Goal: Task Accomplishment & Management: Manage account settings

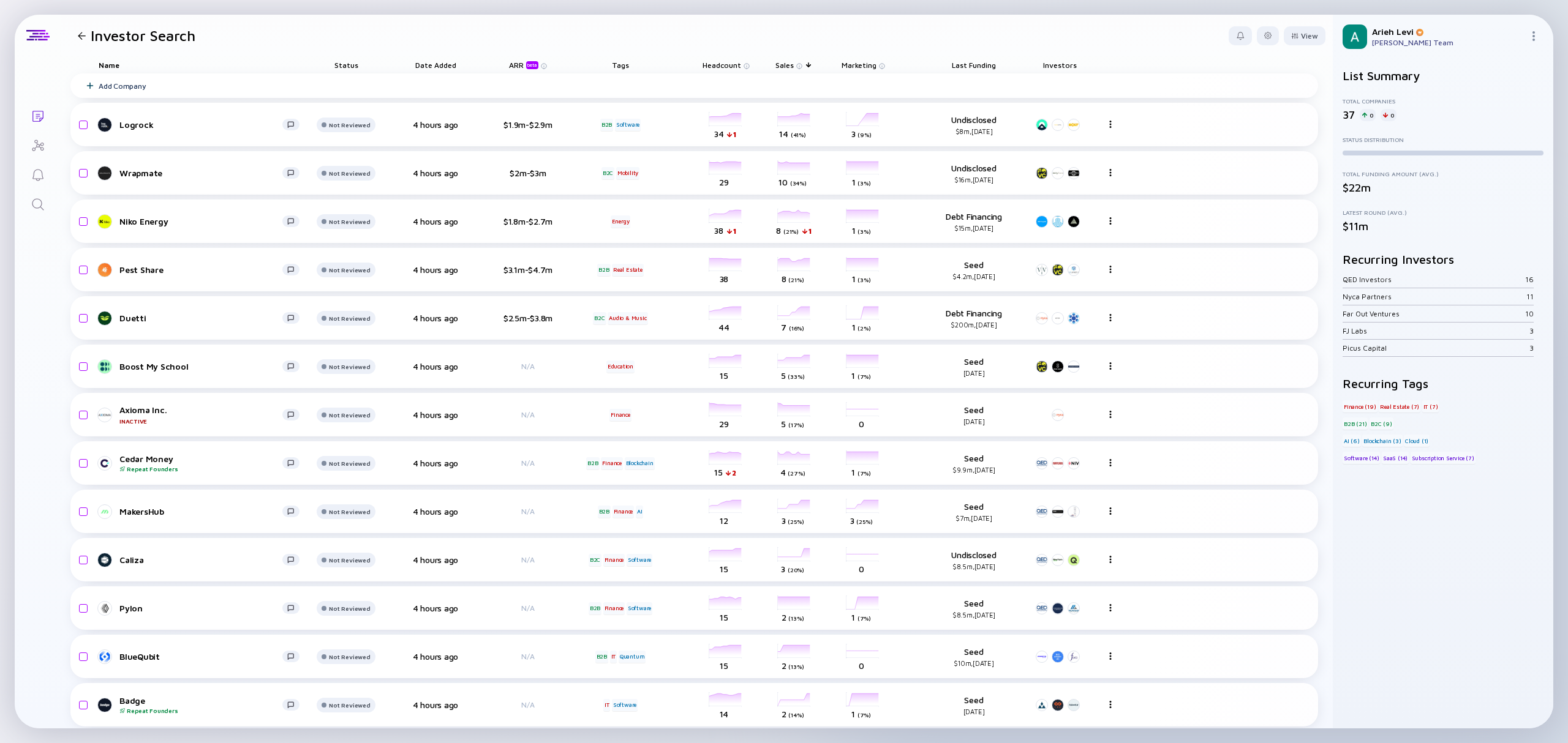
click at [80, 34] on div at bounding box center [82, 36] width 8 height 8
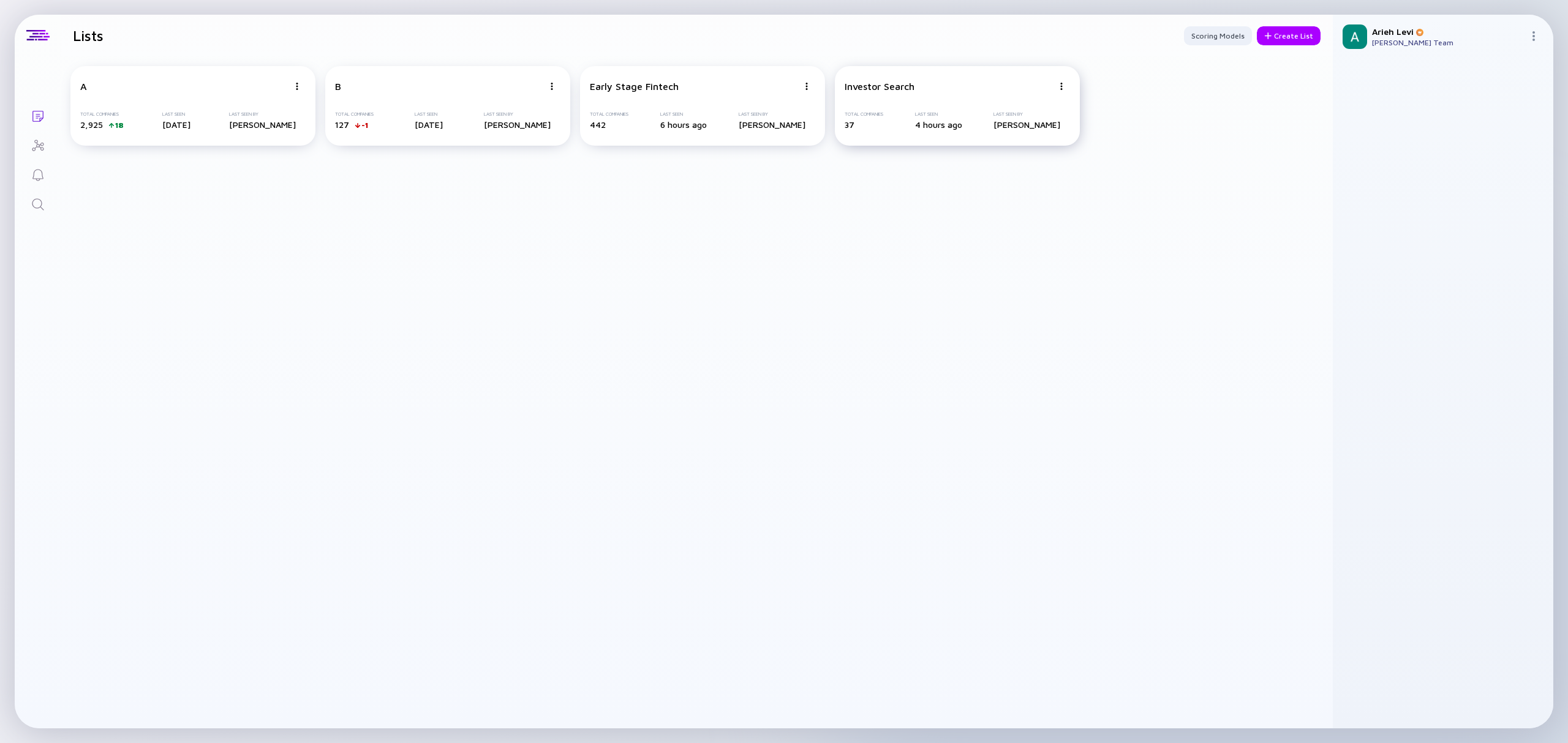
click at [301, 88] on img at bounding box center [296, 86] width 7 height 7
click at [1015, 152] on div "Edit List" at bounding box center [1018, 157] width 73 height 25
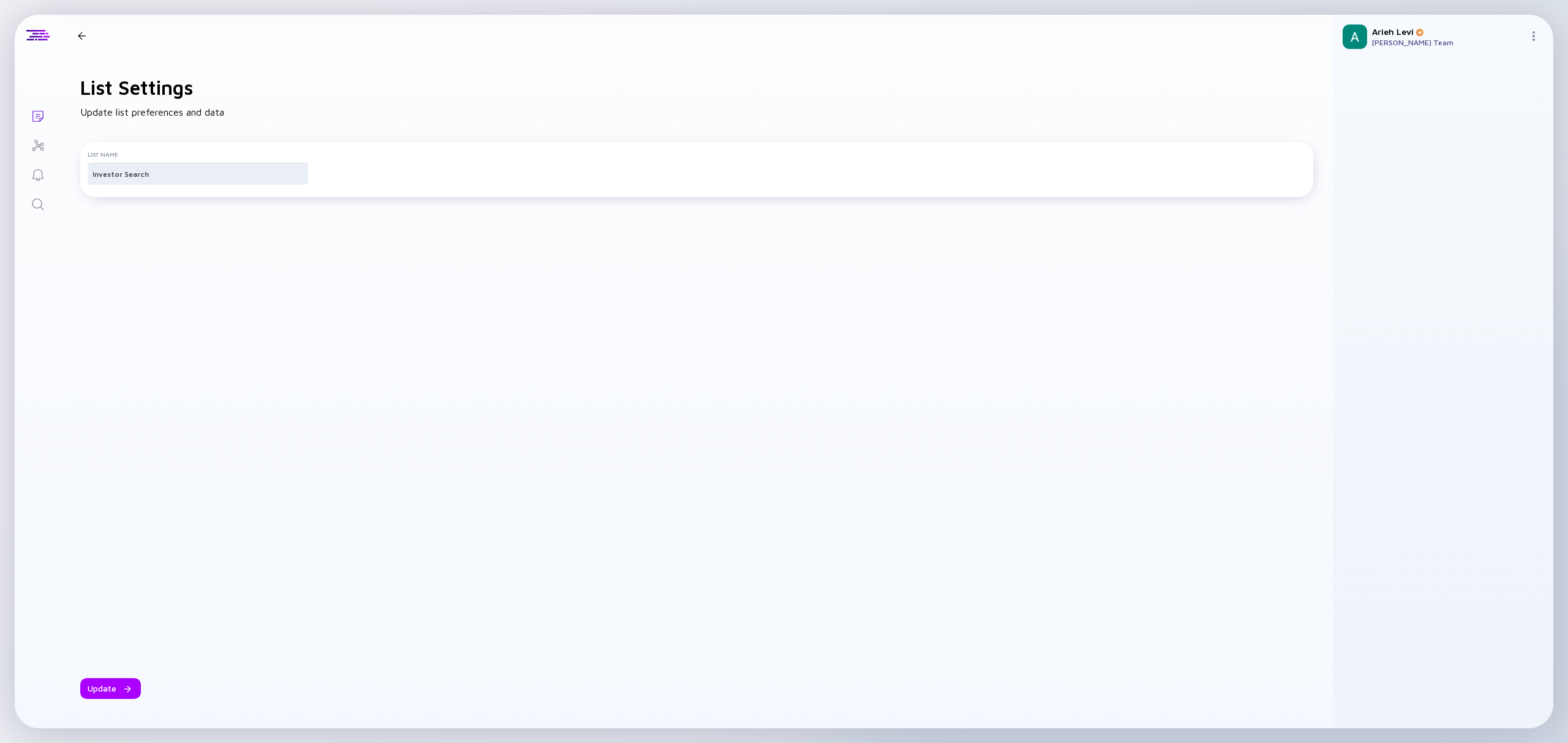
click at [145, 180] on input "Investor Search" at bounding box center [198, 174] width 211 height 12
click at [355, 189] on div "List Name Investor Search" at bounding box center [697, 169] width 1233 height 55
click at [110, 683] on div "Update" at bounding box center [110, 689] width 60 height 21
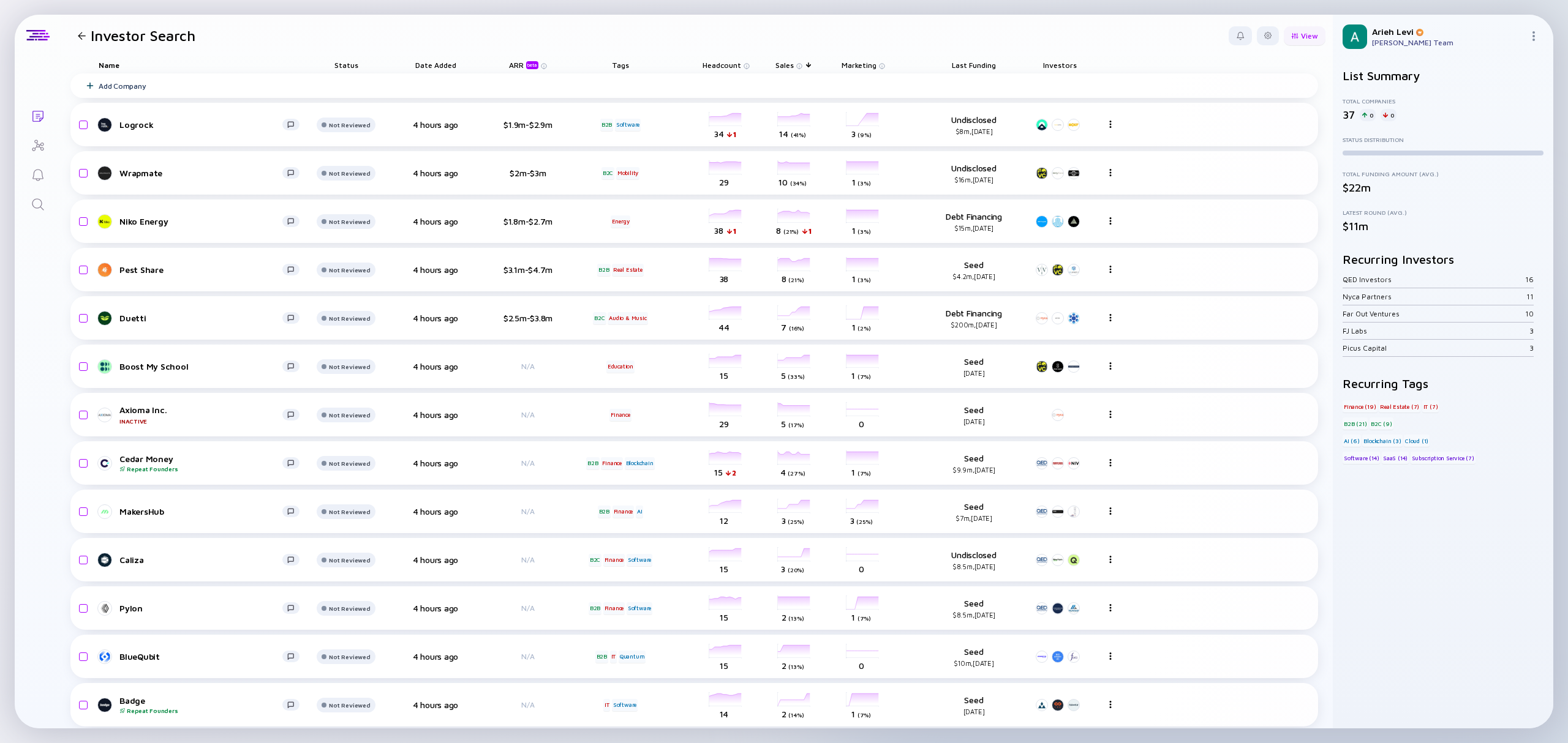
click at [1291, 33] on div at bounding box center [1294, 36] width 7 height 7
click at [1245, 164] on div "Founders" at bounding box center [1274, 158] width 82 height 25
click at [1145, 269] on div at bounding box center [1144, 270] width 12 height 12
click at [84, 38] on div at bounding box center [82, 36] width 8 height 8
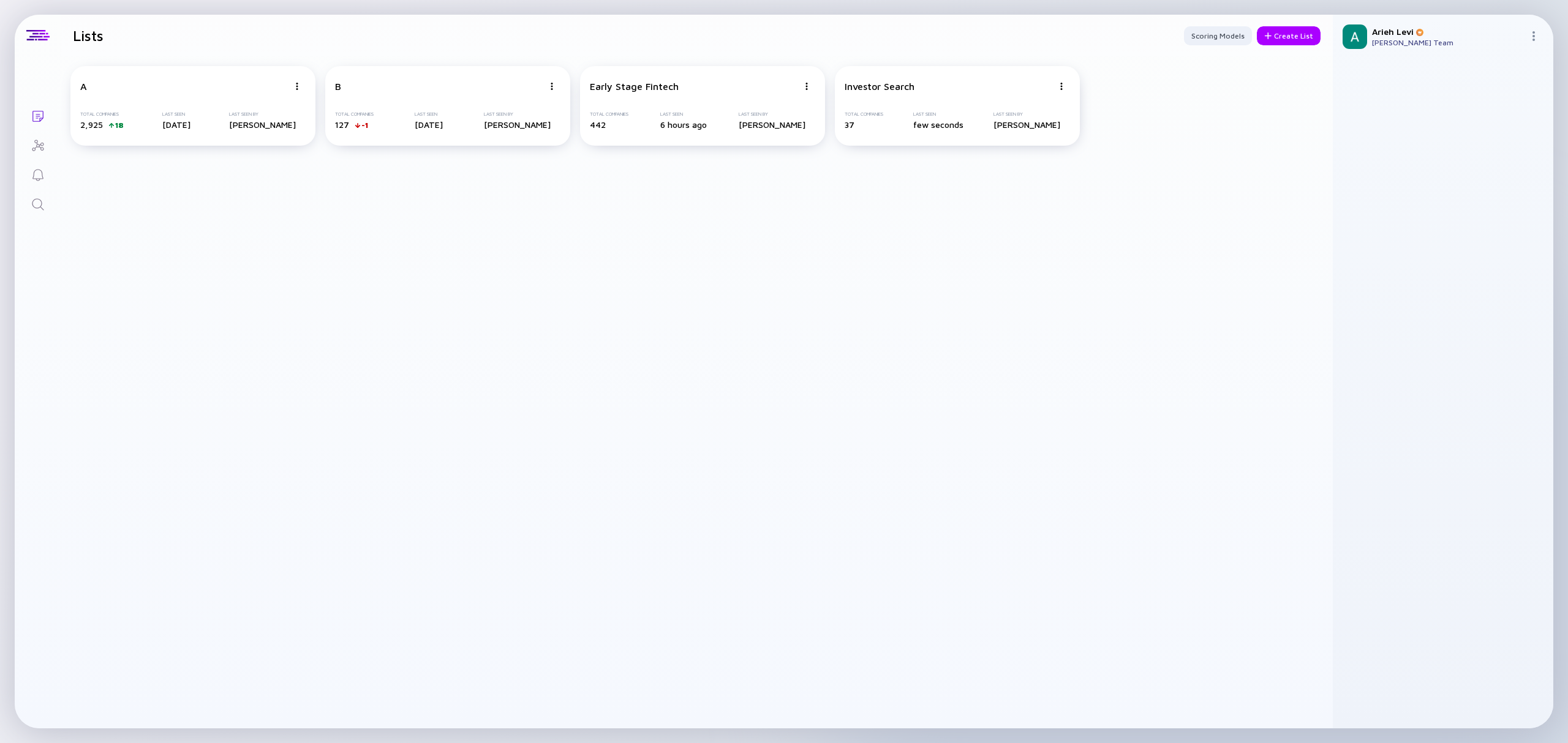
drag, startPoint x: 1154, startPoint y: 199, endPoint x: 1236, endPoint y: 110, distance: 121.0
click at [1154, 199] on div "A Total Companies 2,925 18 Last Seen 12 days ago Last Seen By Arieh Levi B Tota…" at bounding box center [696, 392] width 1272 height 672
click at [1282, 42] on div "Create List" at bounding box center [1289, 36] width 64 height 19
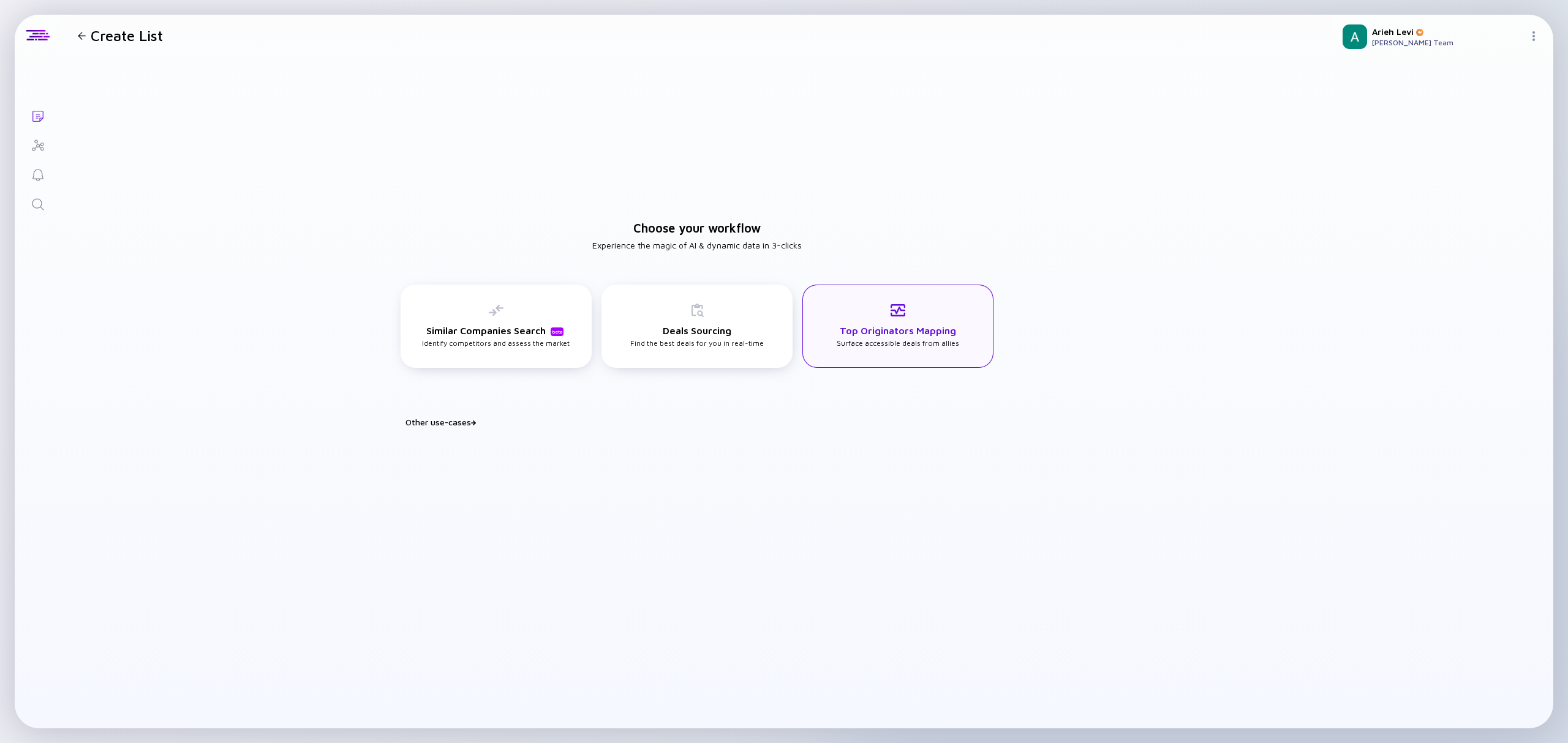
click at [916, 334] on h3 "Top Originators Mapping" at bounding box center [898, 331] width 117 height 11
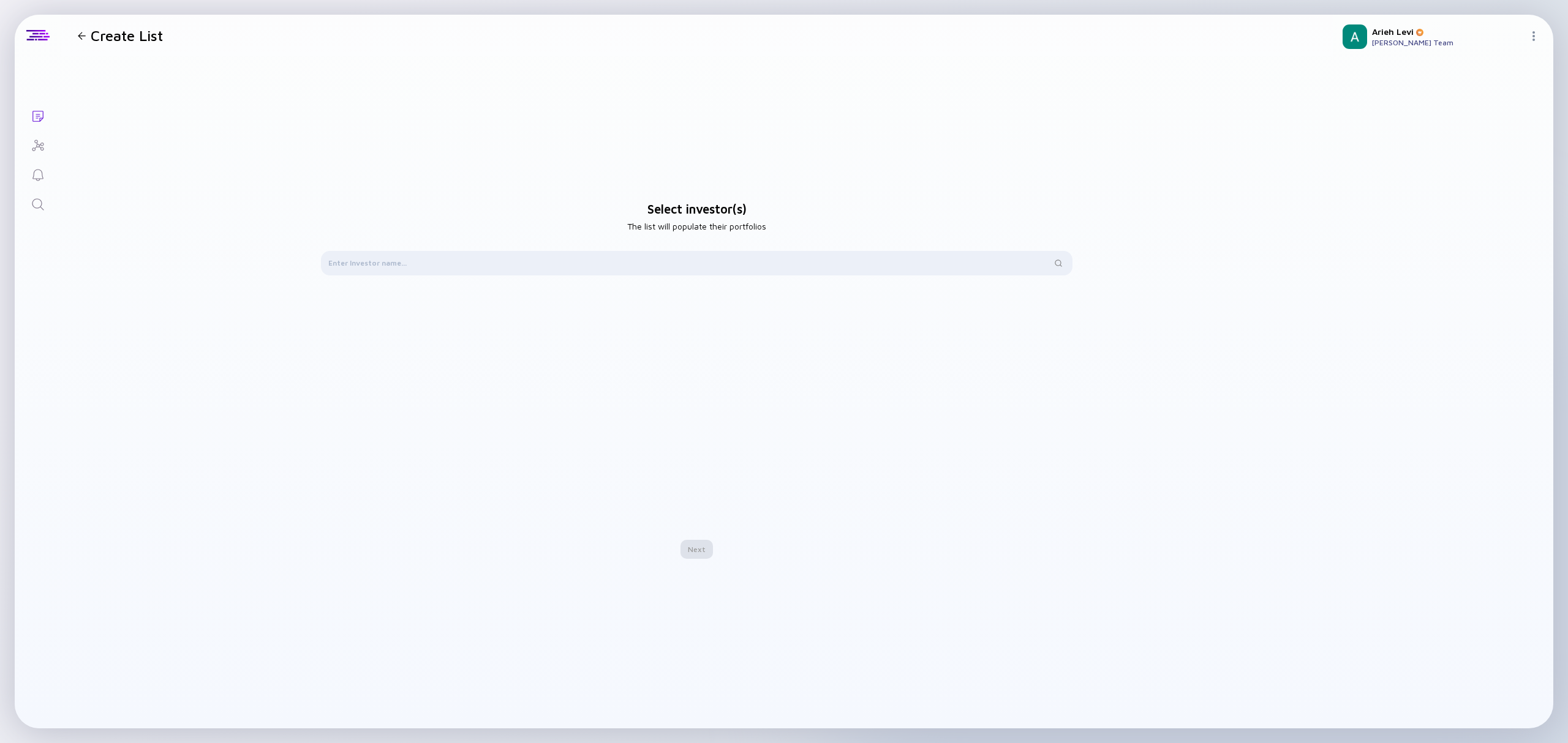
click at [758, 290] on div at bounding box center [696, 300] width 751 height 39
click at [756, 267] on input "text" at bounding box center [690, 263] width 723 height 12
click at [1058, 263] on img at bounding box center [1058, 263] width 7 height 7
click at [1042, 323] on div "Type to search Start typing to select an option" at bounding box center [697, 347] width 751 height 137
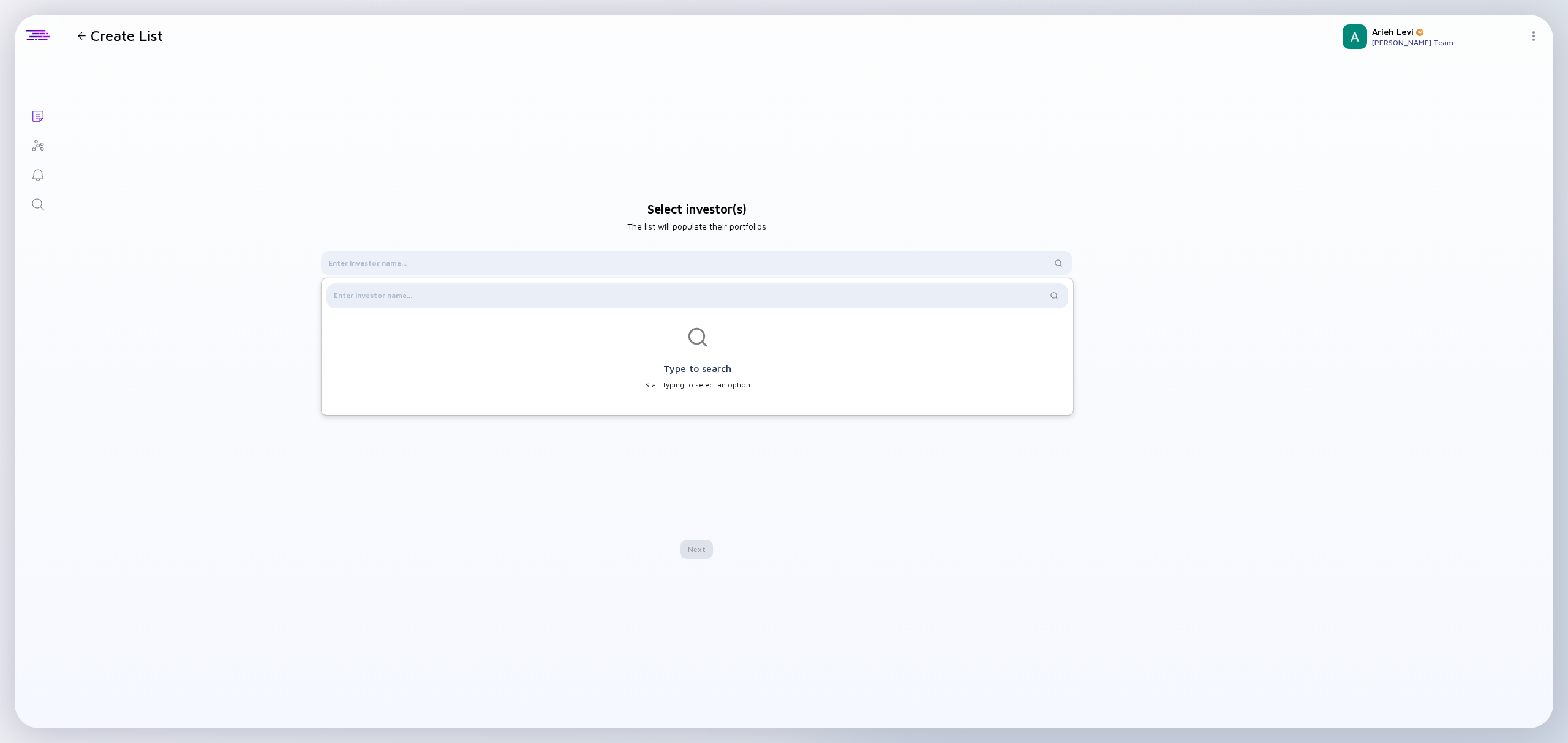
click at [1054, 296] on img at bounding box center [1054, 296] width 7 height 7
click at [1036, 337] on div "Type to search Start typing to select an option" at bounding box center [697, 364] width 751 height 73
click at [1194, 412] on div "Select investor(s) The list will populate their portfolios Type to search Start…" at bounding box center [696, 380] width 1272 height 648
click at [420, 260] on input "text" at bounding box center [690, 263] width 723 height 12
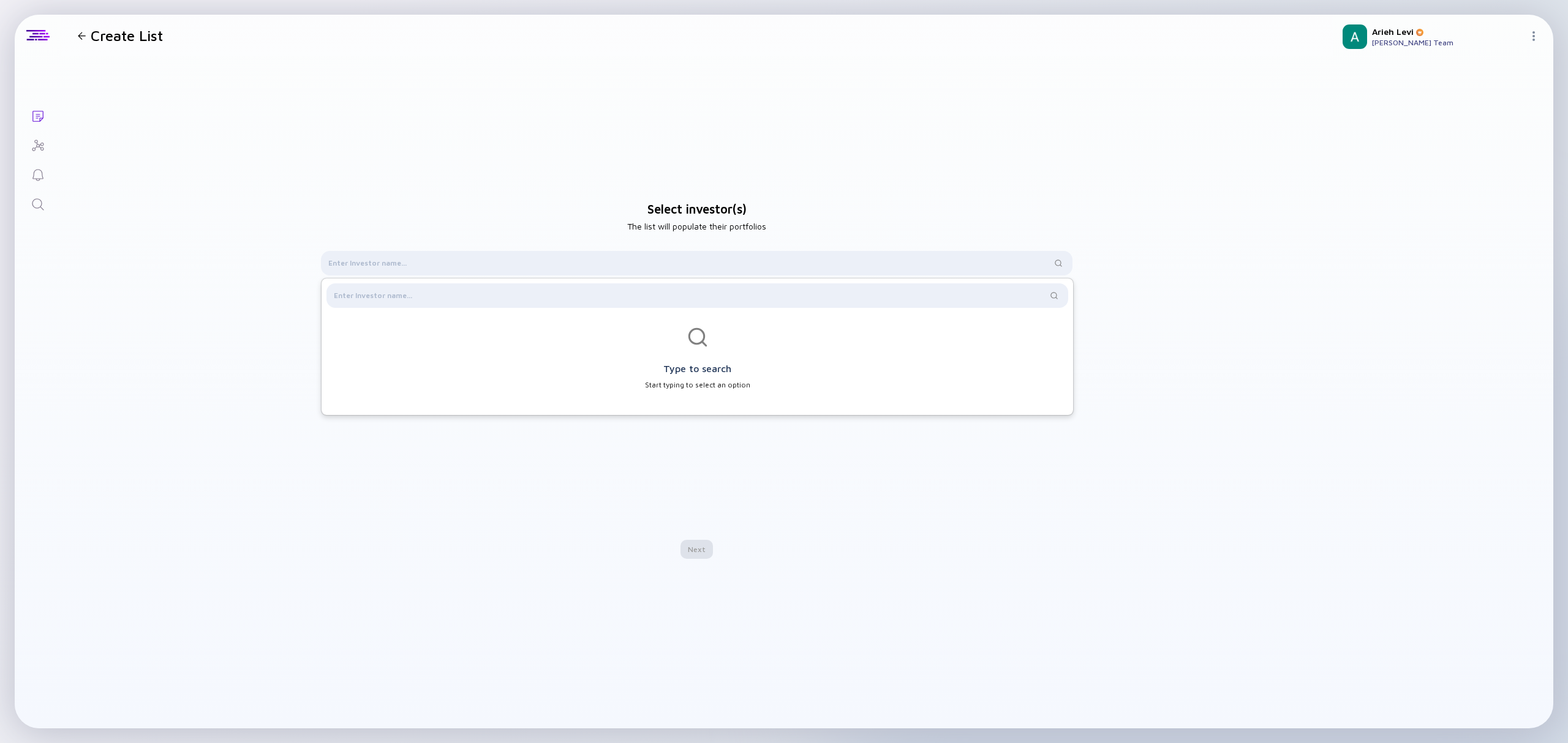
click at [287, 502] on div "Select investor(s) The list will populate their portfolios Type to search Start…" at bounding box center [696, 380] width 1272 height 648
click at [40, 199] on icon "Search" at bounding box center [38, 204] width 15 height 15
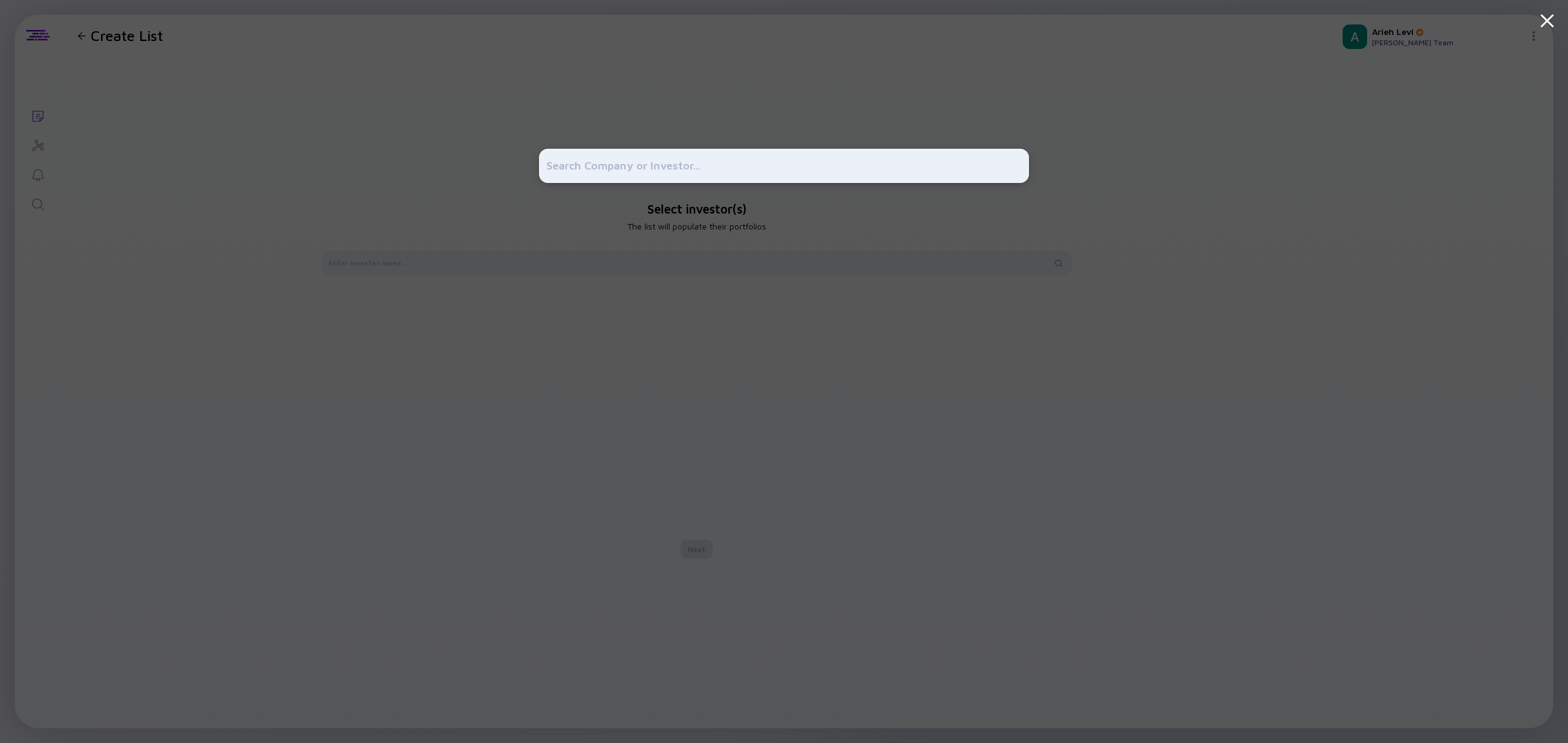
click at [40, 199] on div at bounding box center [784, 371] width 1568 height 743
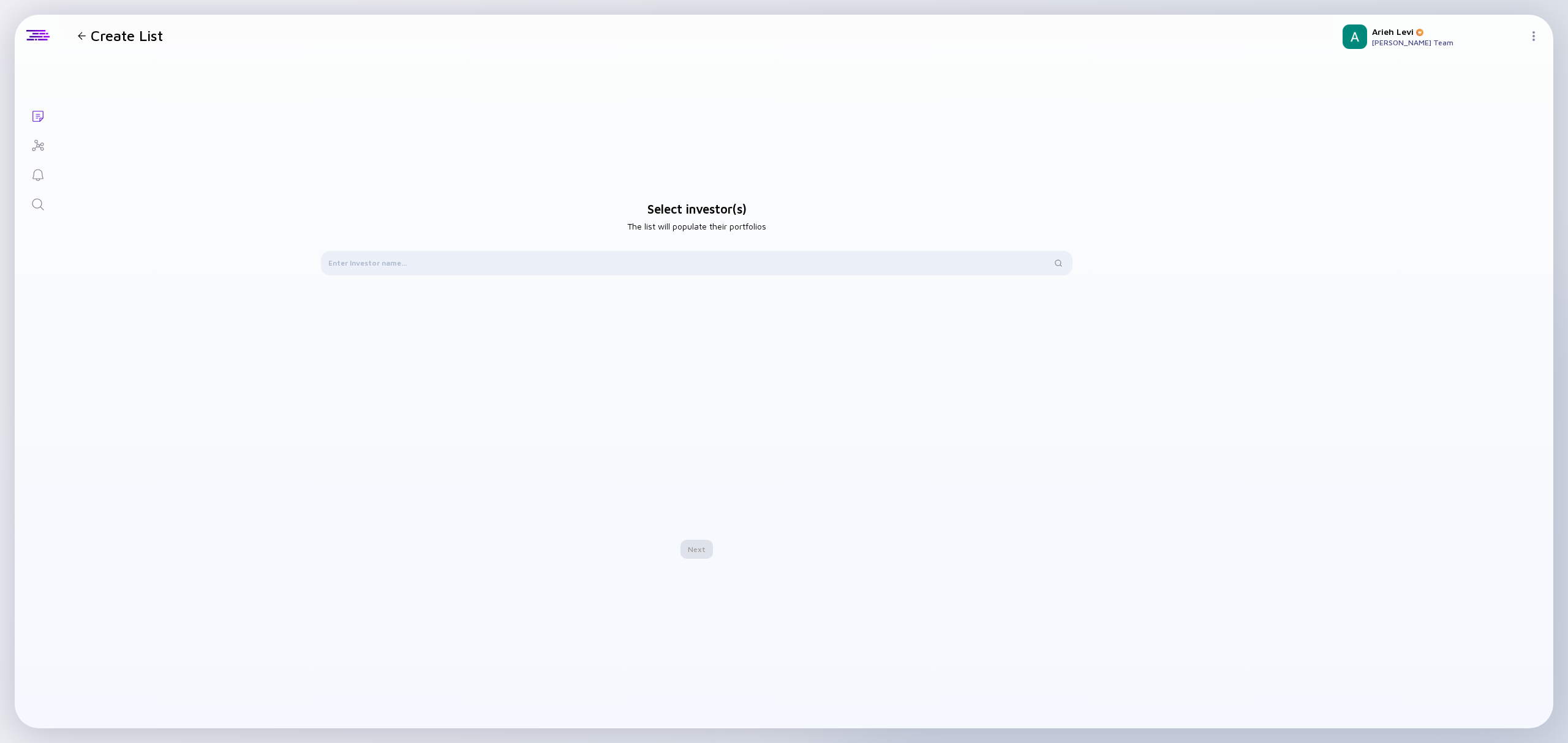
click at [33, 113] on icon "Lists" at bounding box center [38, 116] width 15 height 15
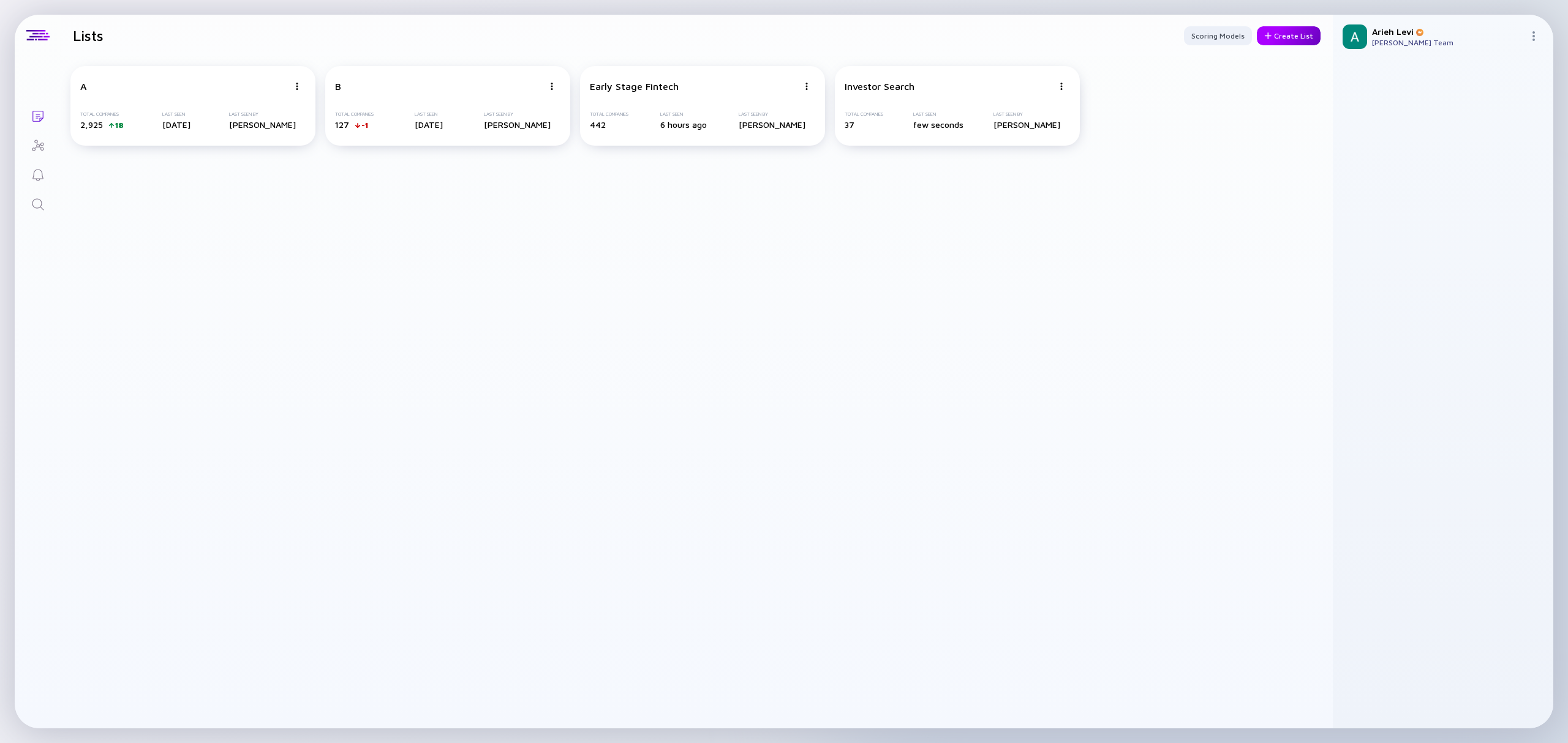
click at [1269, 32] on div at bounding box center [1268, 36] width 7 height 7
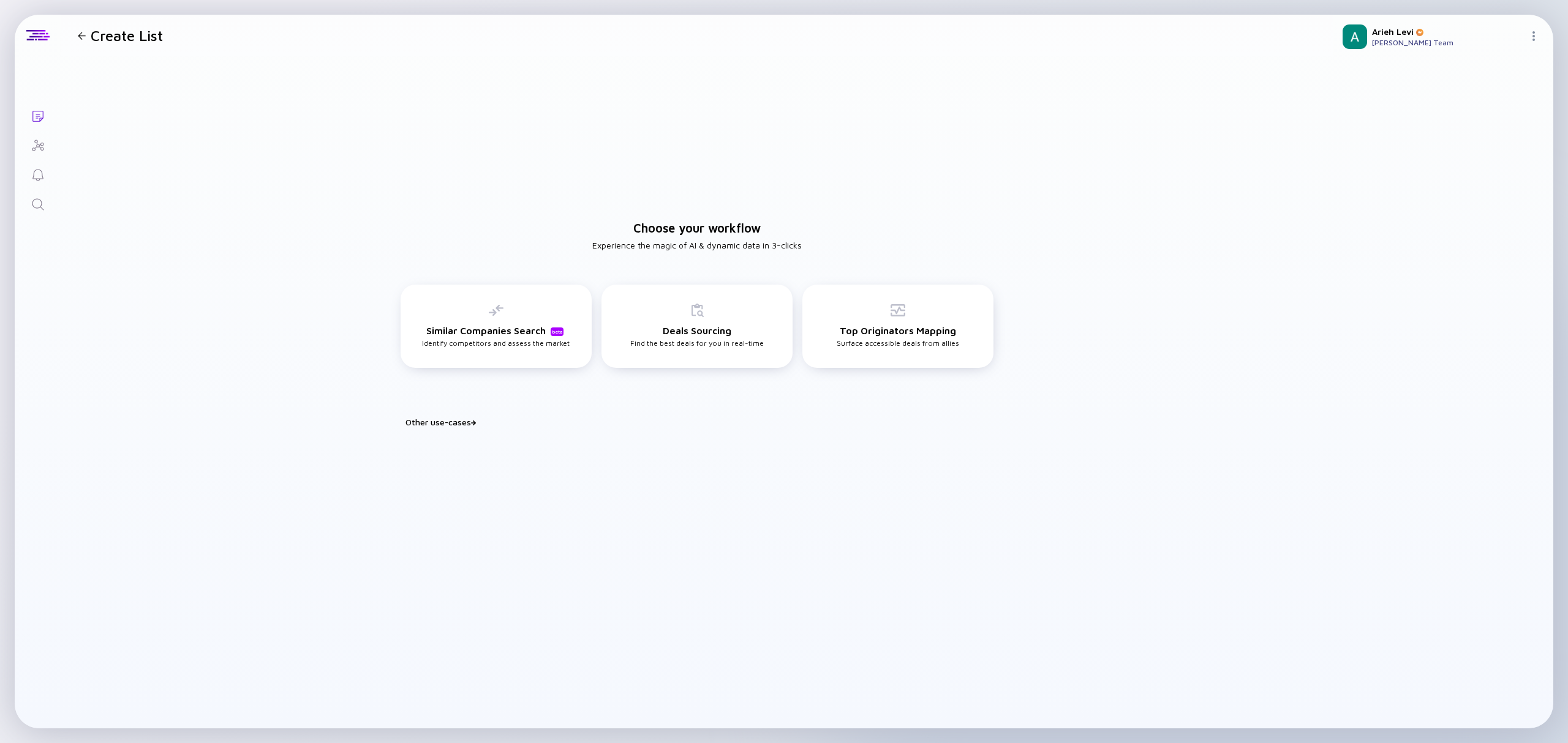
click at [461, 417] on div "Other use-cases" at bounding box center [705, 422] width 598 height 11
click at [906, 475] on div "Custom List Build your tailored use-case" at bounding box center [898, 465] width 191 height 55
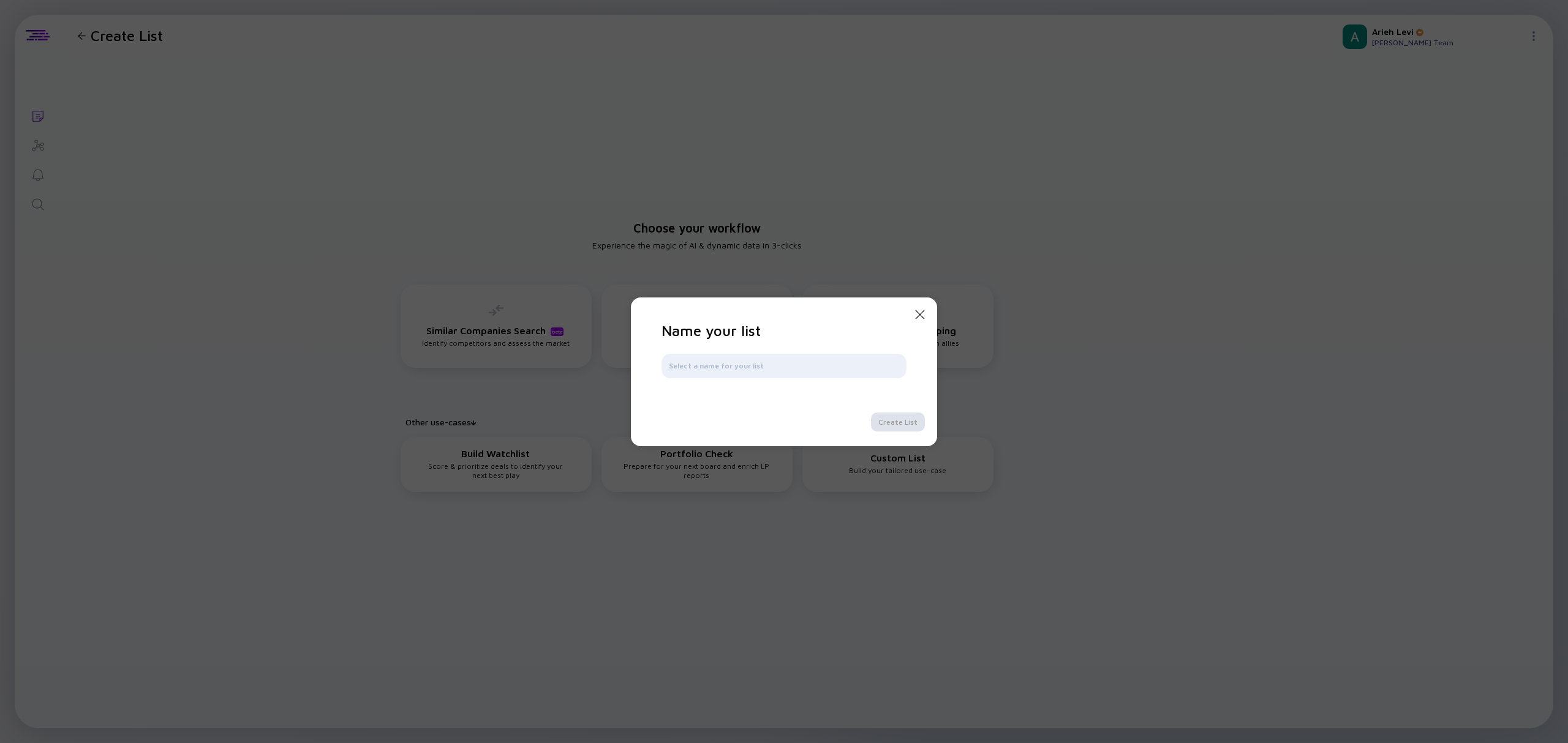
click at [920, 314] on icon "Close Modal" at bounding box center [920, 315] width 15 height 15
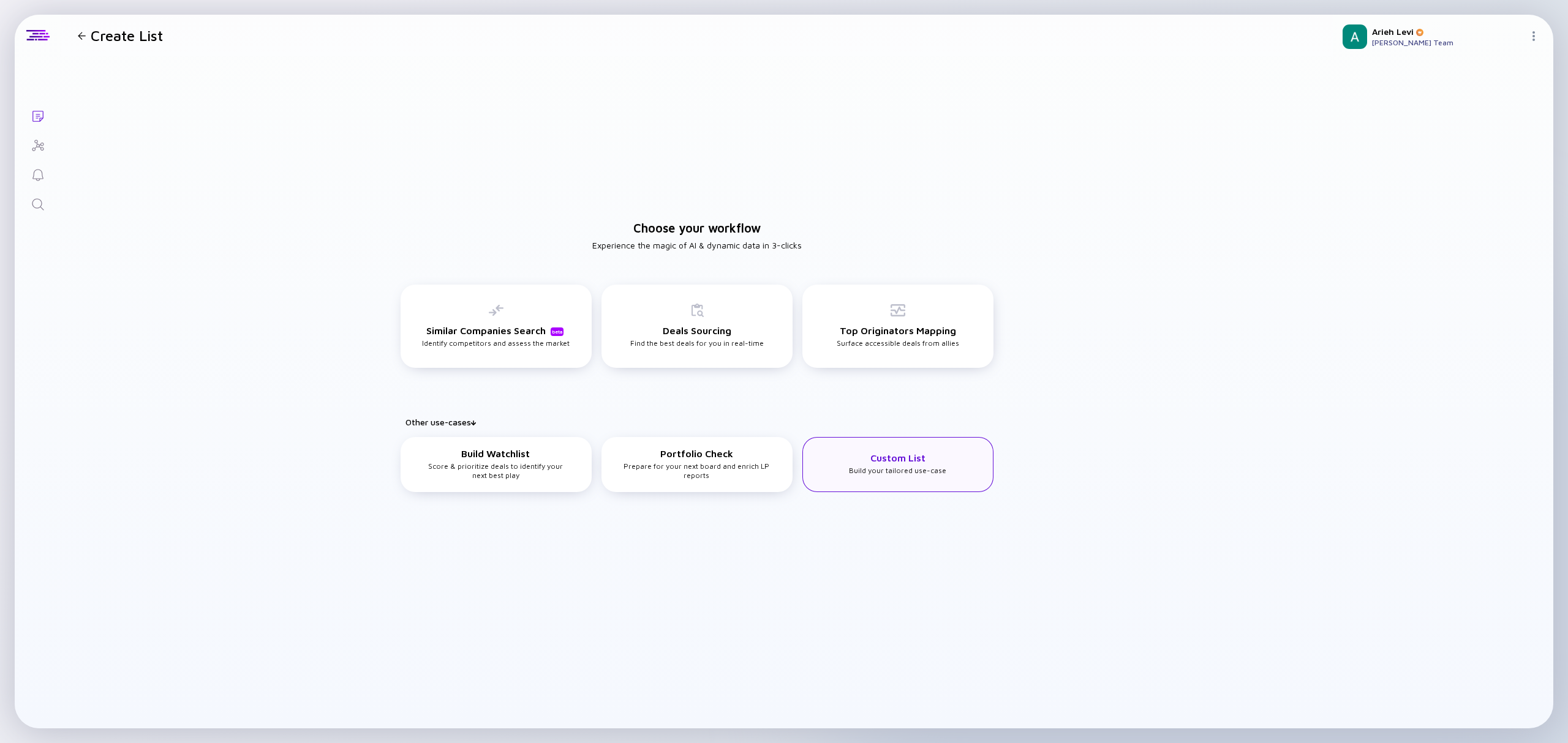
click at [897, 471] on div "Custom List Build your tailored use-case" at bounding box center [897, 464] width 97 height 23
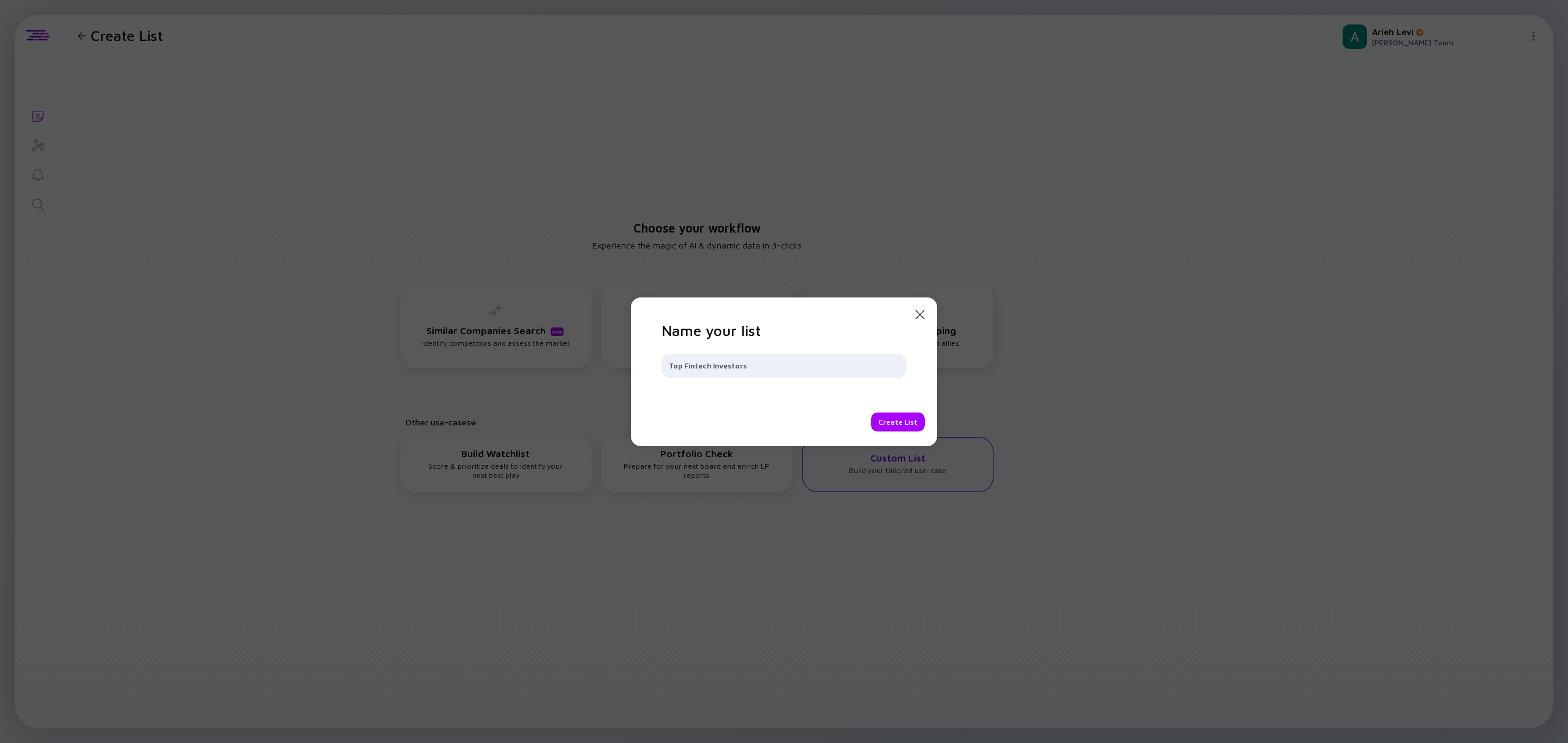
type input "Top Fintech Investors"
click at [897, 422] on div "Create List" at bounding box center [898, 422] width 54 height 19
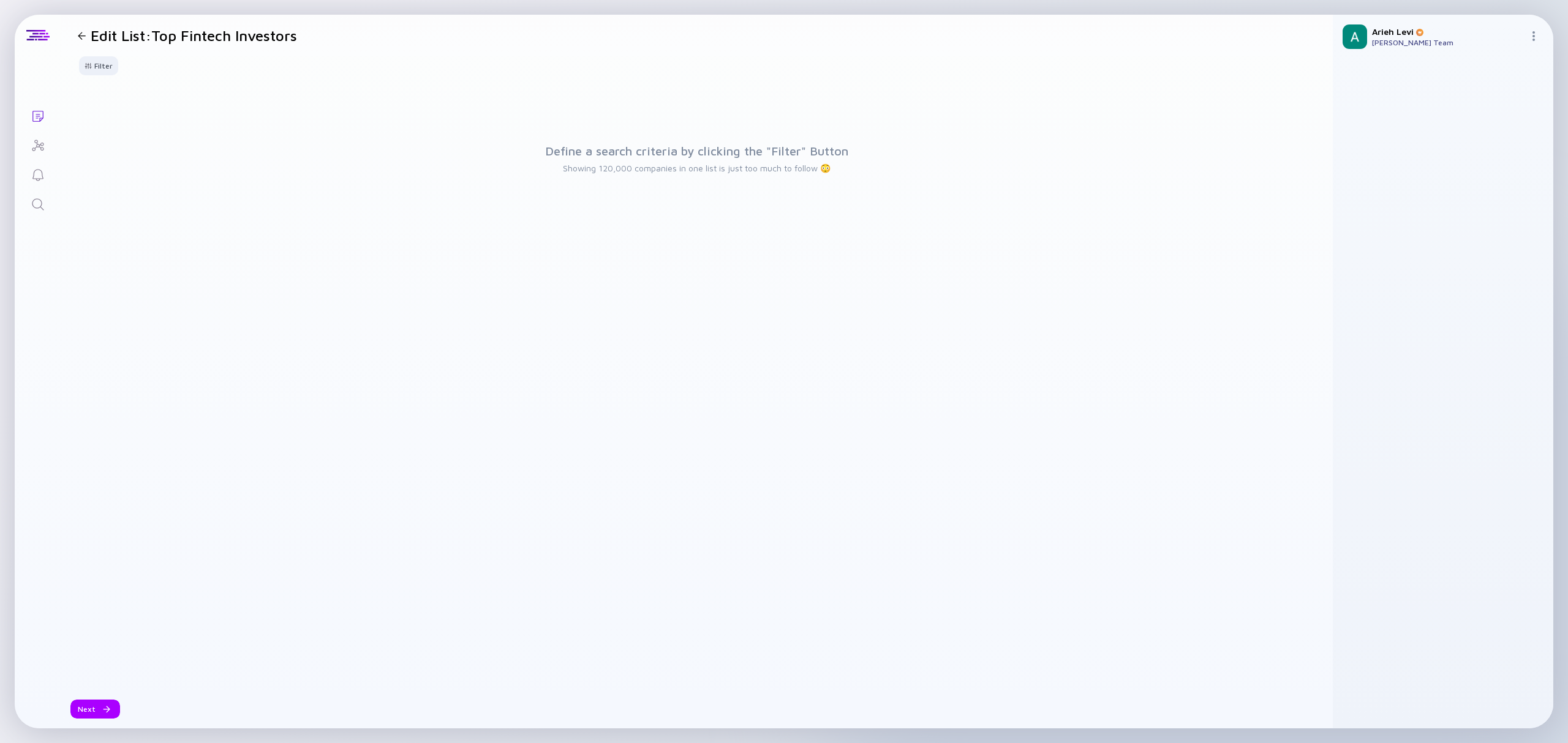
click at [570, 333] on div "Define a search criteria by clicking the "Filter" Button Showing 120,000 compan…" at bounding box center [697, 387] width 1248 height 605
click at [794, 39] on header "Edit List: Top Fintech Investors" at bounding box center [696, 35] width 1272 height 42
drag, startPoint x: 760, startPoint y: 148, endPoint x: 754, endPoint y: 145, distance: 6.7
click at [754, 145] on h2 "Define a search criteria by clicking the "Filter" Button" at bounding box center [696, 150] width 303 height 14
click at [111, 68] on div "Filter" at bounding box center [98, 66] width 43 height 19
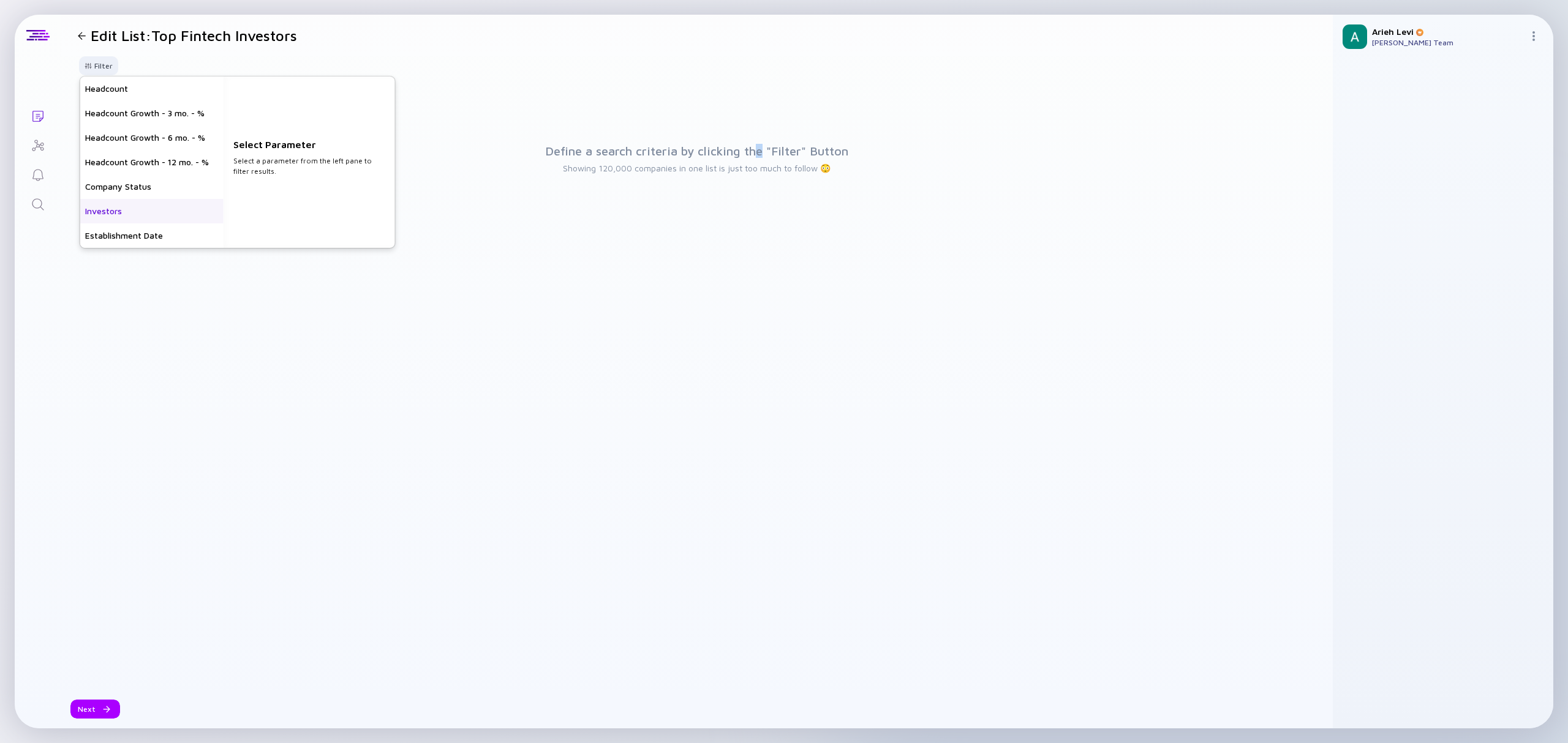
click at [146, 205] on div "Investors" at bounding box center [152, 211] width 143 height 25
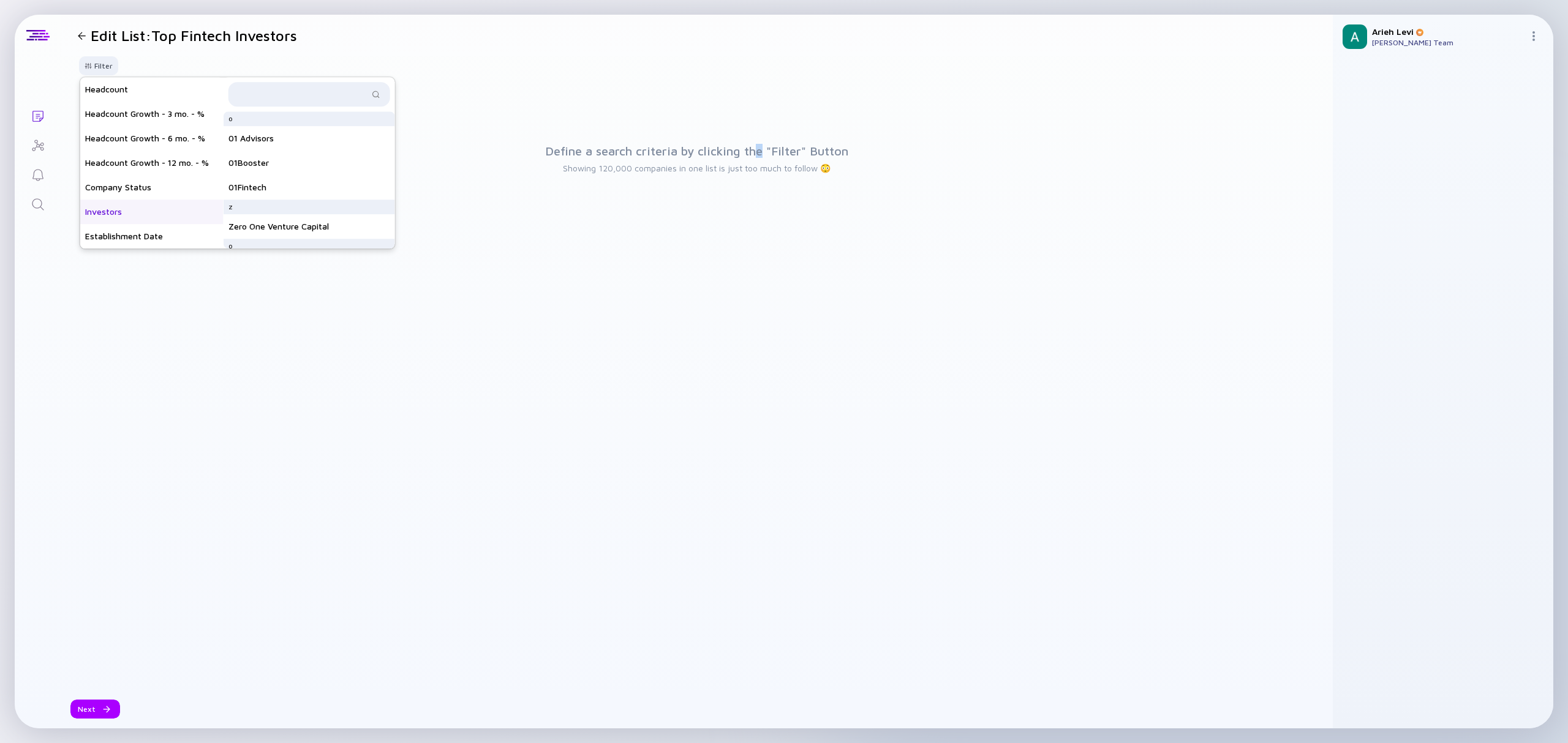
click at [190, 215] on div "Investors" at bounding box center [152, 211] width 143 height 25
click at [165, 72] on div "Filter Headcount Headcount Growth - 3 mo. - % Headcount Growth - 6 mo. - % Head…" at bounding box center [696, 70] width 1272 height 29
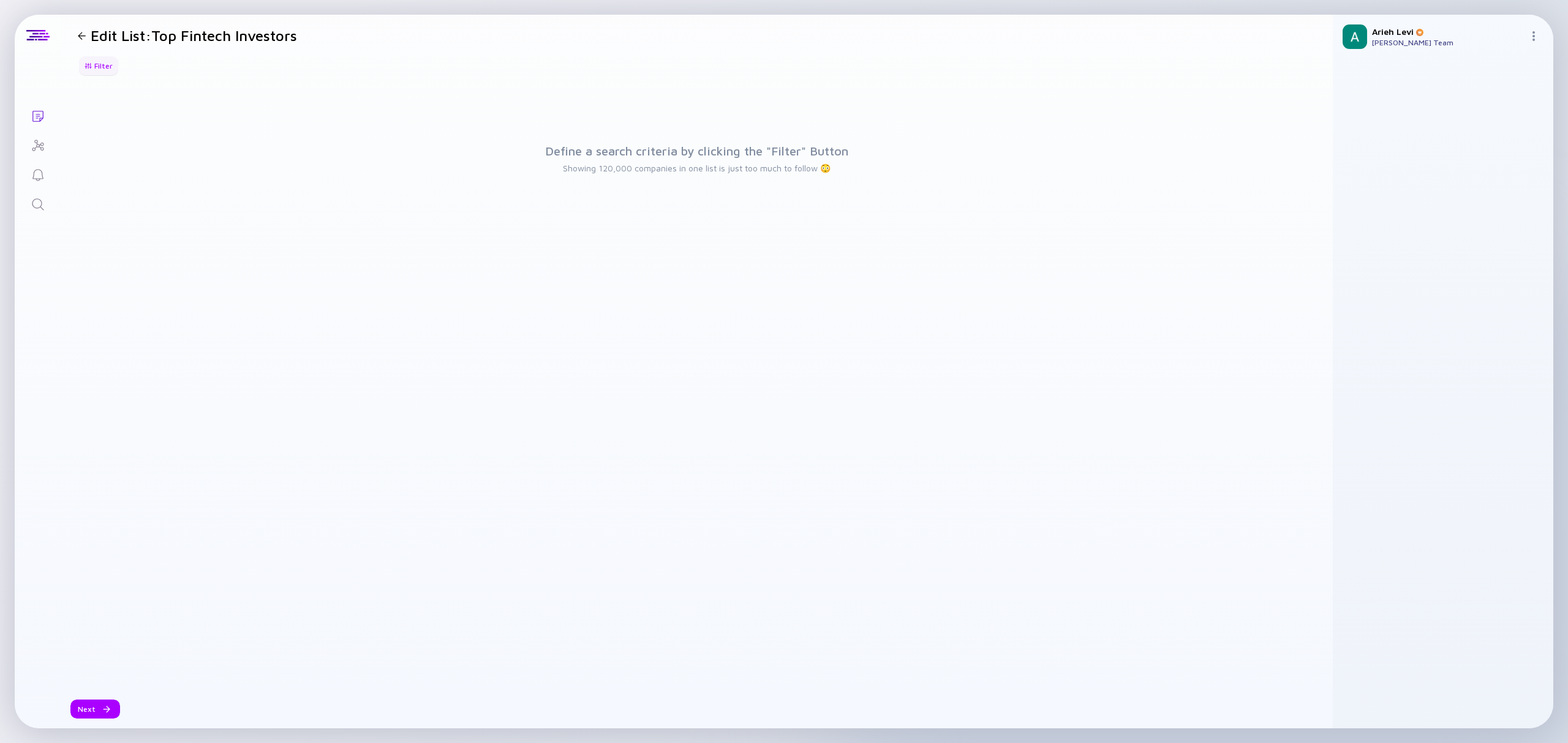
click at [108, 67] on div "Filter" at bounding box center [98, 66] width 43 height 19
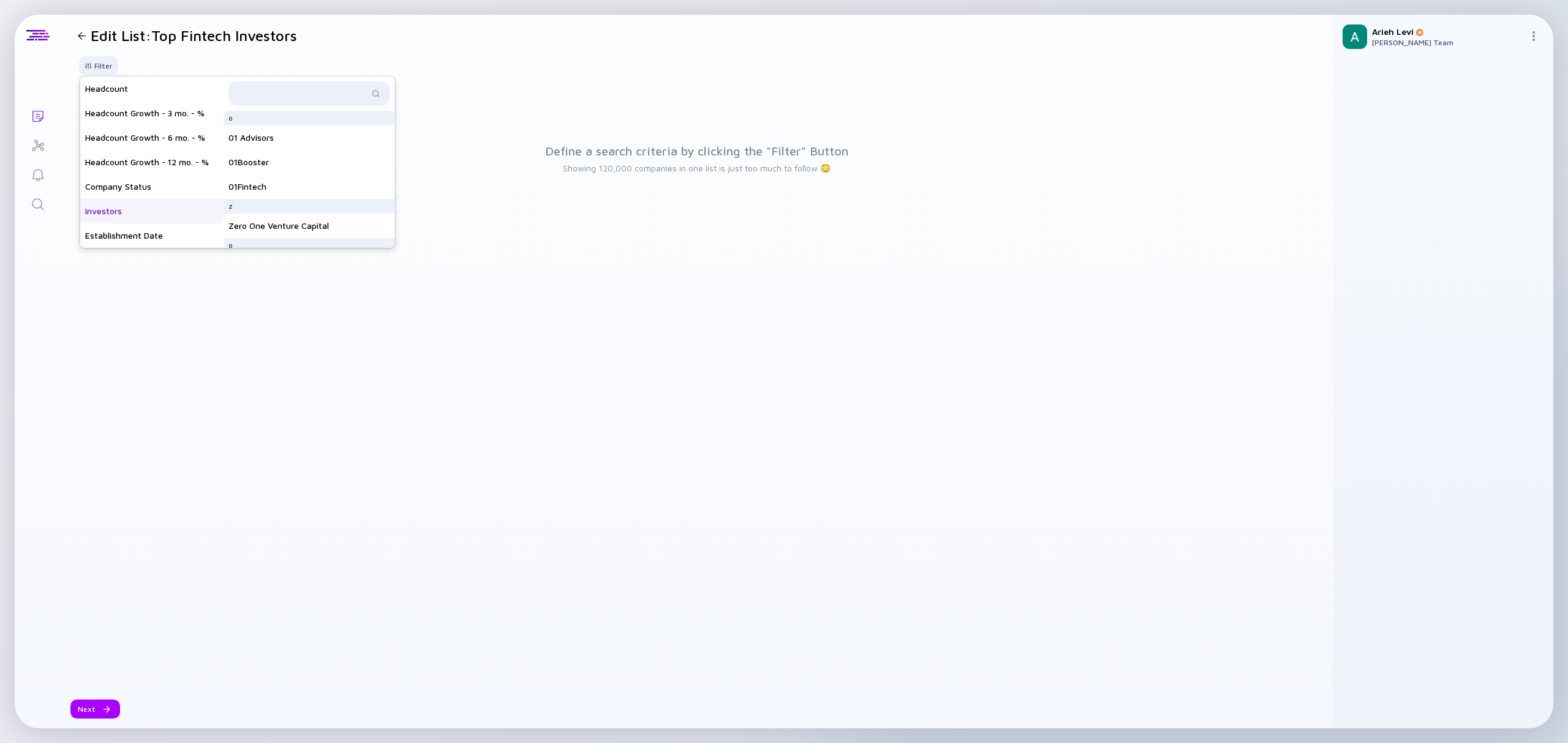
drag, startPoint x: 285, startPoint y: 72, endPoint x: 292, endPoint y: 72, distance: 7.0
click at [292, 72] on div "Filter Headcount Headcount Growth - 3 mo. - % Headcount Growth - 6 mo. - % Head…" at bounding box center [696, 70] width 1272 height 29
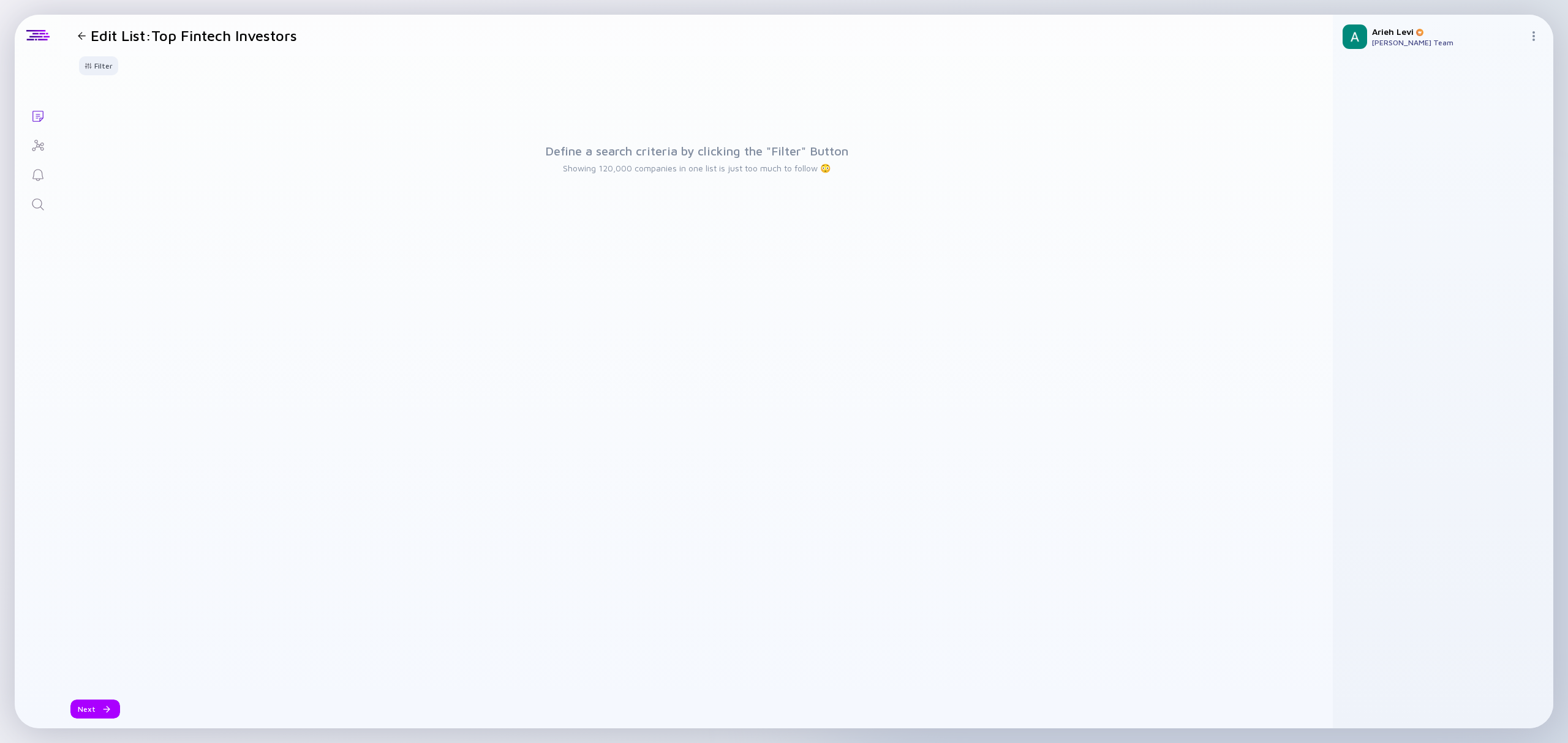
click at [853, 486] on div "Define a search criteria by clicking the "Filter" Button Showing 120,000 compan…" at bounding box center [697, 387] width 1248 height 605
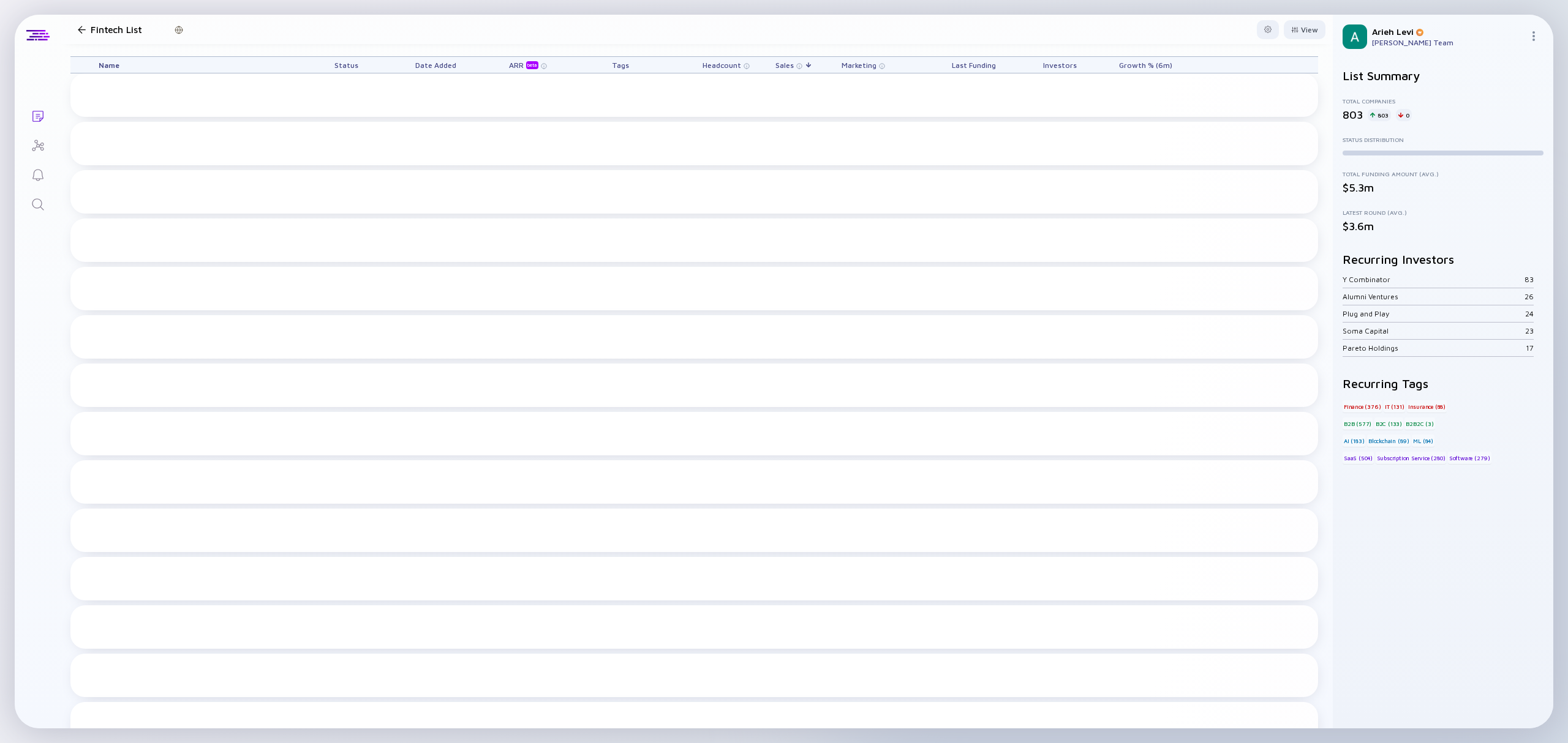
scroll to position [7592, 0]
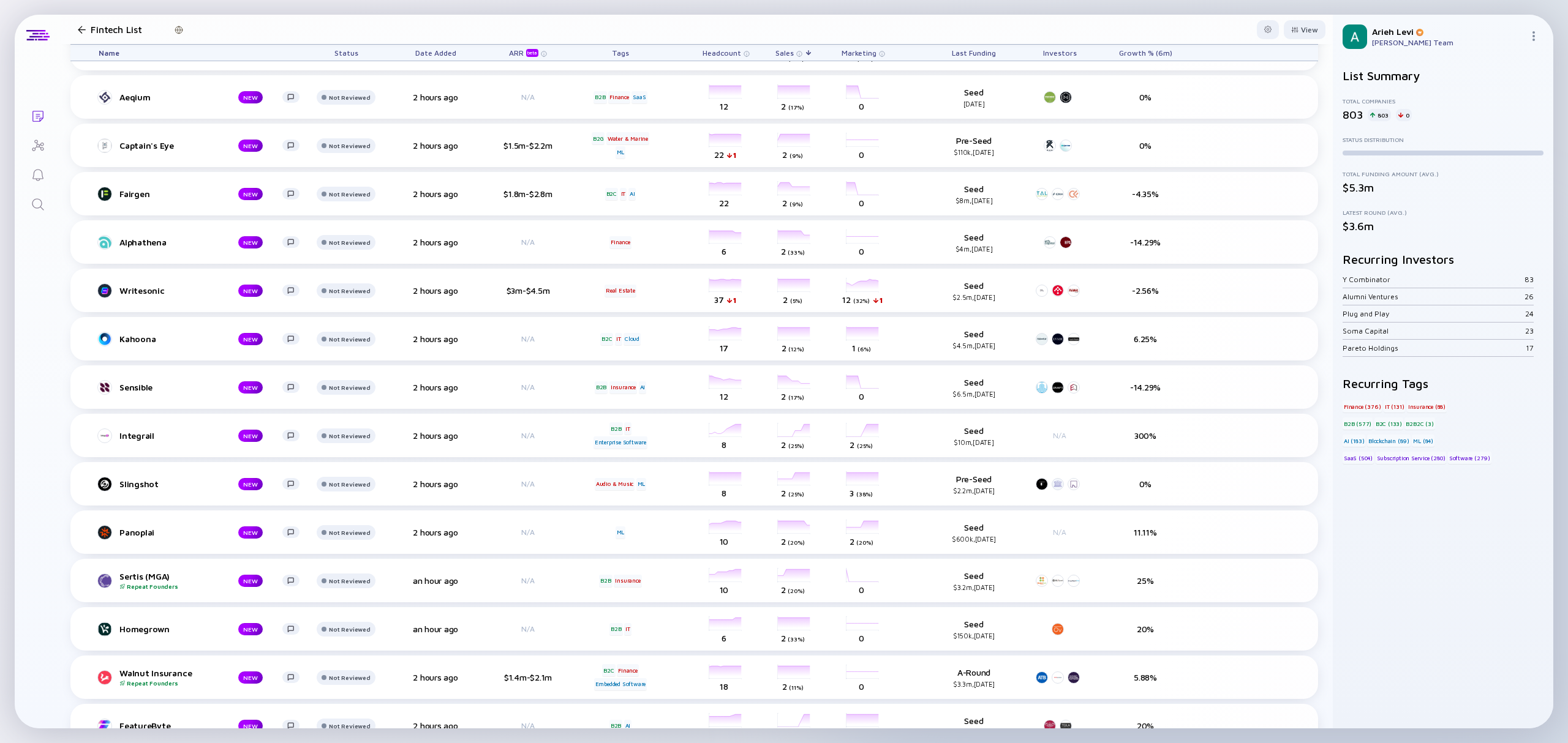
click at [532, 50] on div "beta" at bounding box center [532, 53] width 12 height 8
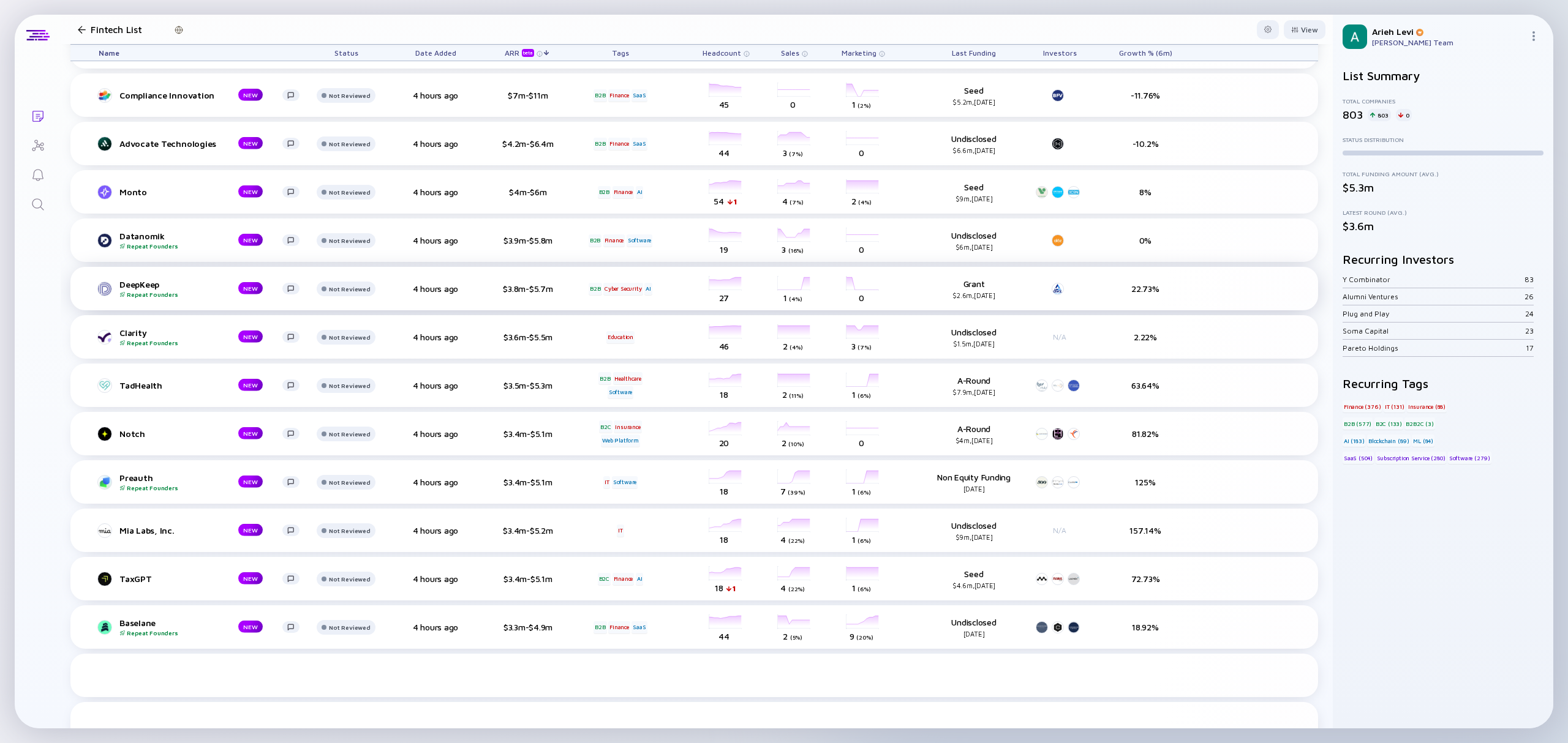
scroll to position [0, 0]
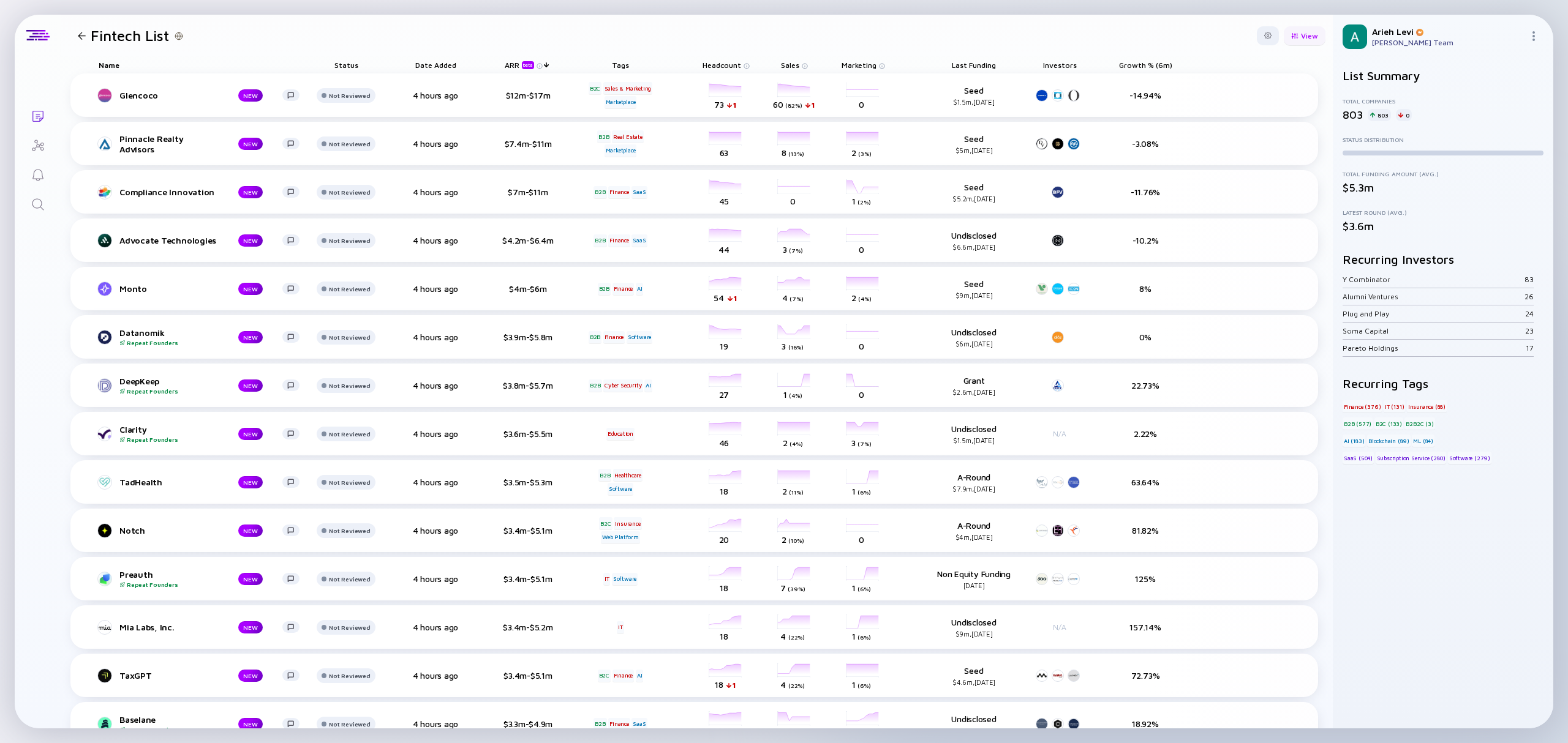
click at [1292, 32] on div "View" at bounding box center [1304, 36] width 42 height 19
click at [1250, 162] on div "Founders" at bounding box center [1270, 158] width 88 height 25
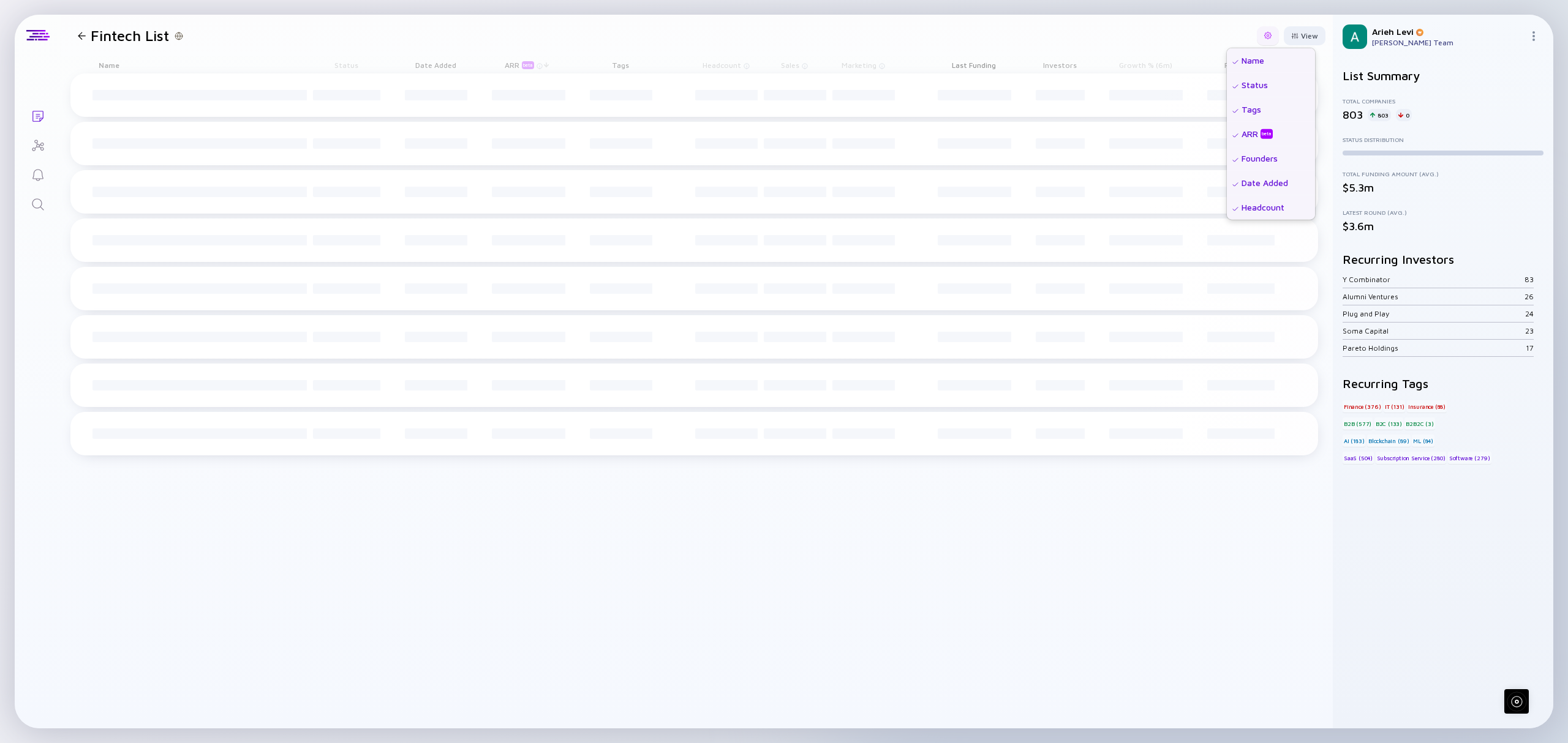
click at [1262, 30] on div at bounding box center [1268, 36] width 22 height 19
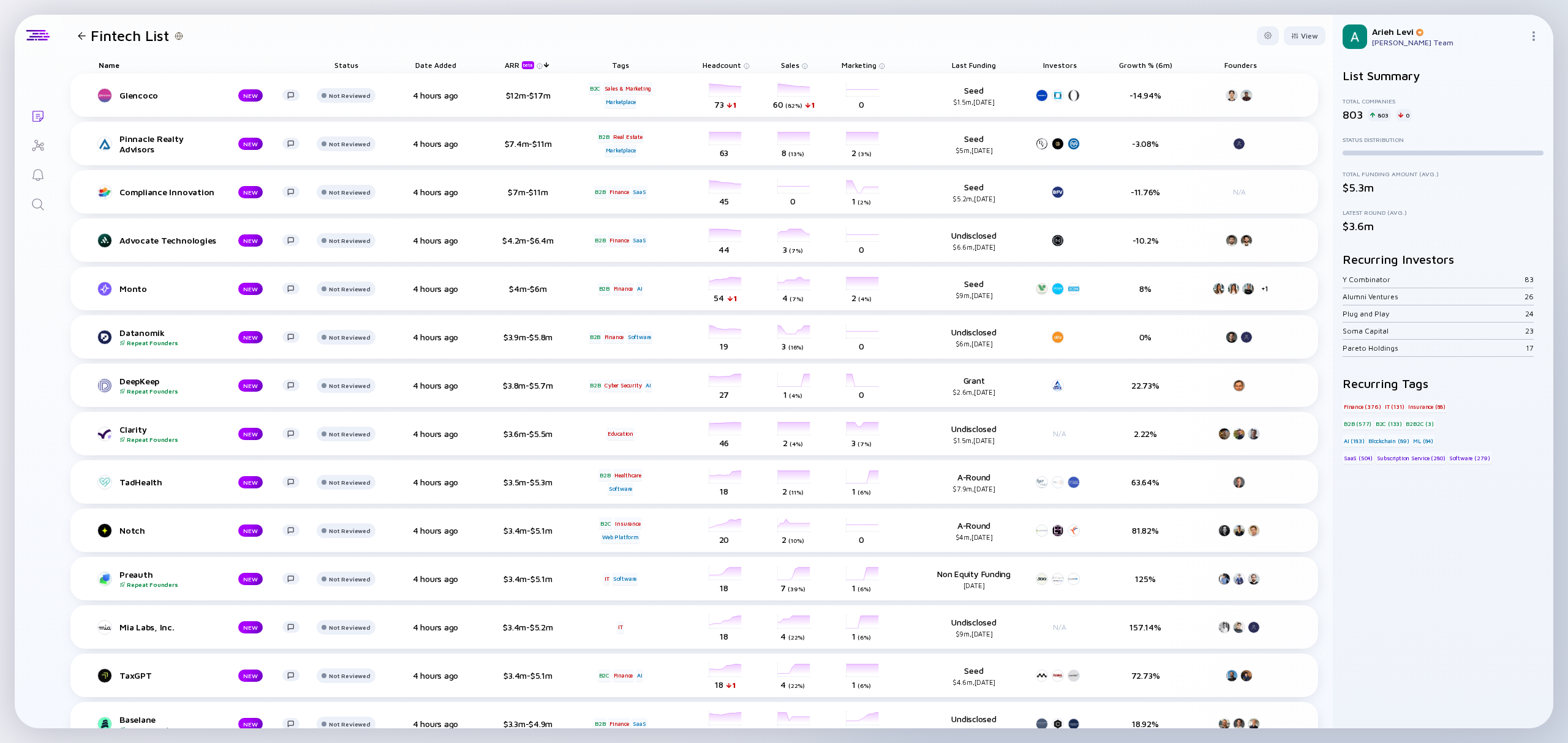
click at [1094, 28] on header "Fintech List Export Duplicate List View" at bounding box center [696, 35] width 1272 height 42
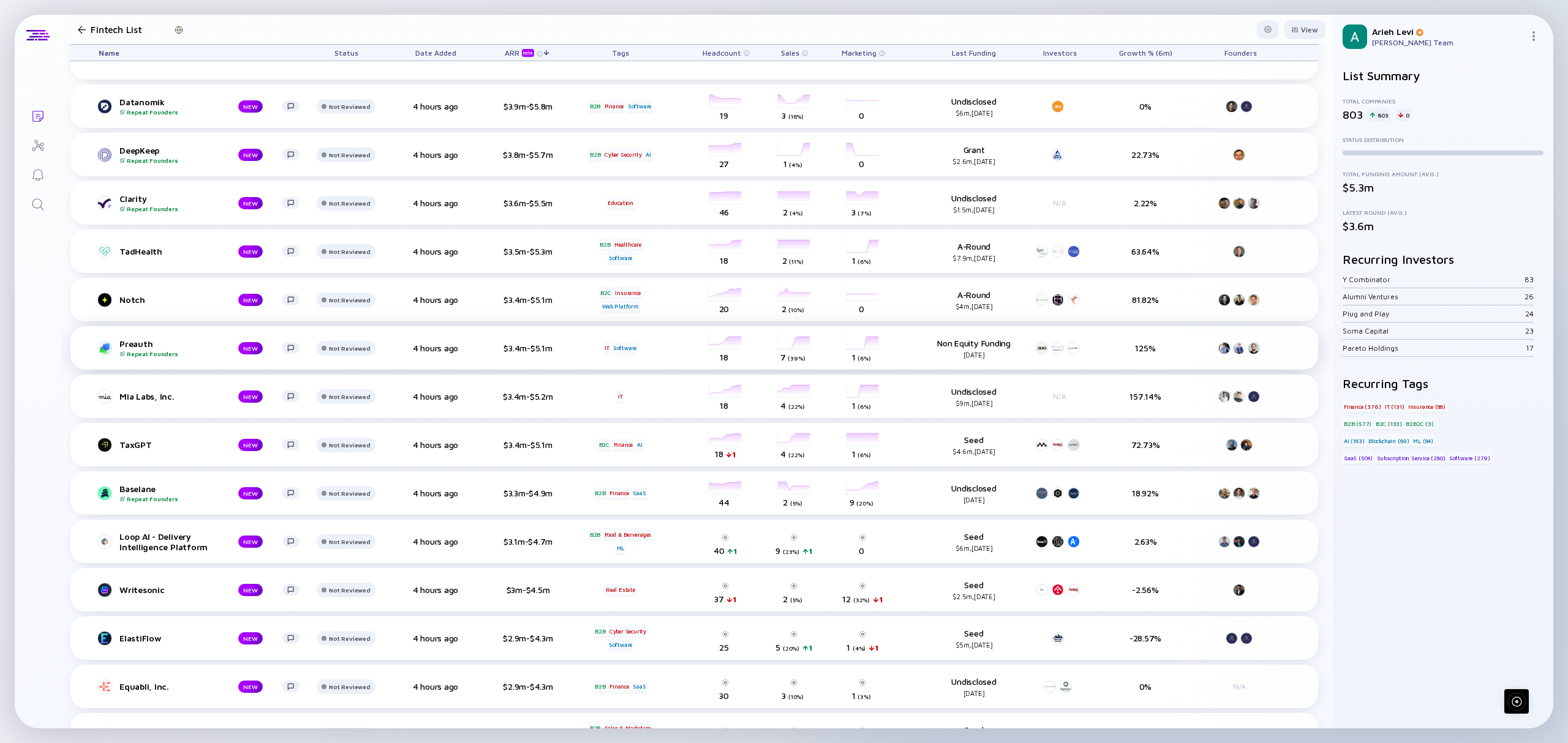
scroll to position [353, 0]
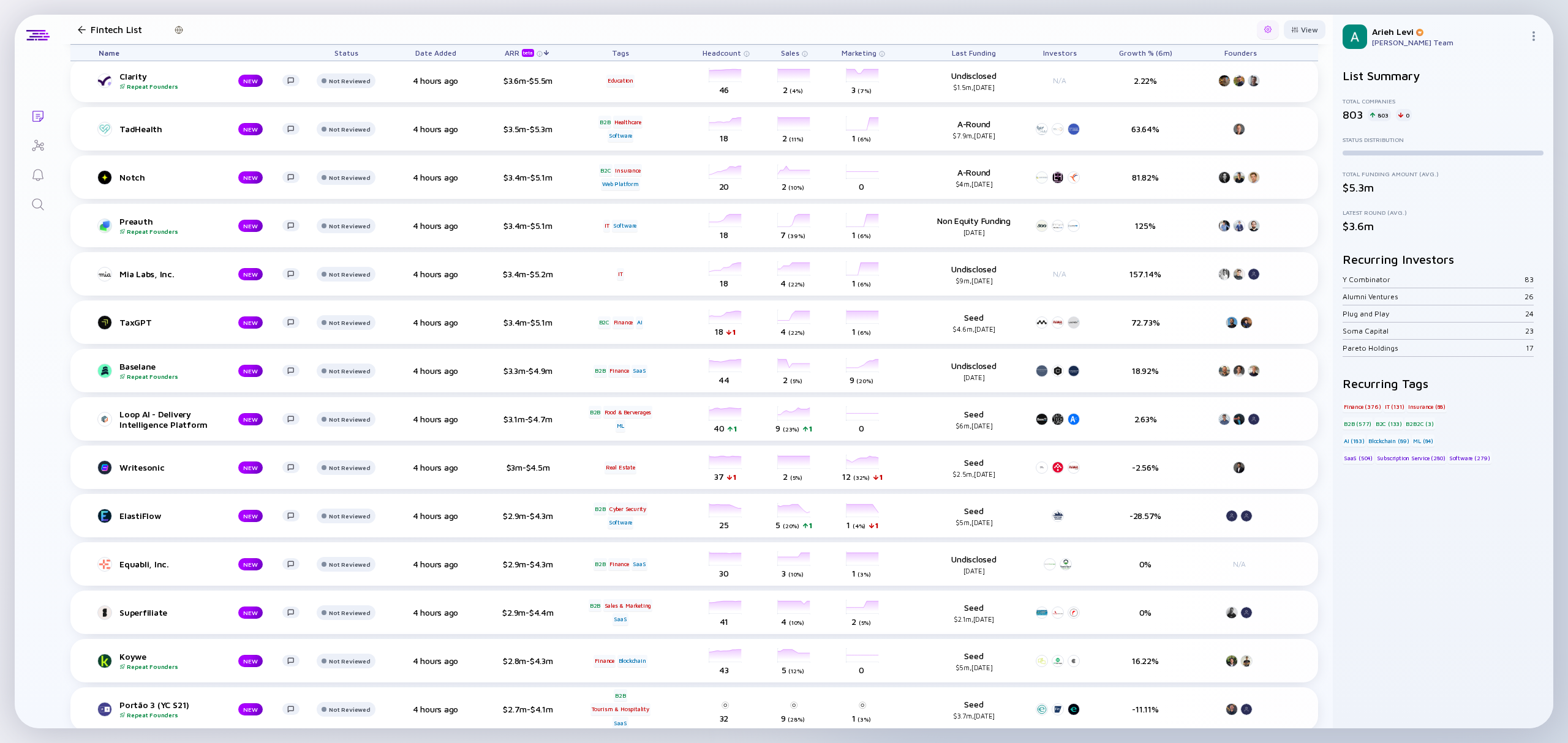
click at [1260, 27] on div at bounding box center [1268, 29] width 22 height 19
click at [1226, 54] on div "Export" at bounding box center [1232, 54] width 73 height 25
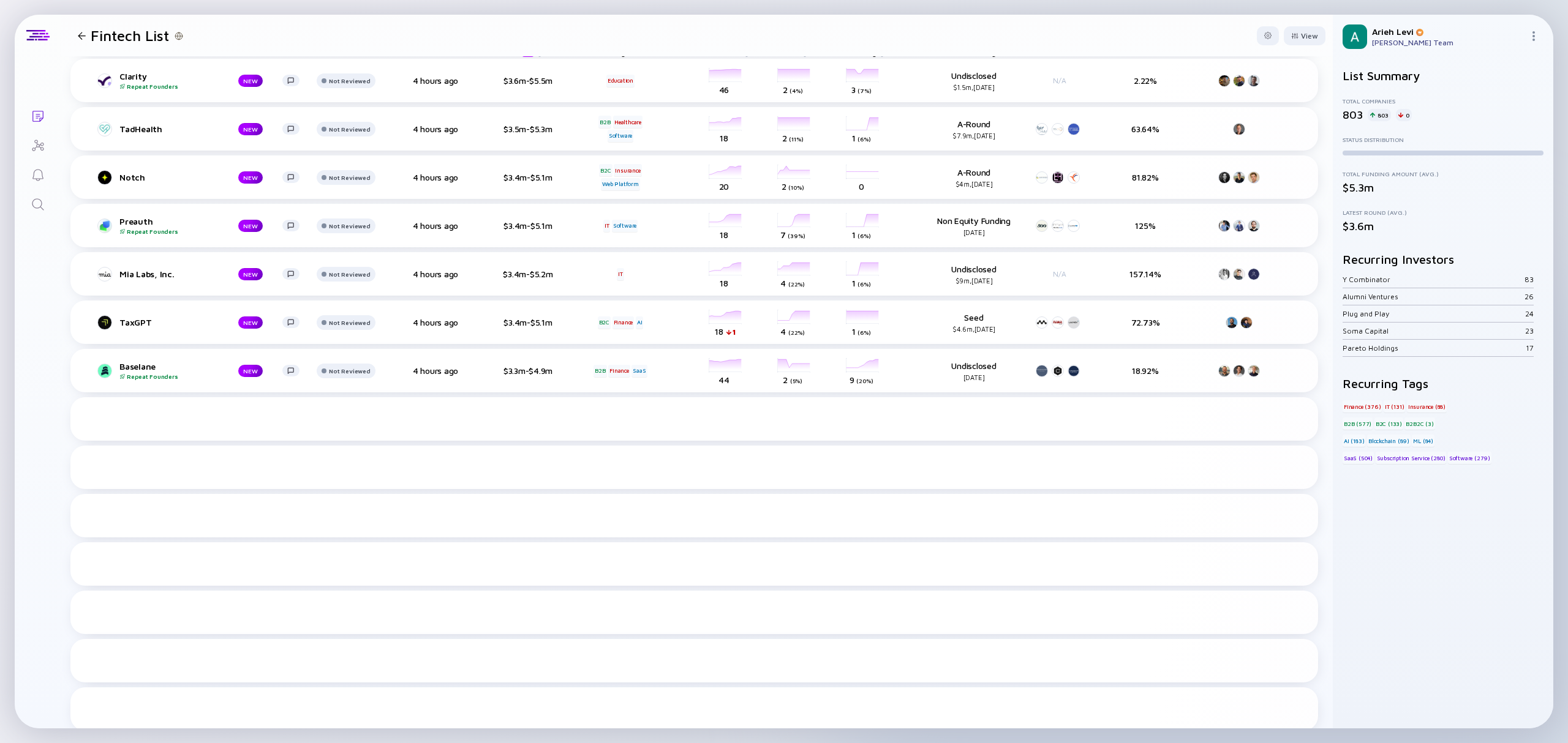
scroll to position [0, 0]
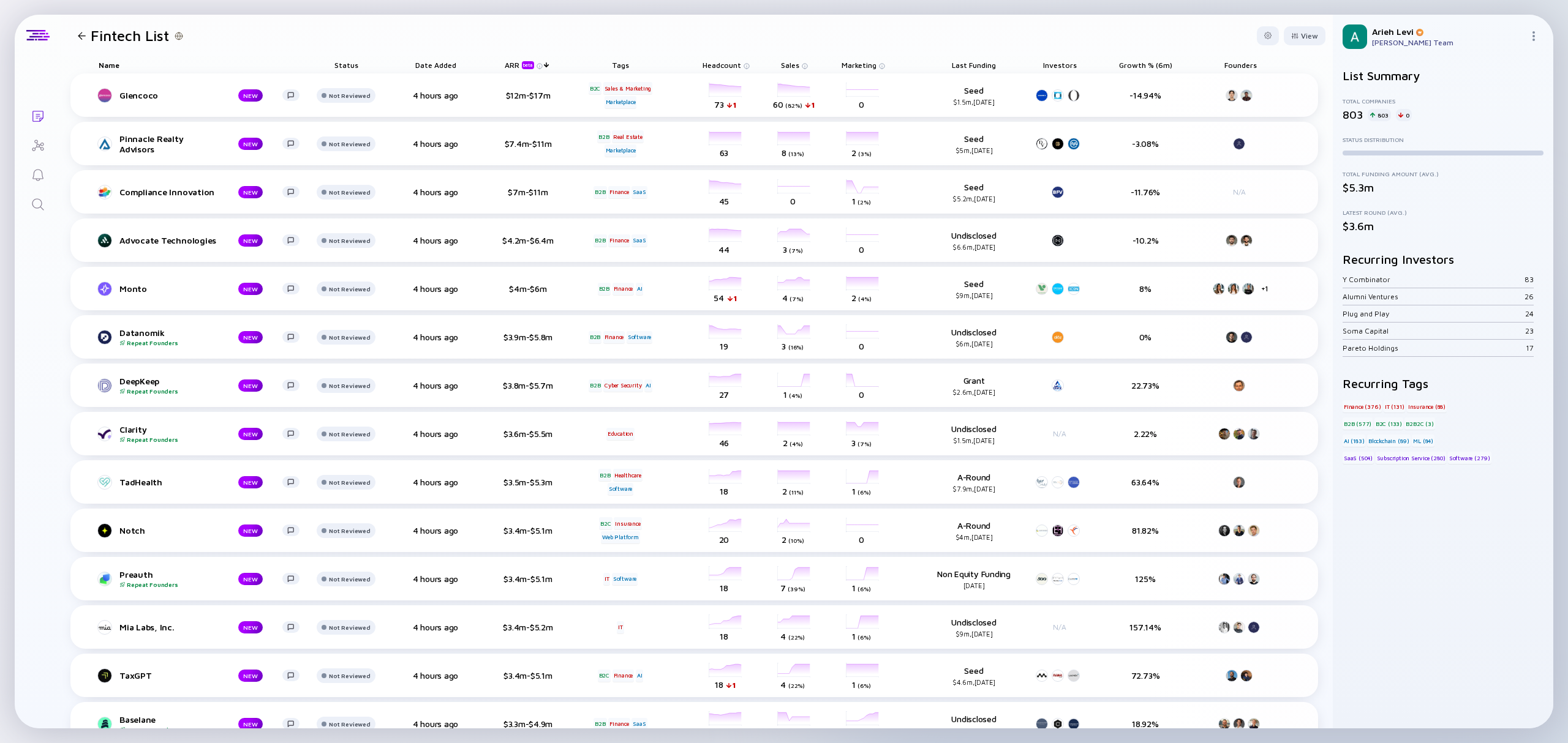
click at [996, 64] on span "Growth % (6m)" at bounding box center [974, 65] width 44 height 9
click at [1167, 82] on div "Sort by Growth % (6m)" at bounding box center [1170, 83] width 91 height 11
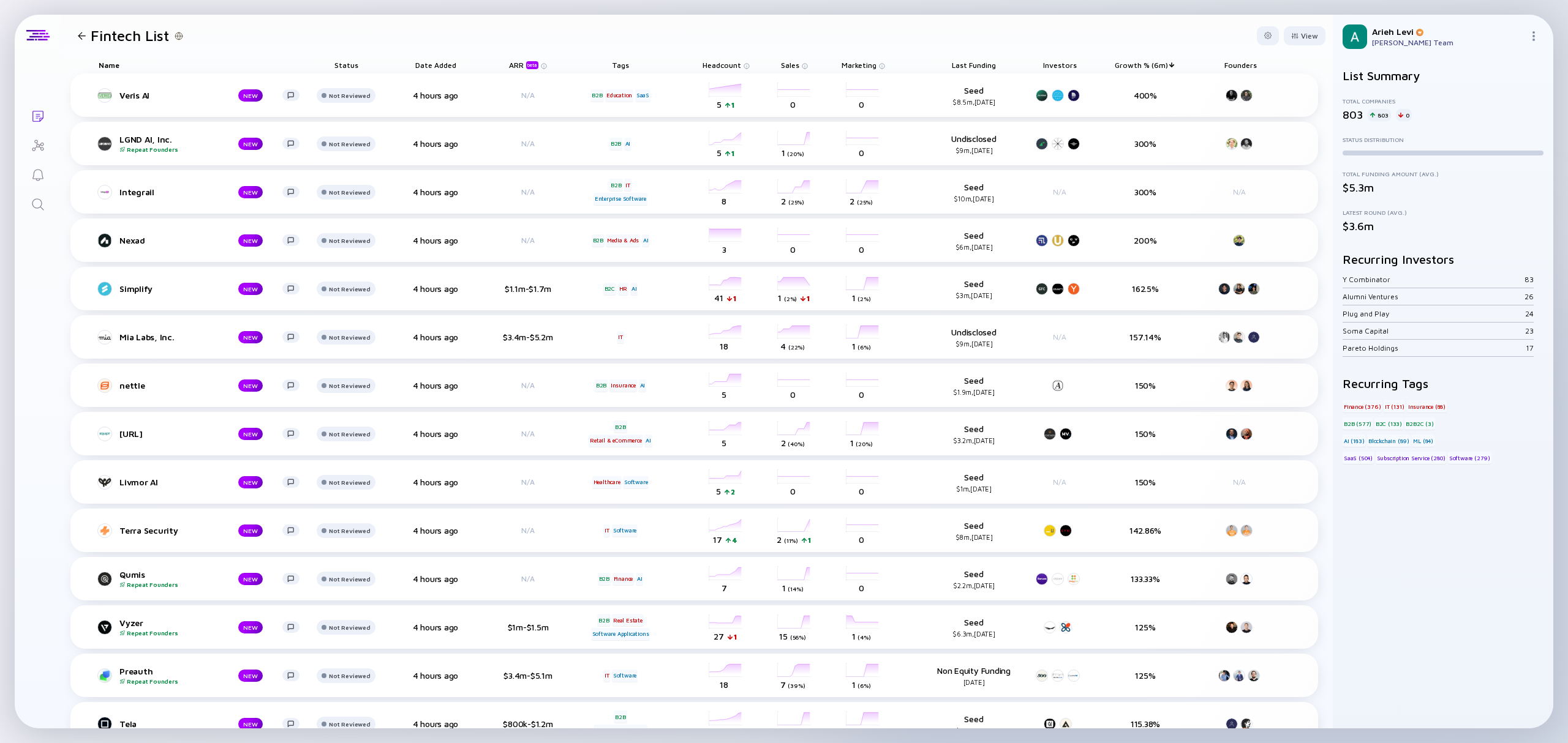
click at [975, 58] on div "Last Funding" at bounding box center [974, 65] width 80 height 17
click at [983, 65] on span "Last Funding" at bounding box center [974, 65] width 44 height 9
click at [1012, 167] on input "text" at bounding box center [1038, 167] width 142 height 12
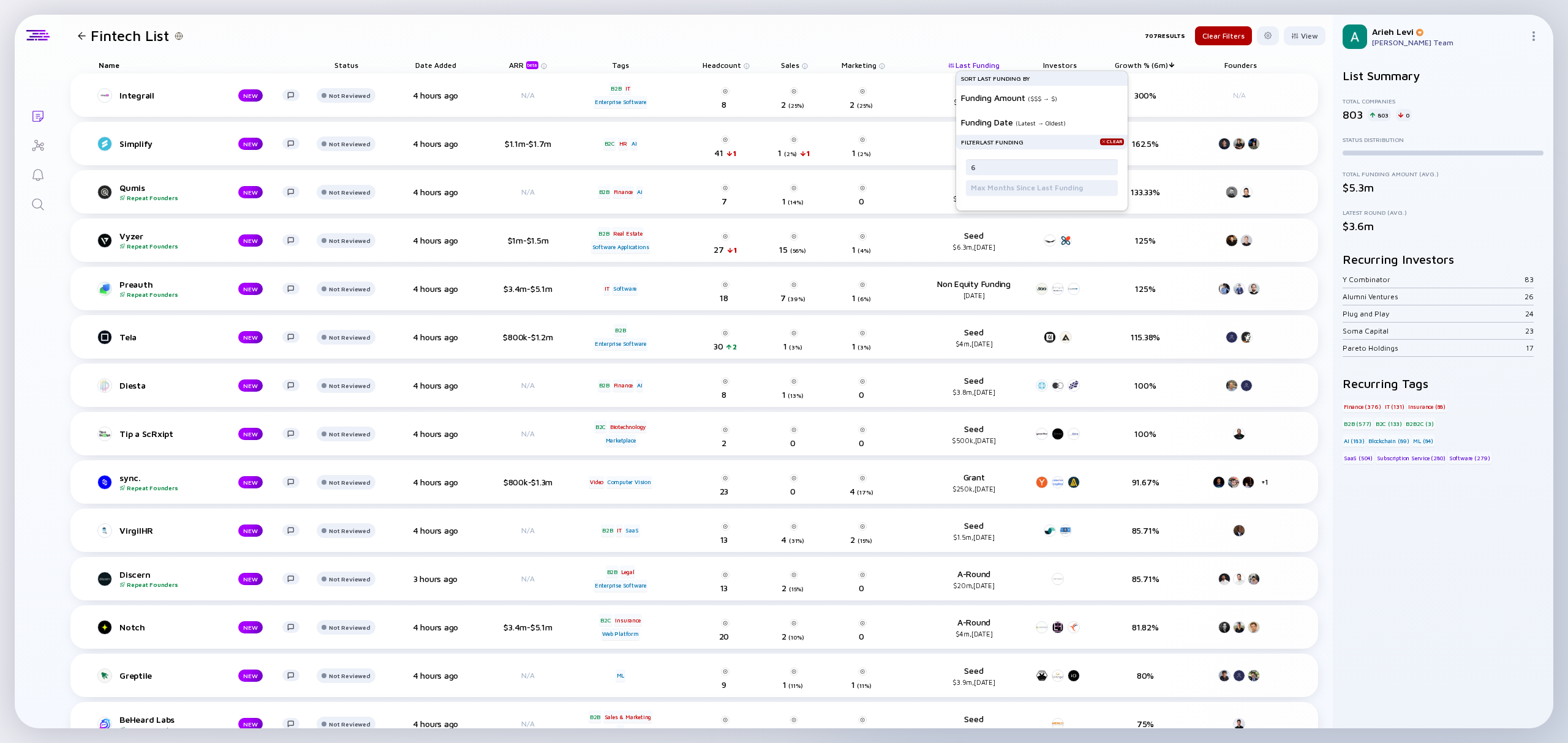
type input "6"
click at [953, 37] on header "Fintech List 707 Results Clear Filters View" at bounding box center [696, 35] width 1272 height 42
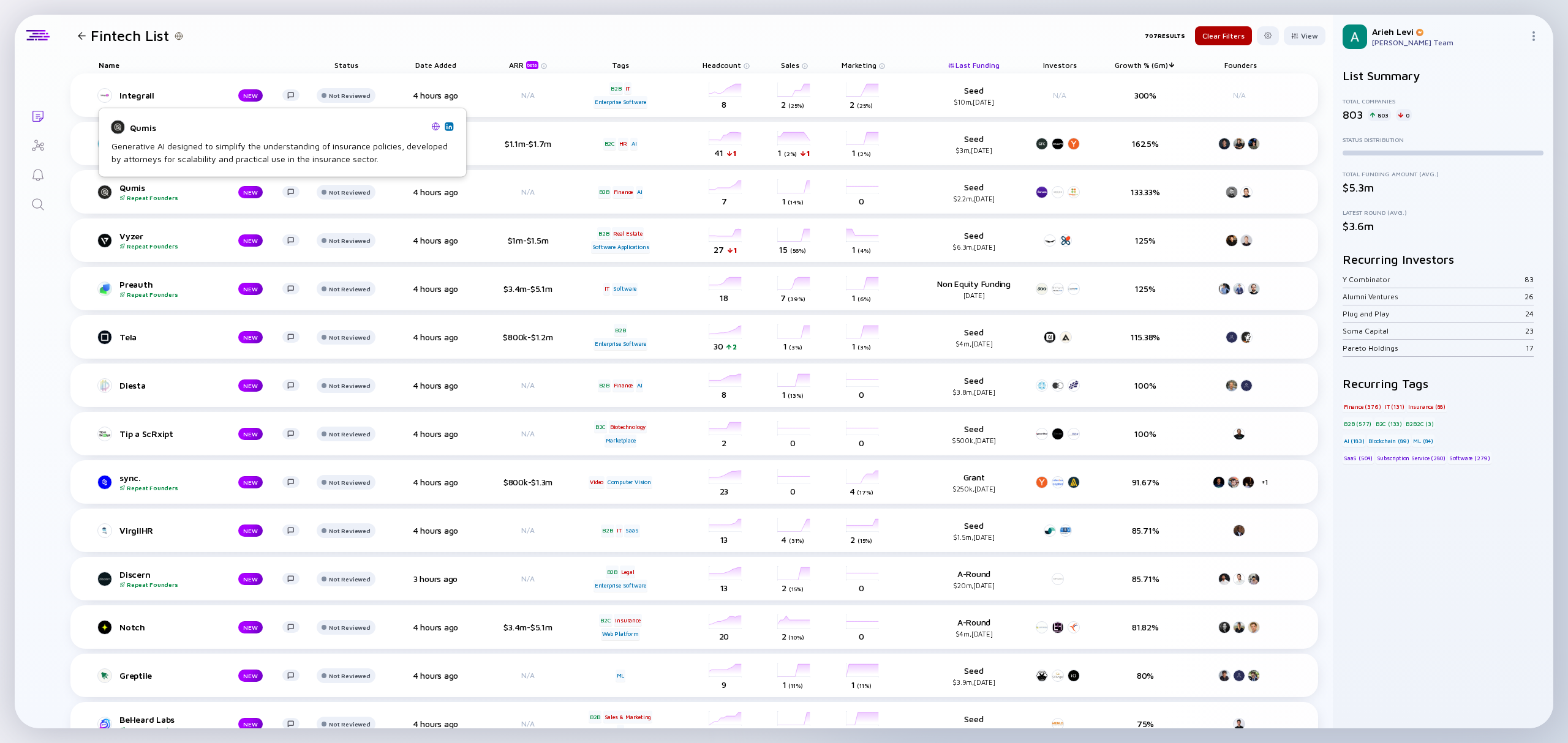
click at [449, 129] on img at bounding box center [449, 126] width 6 height 6
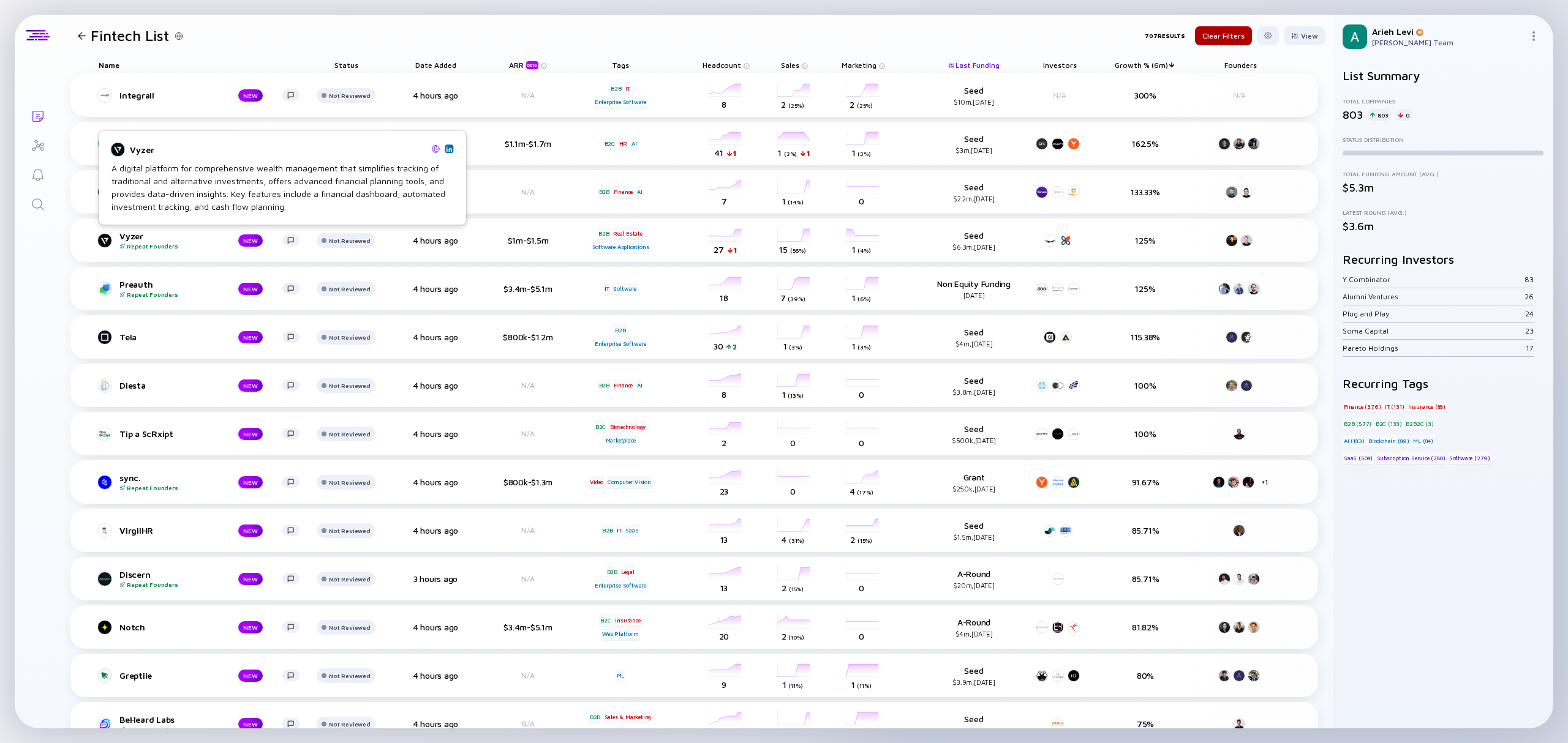
click at [450, 148] on img at bounding box center [449, 148] width 6 height 6
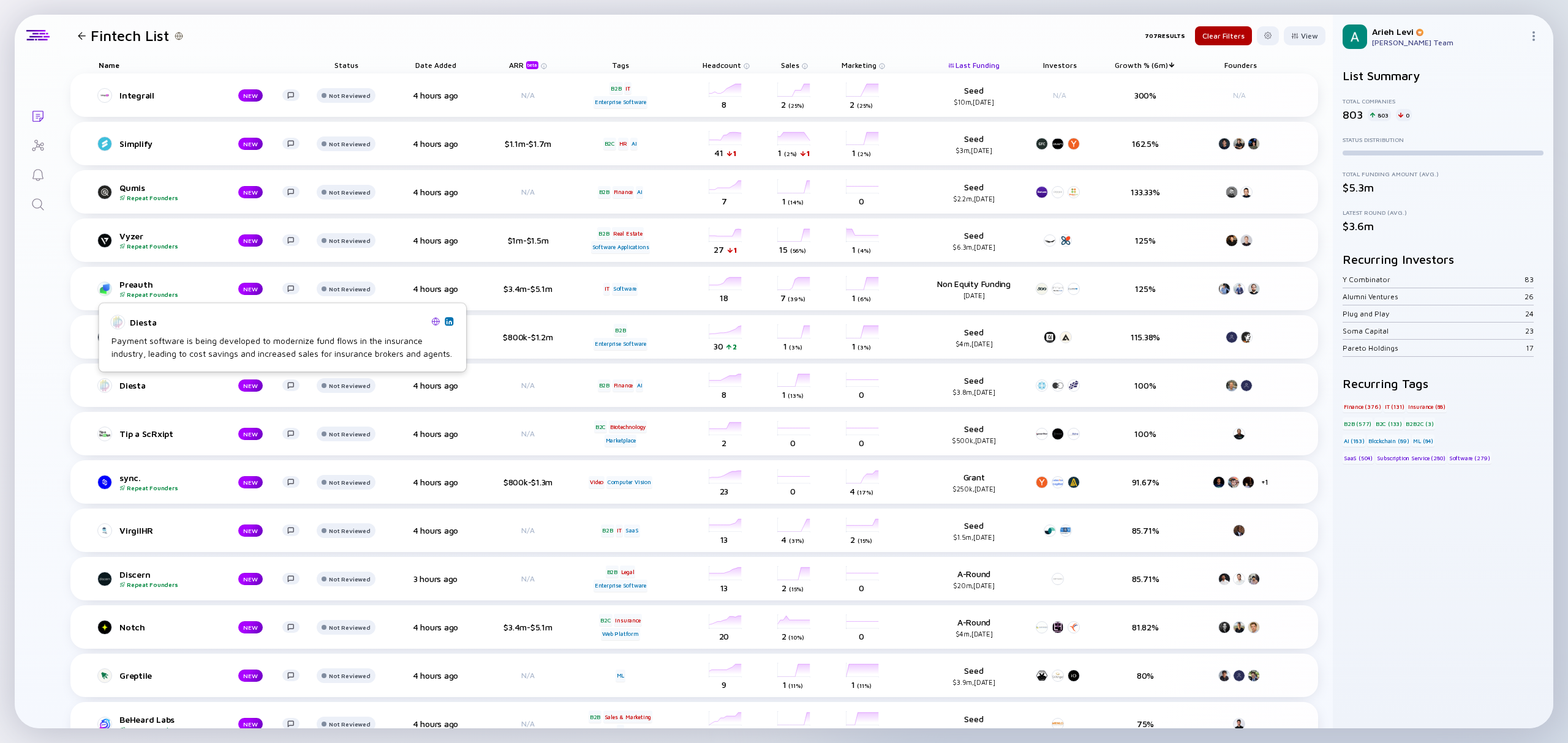
click at [450, 322] on img at bounding box center [449, 321] width 6 height 6
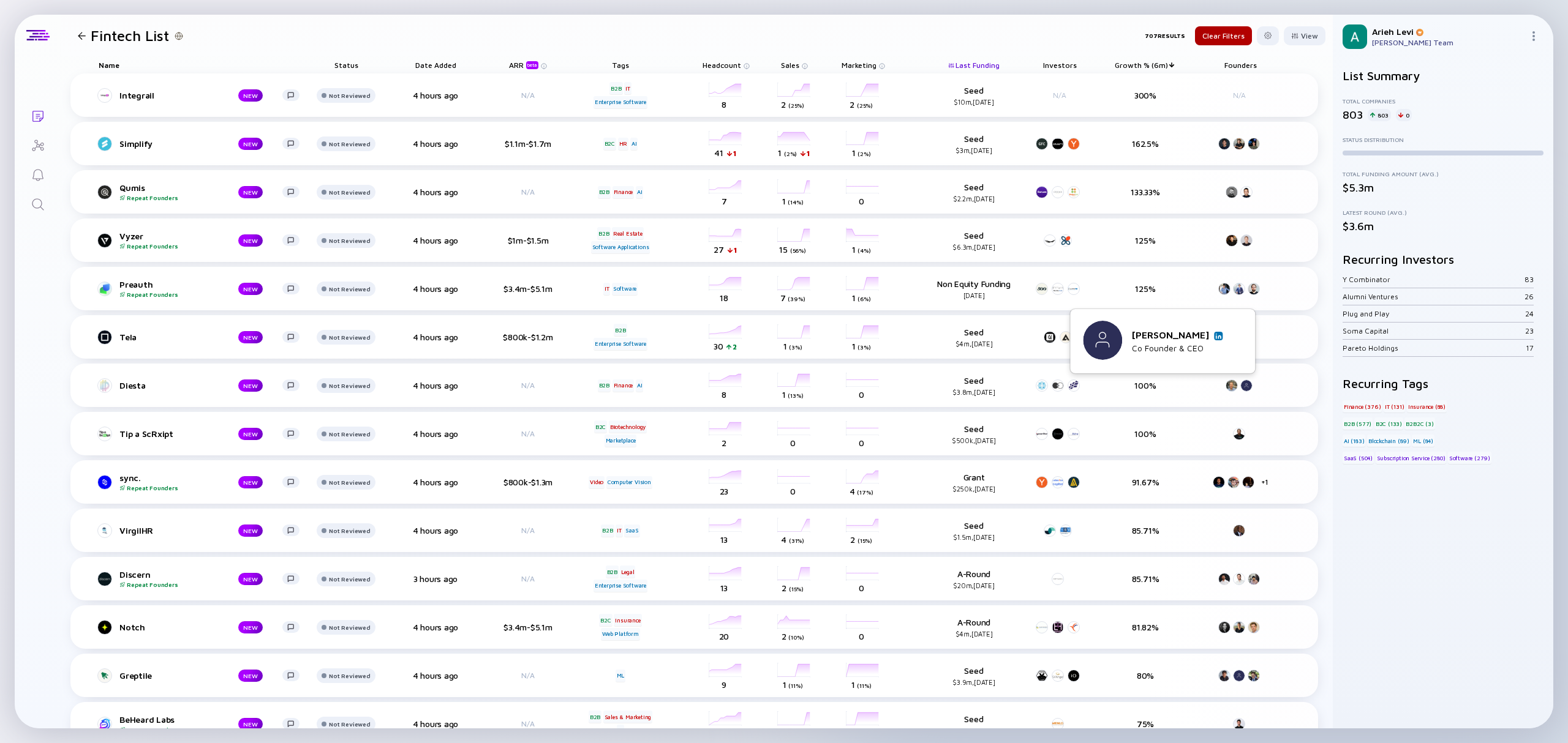
click at [1221, 333] on img at bounding box center [1218, 336] width 6 height 6
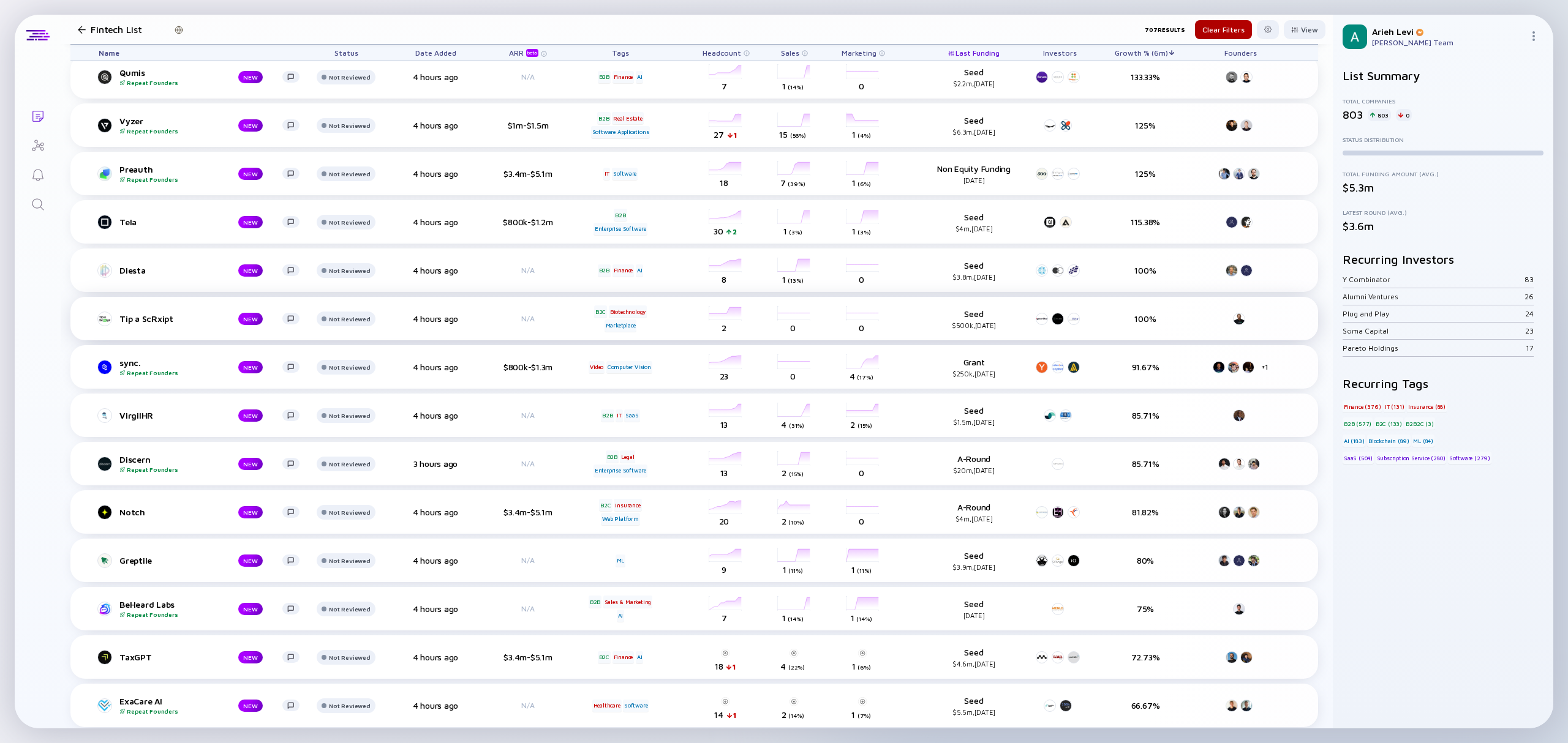
scroll to position [163, 0]
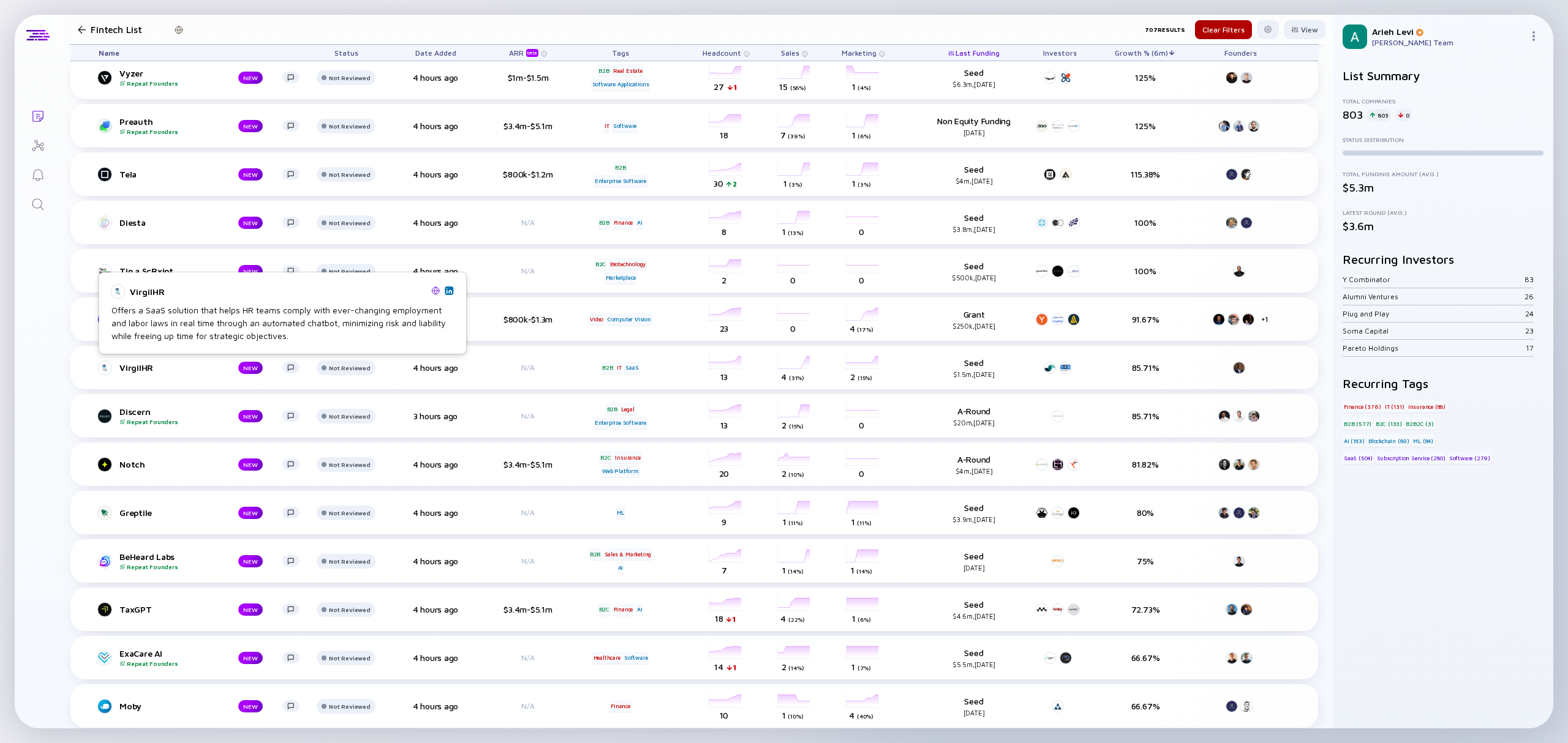
click at [450, 292] on img at bounding box center [449, 290] width 6 height 6
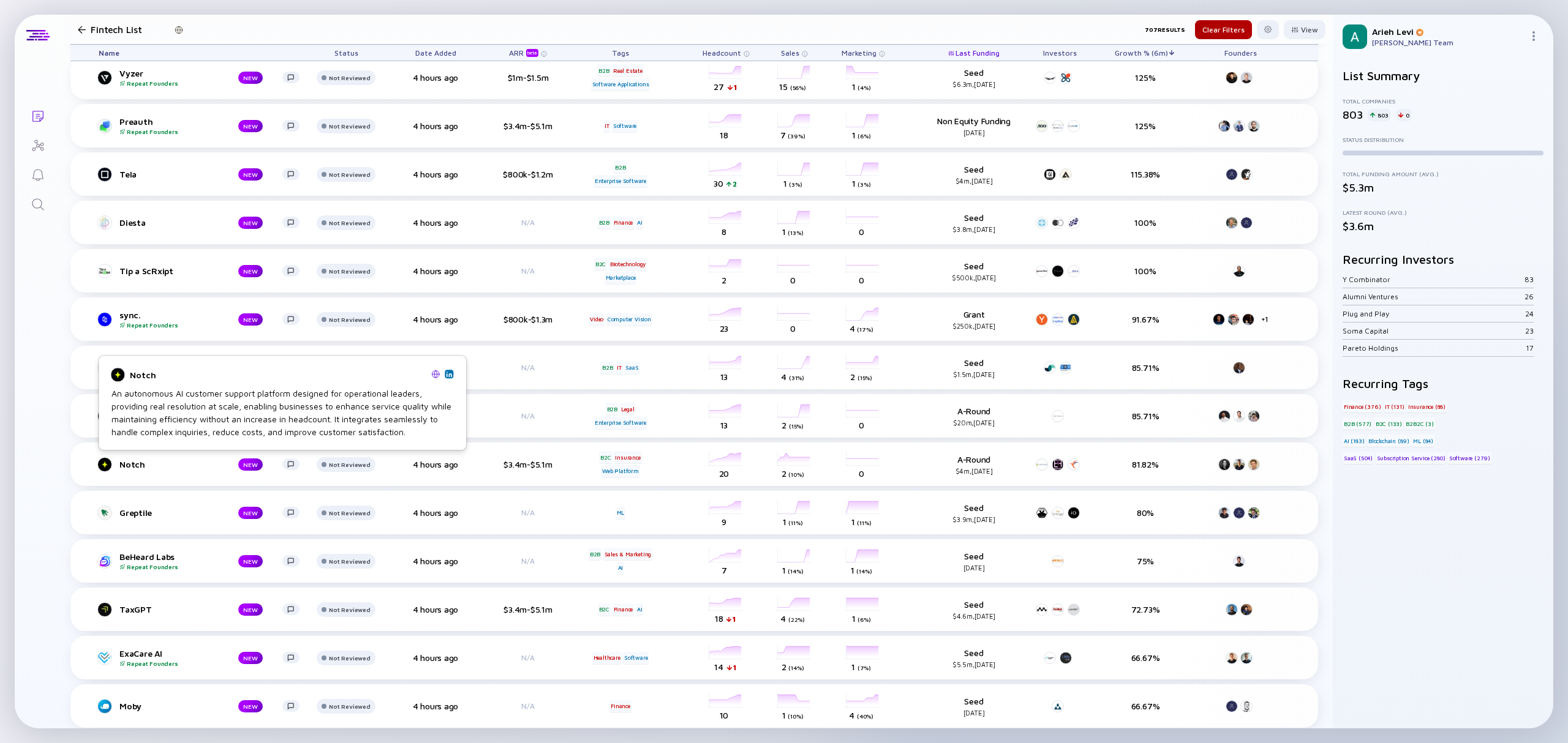
click at [452, 376] on img at bounding box center [449, 374] width 6 height 6
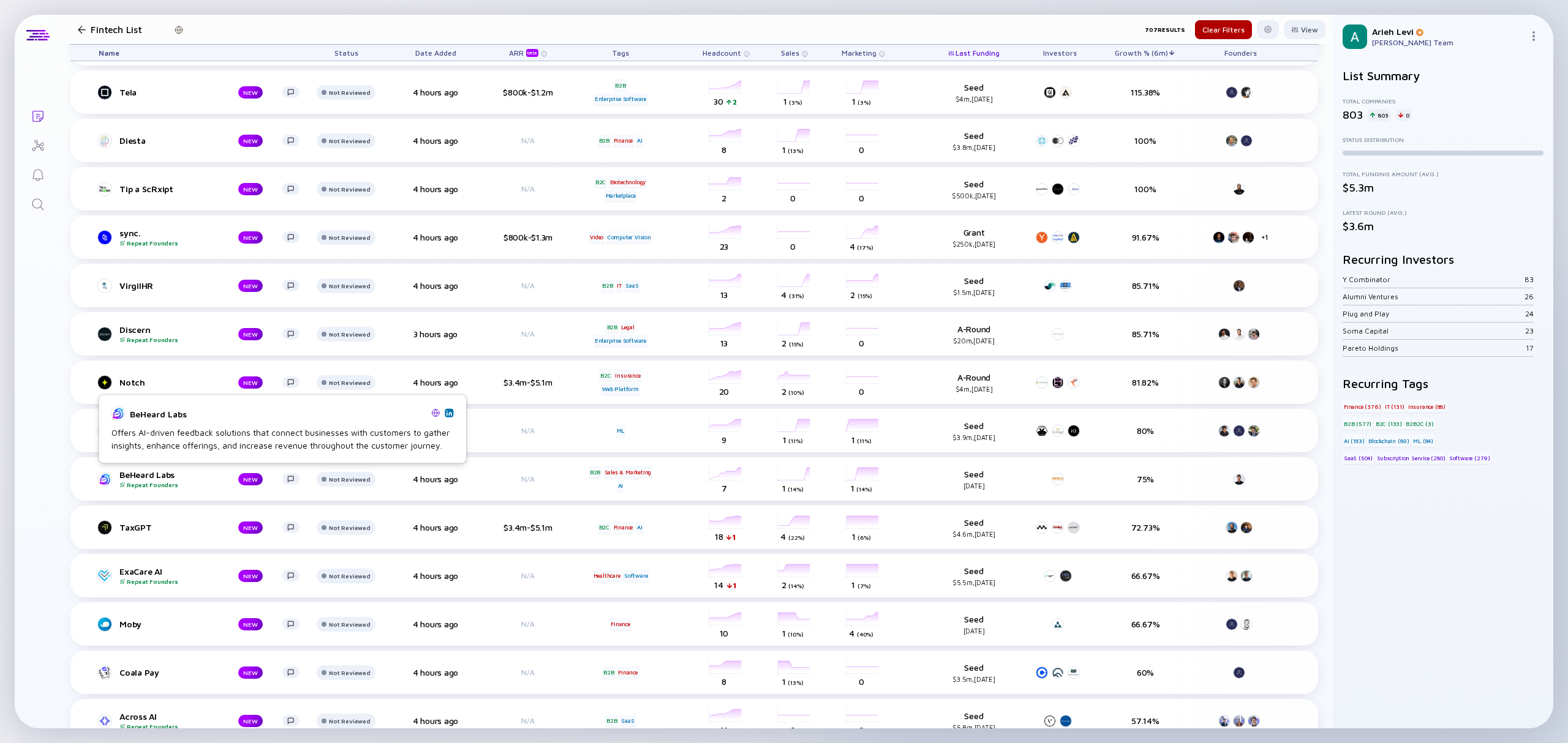
click at [449, 414] on img at bounding box center [449, 412] width 6 height 6
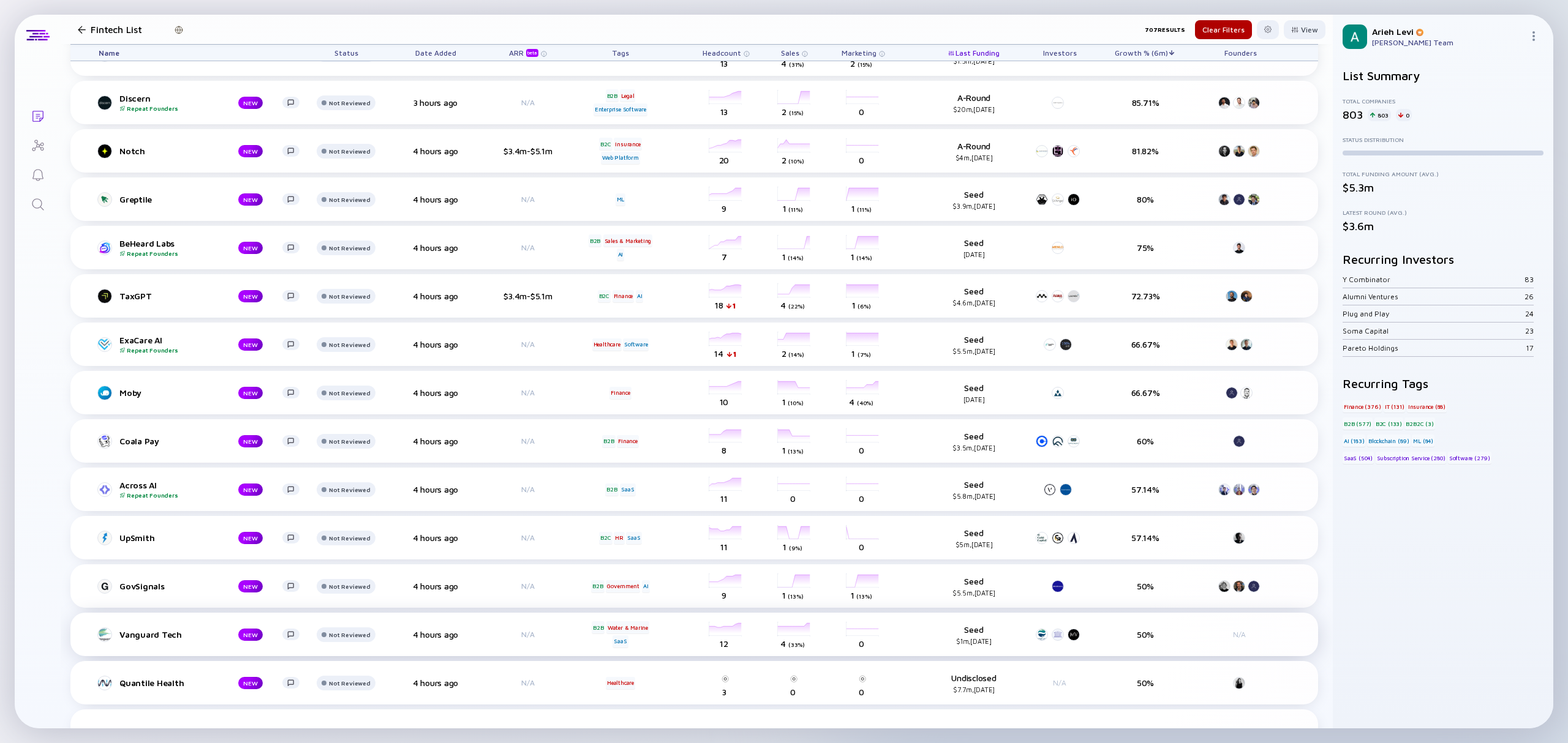
scroll to position [490, 0]
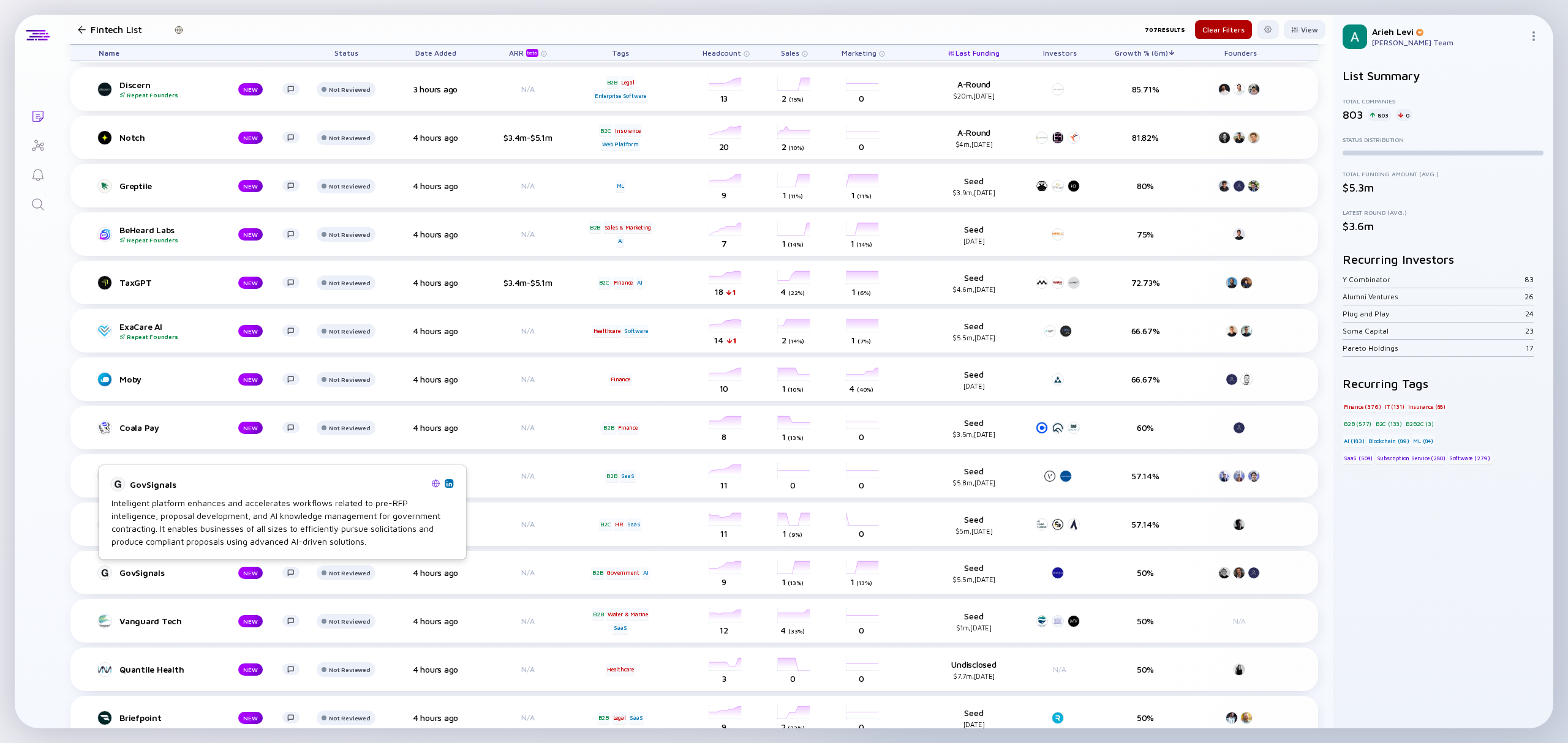
click at [452, 486] on img at bounding box center [449, 483] width 6 height 6
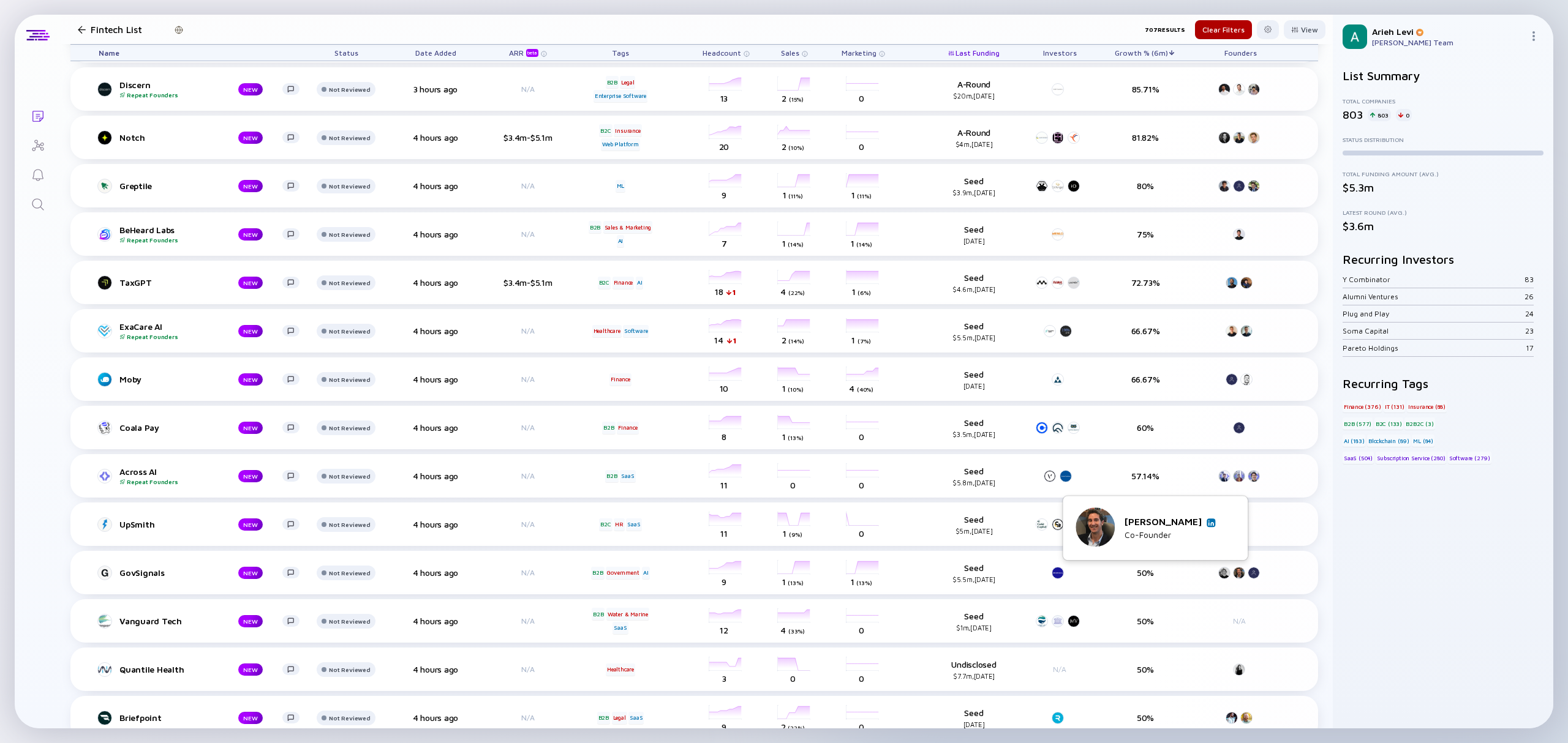
click at [1209, 524] on img at bounding box center [1211, 522] width 6 height 6
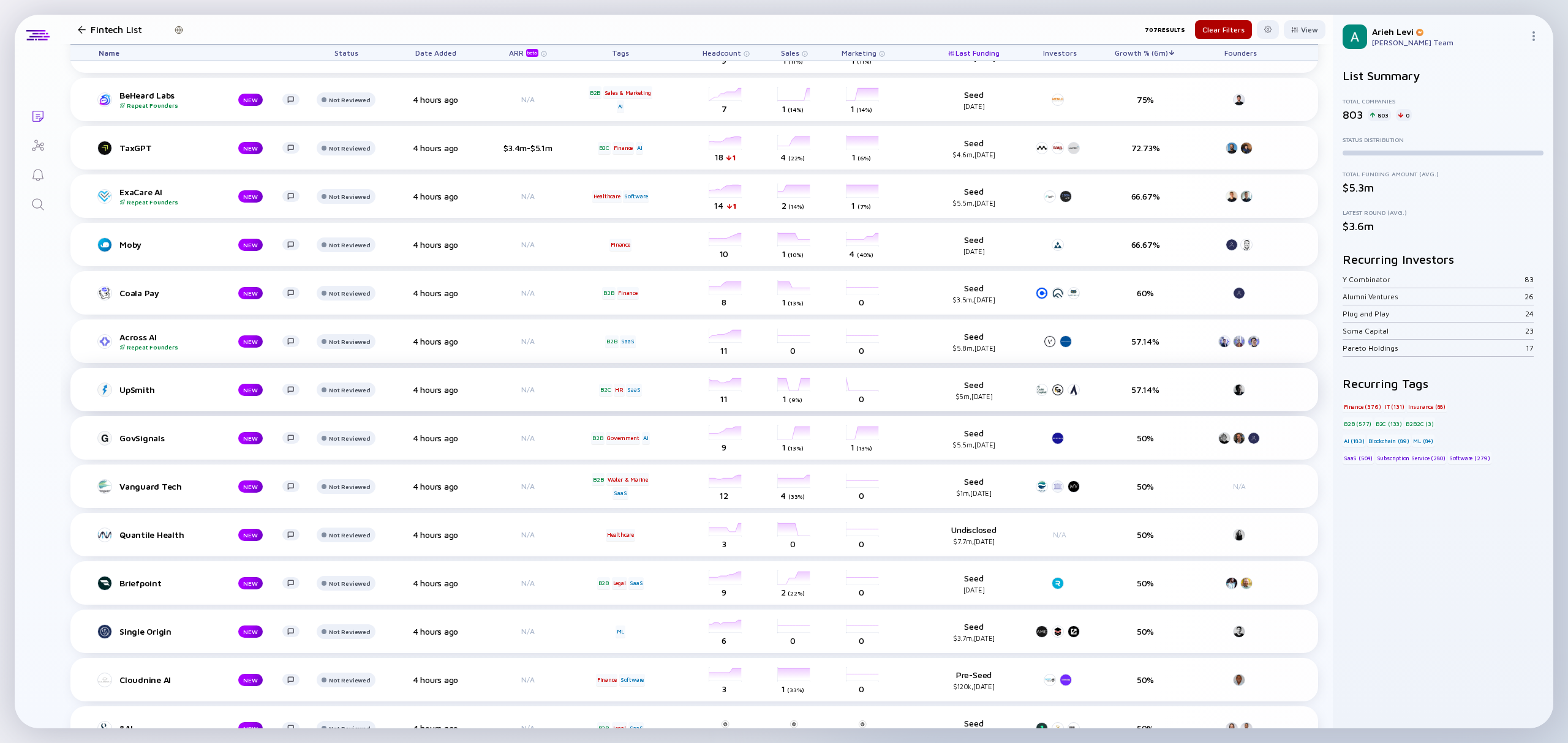
scroll to position [653, 0]
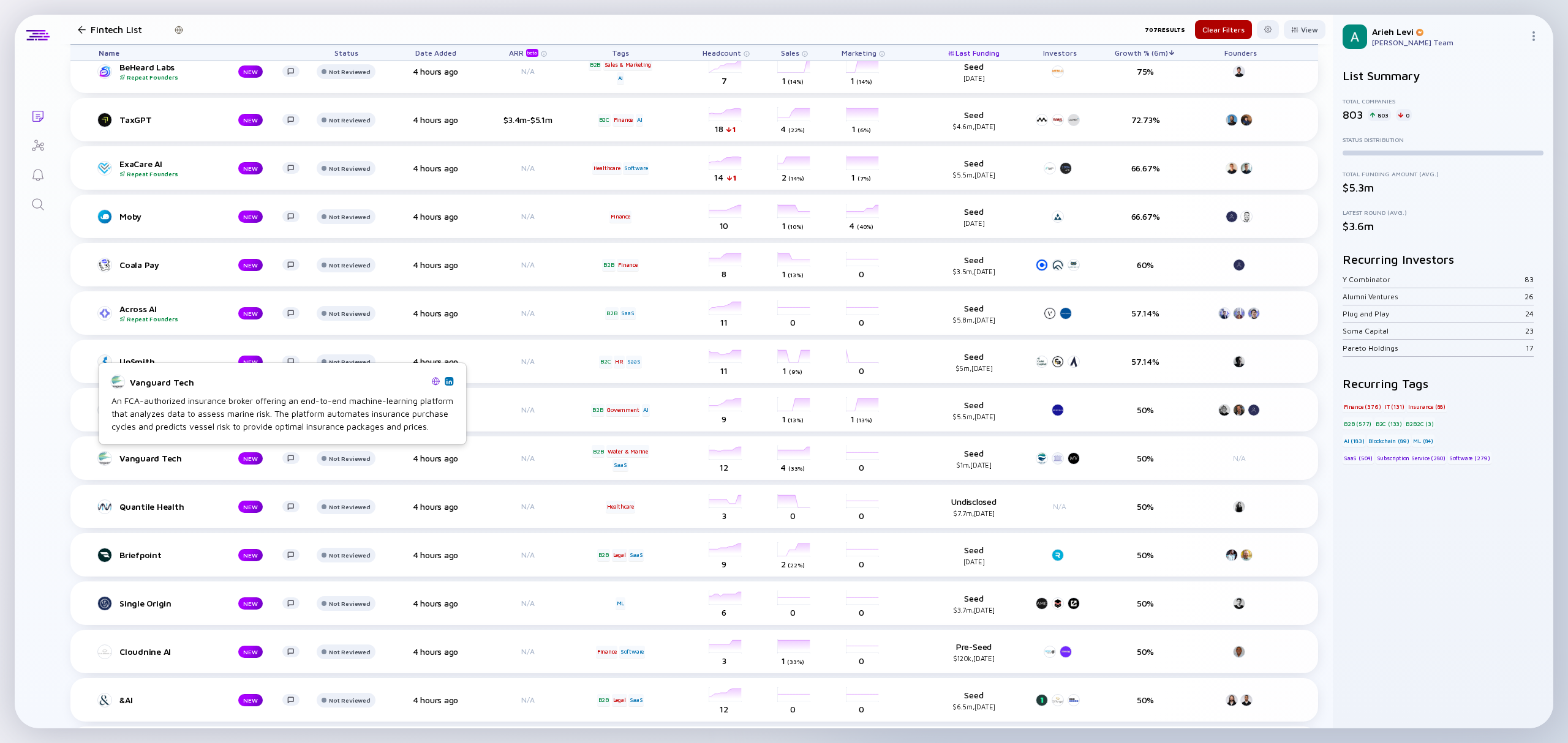
click at [450, 380] on img at bounding box center [449, 381] width 6 height 6
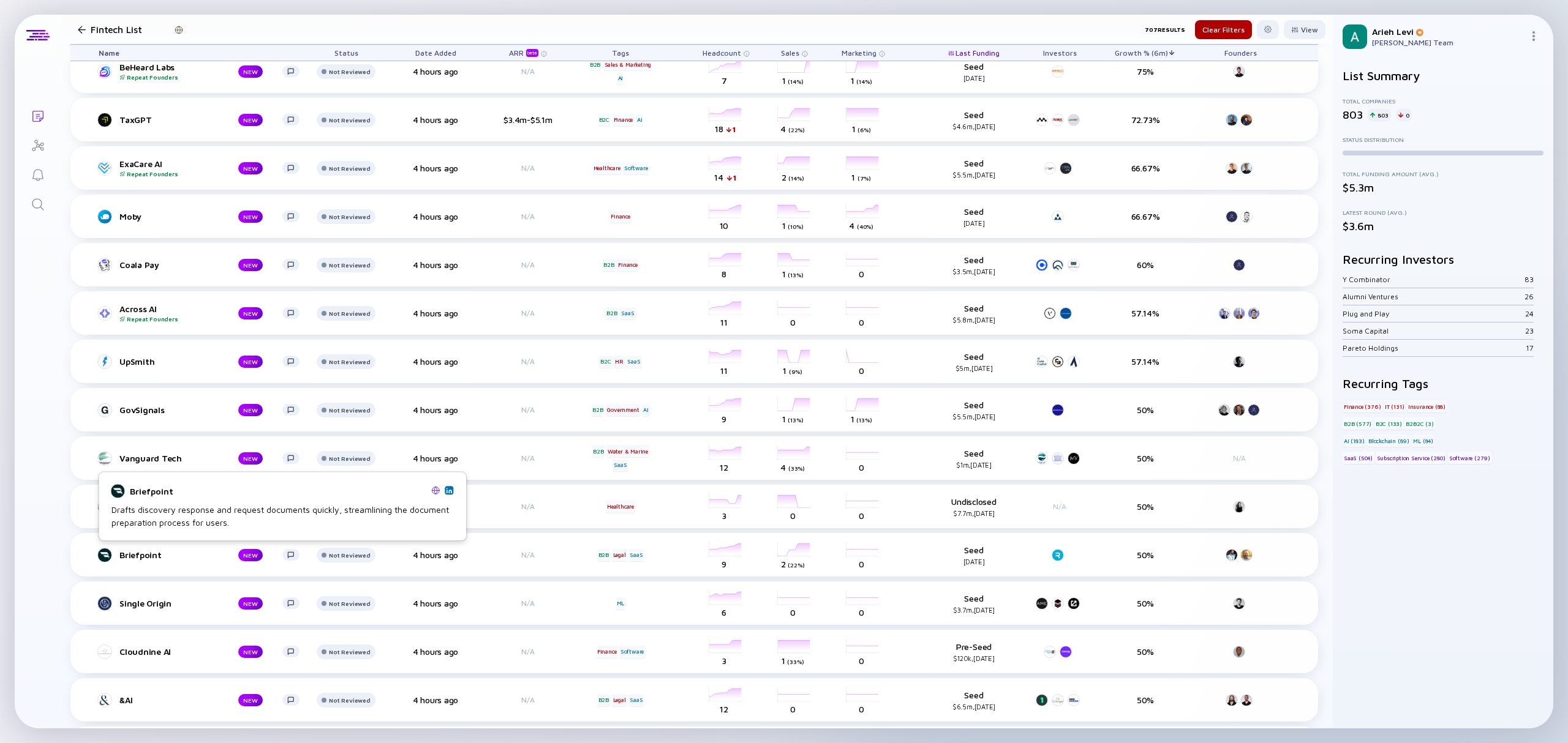
click at [451, 490] on img at bounding box center [449, 490] width 6 height 6
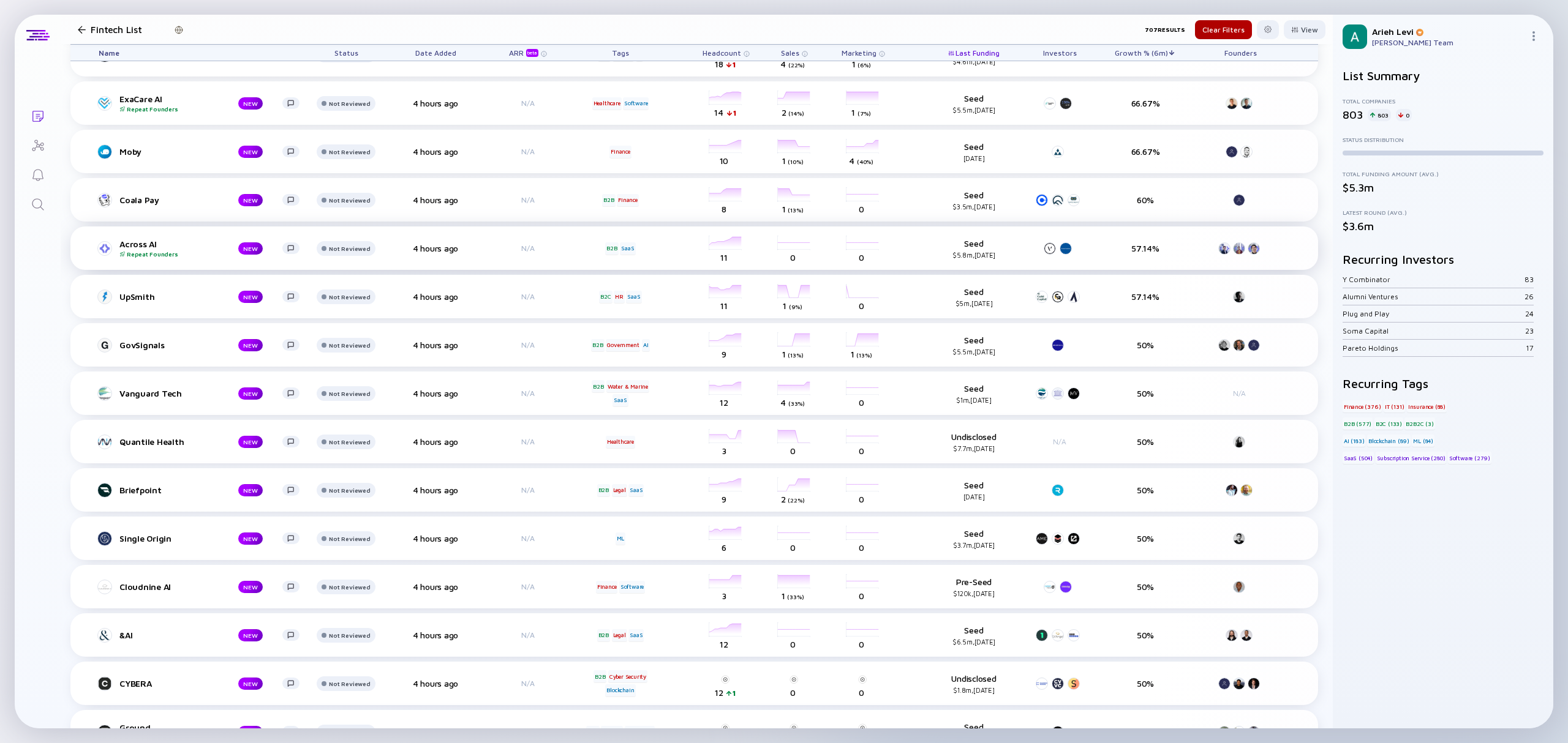
scroll to position [735, 0]
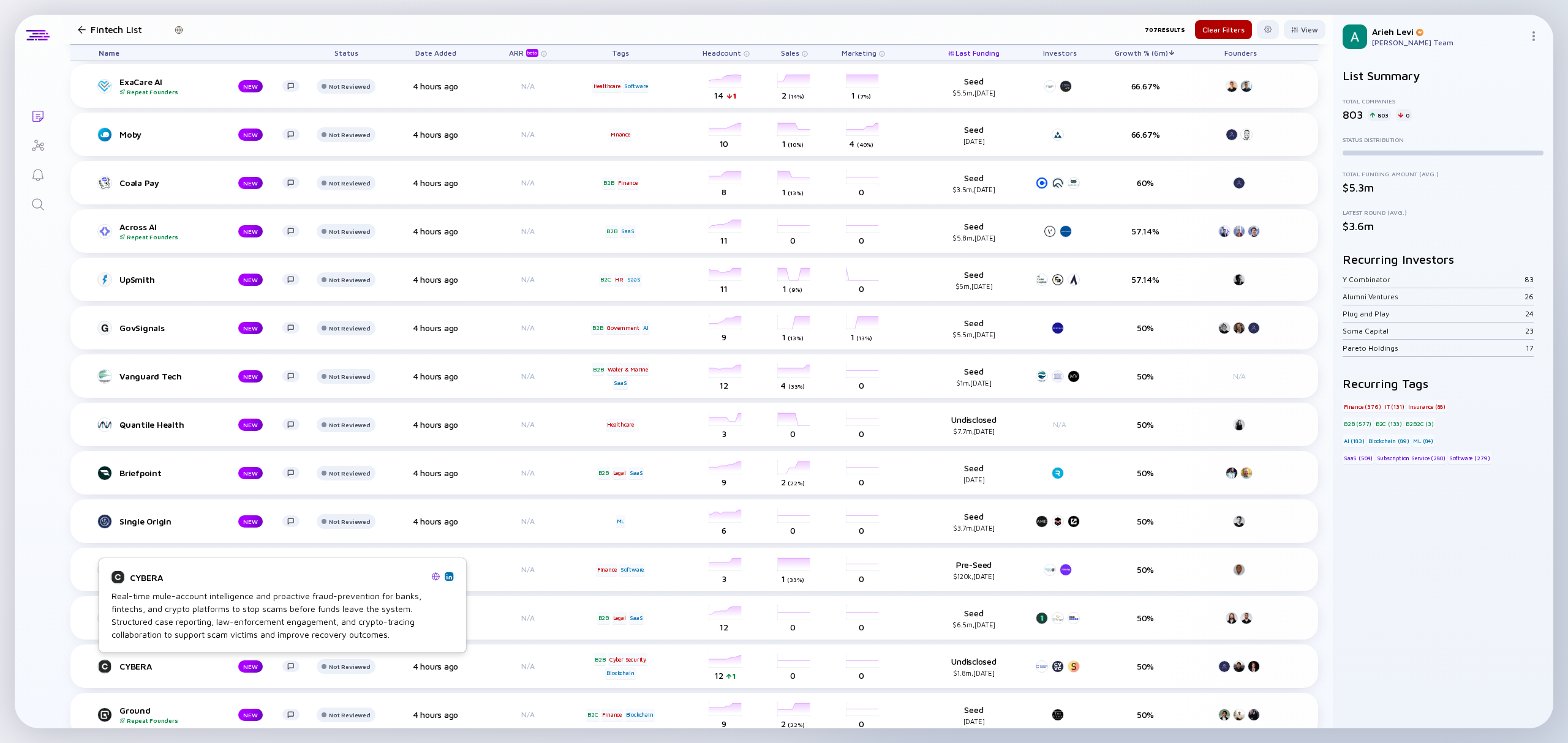
click at [450, 575] on img at bounding box center [449, 577] width 6 height 6
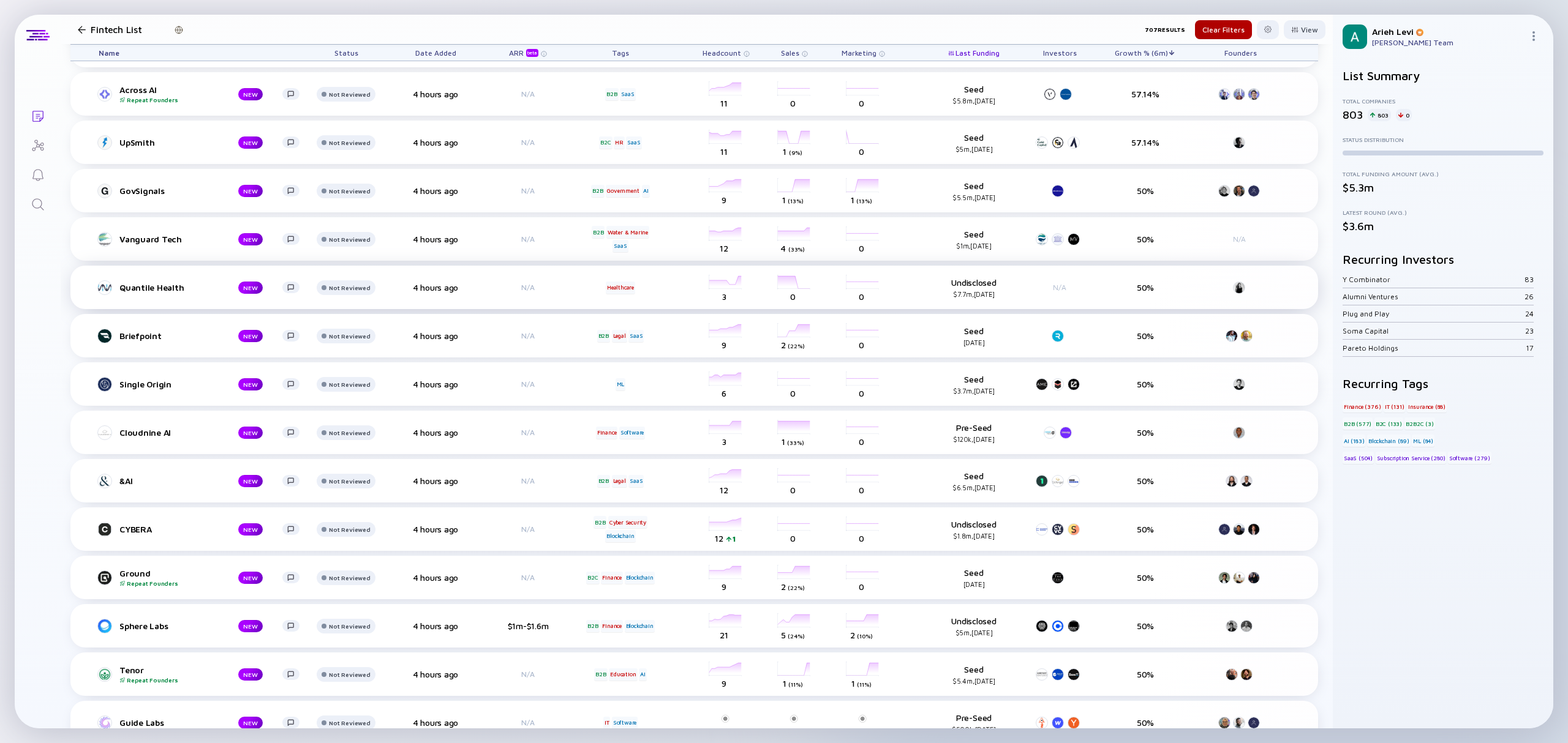
scroll to position [897, 0]
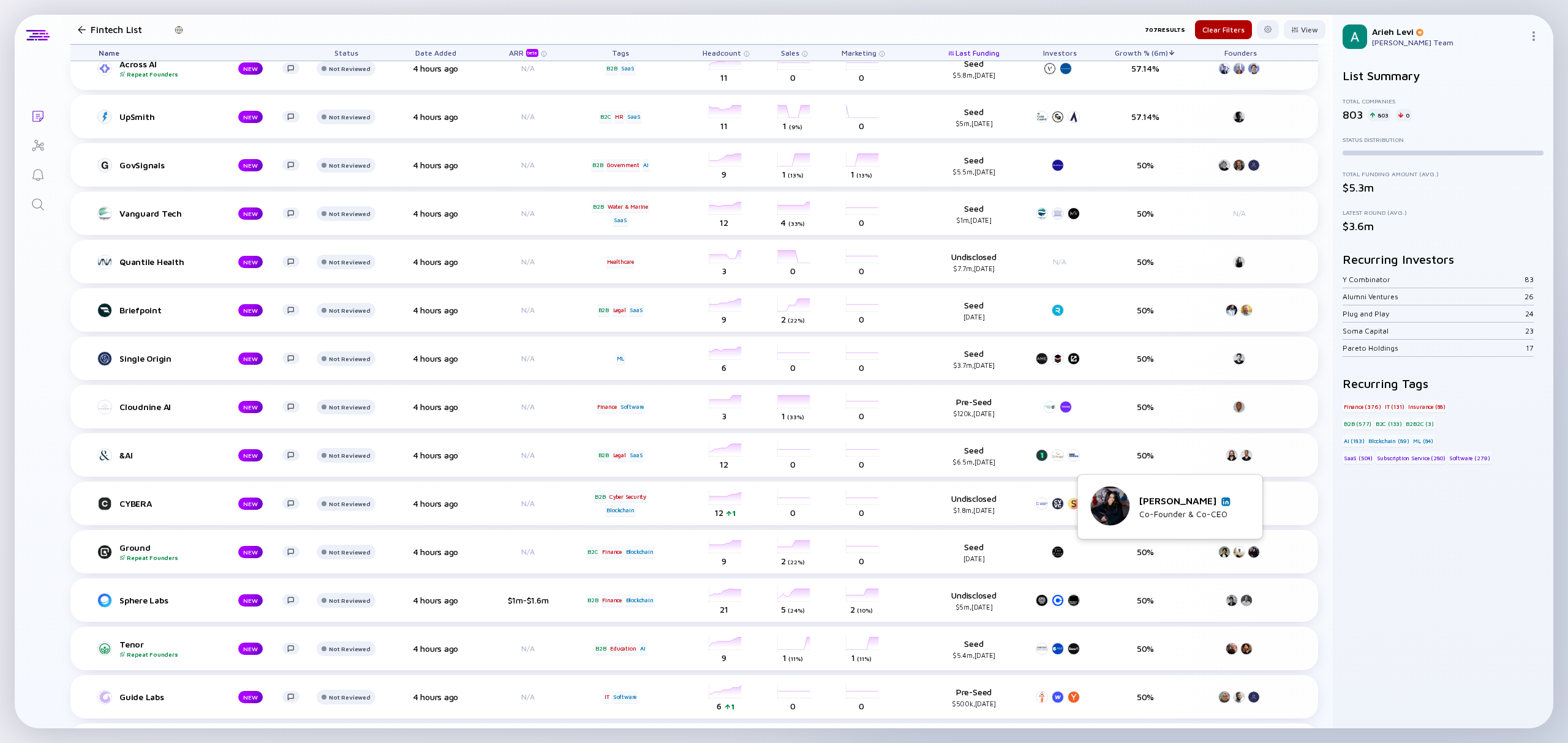
click at [1223, 502] on img at bounding box center [1225, 501] width 6 height 6
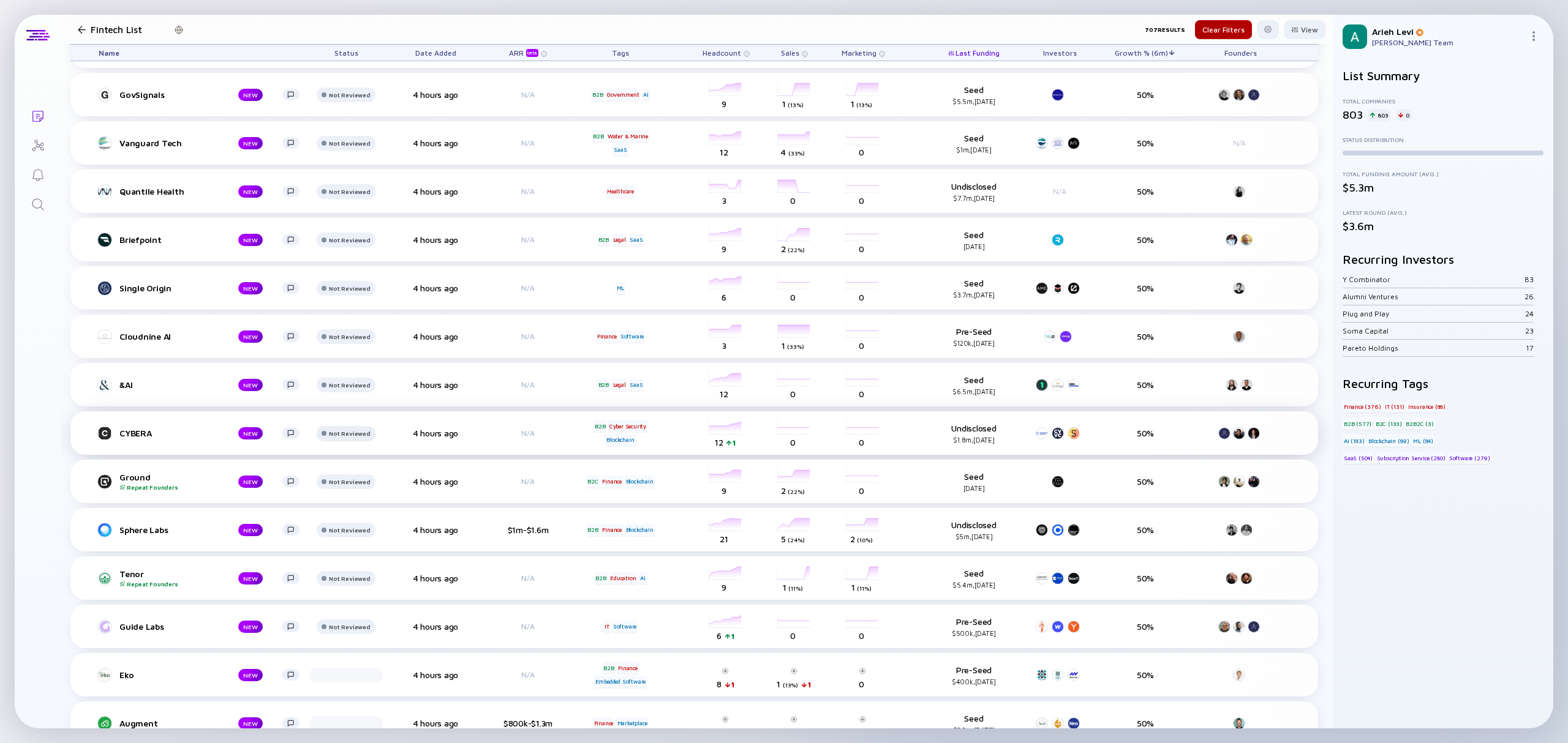
scroll to position [1143, 0]
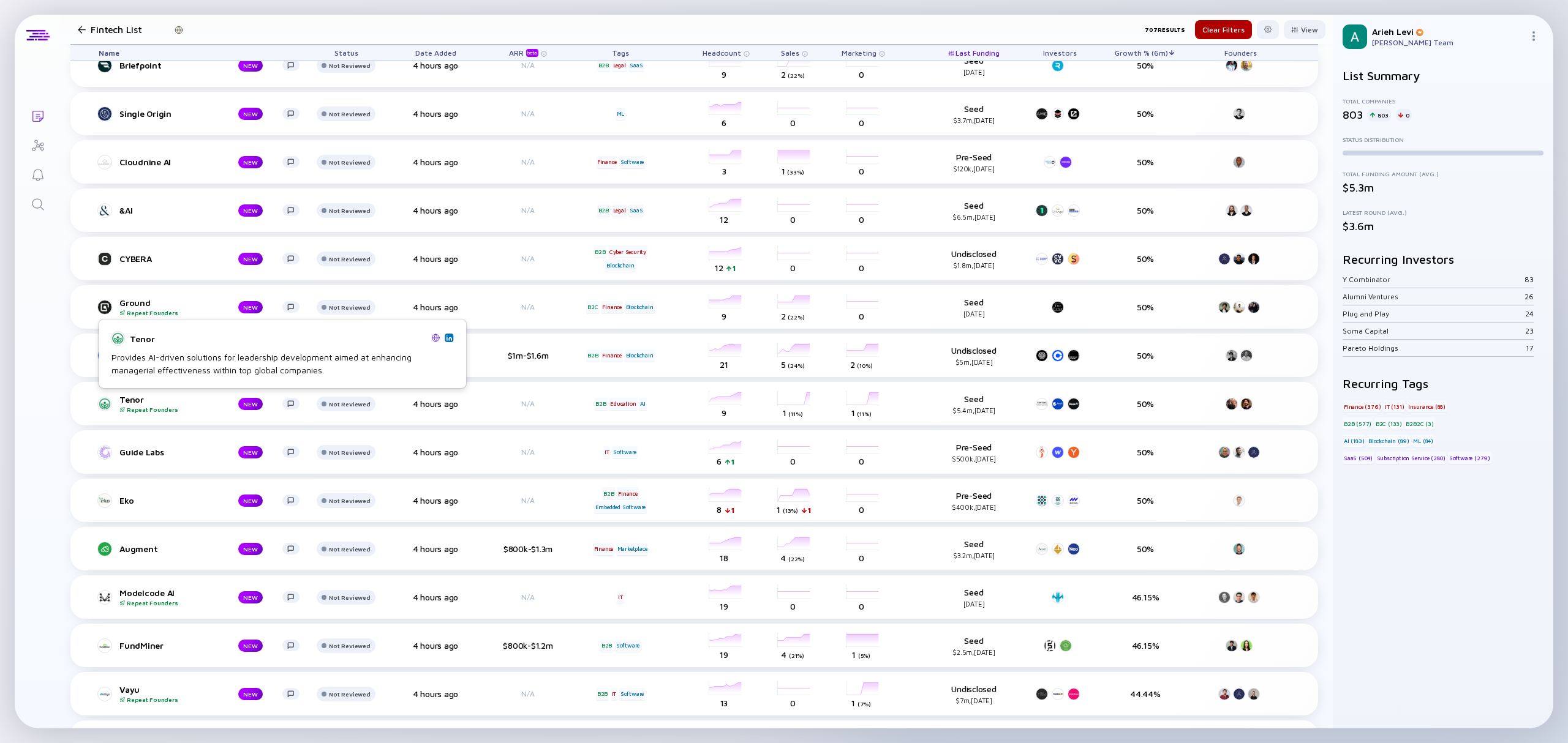
click at [450, 335] on img at bounding box center [449, 337] width 6 height 6
click at [332, 21] on div "Not Reviewed" at bounding box center [349, 17] width 41 height 7
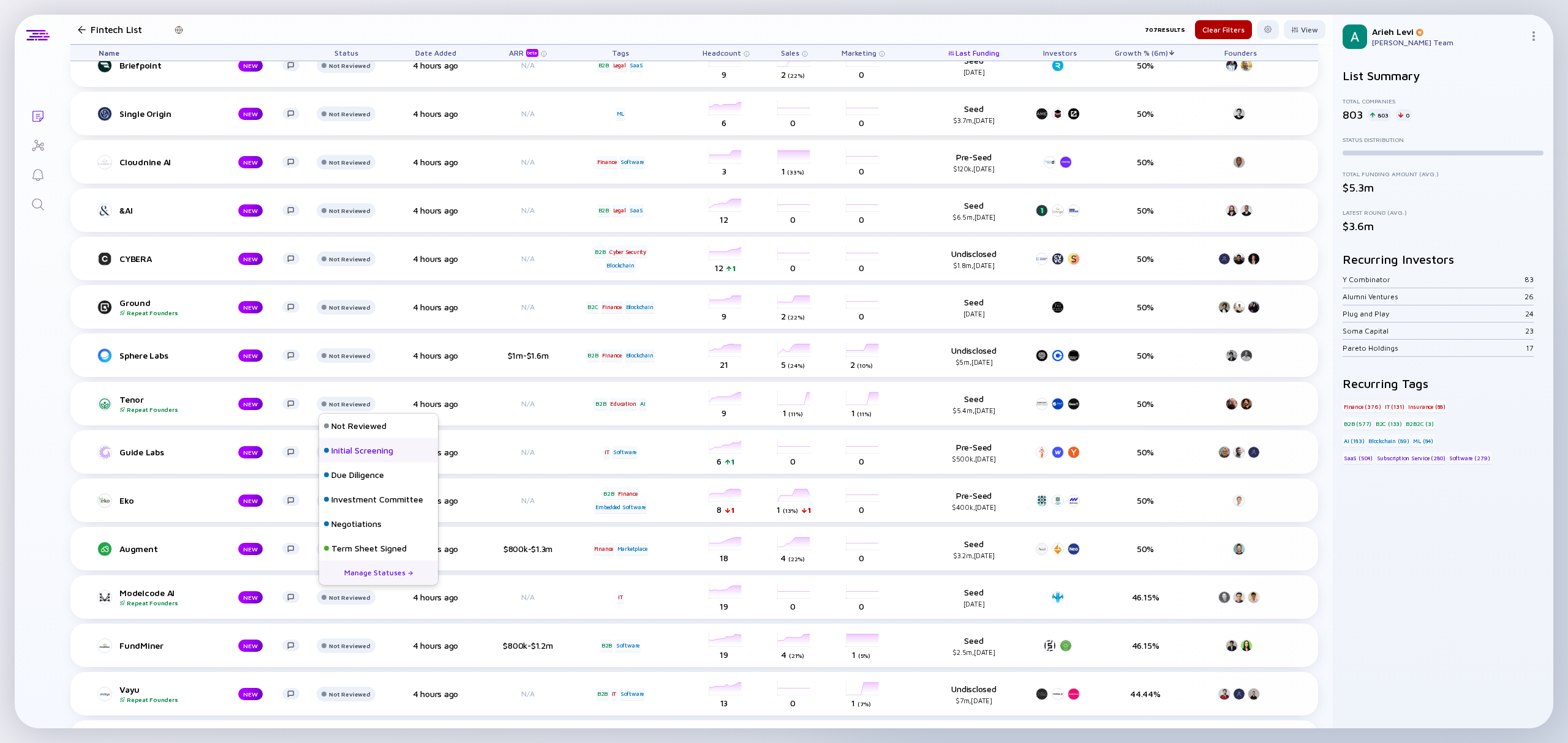
scroll to position [54, 0]
click at [54, 404] on div "Lists Fintech List 707 Results Clear Filters View Name Status Date Added ARR be…" at bounding box center [784, 371] width 1539 height 714
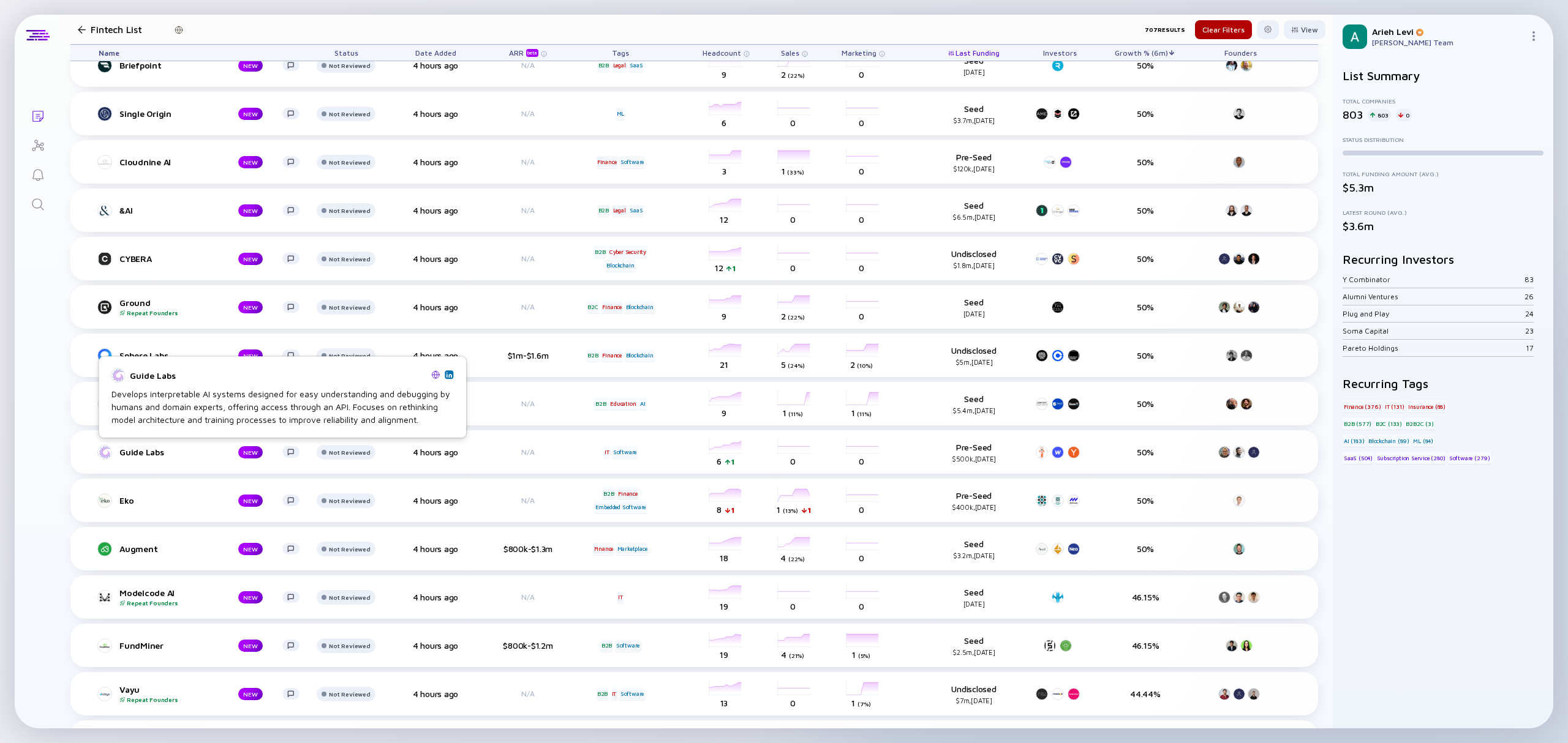
click at [451, 377] on img at bounding box center [449, 374] width 6 height 6
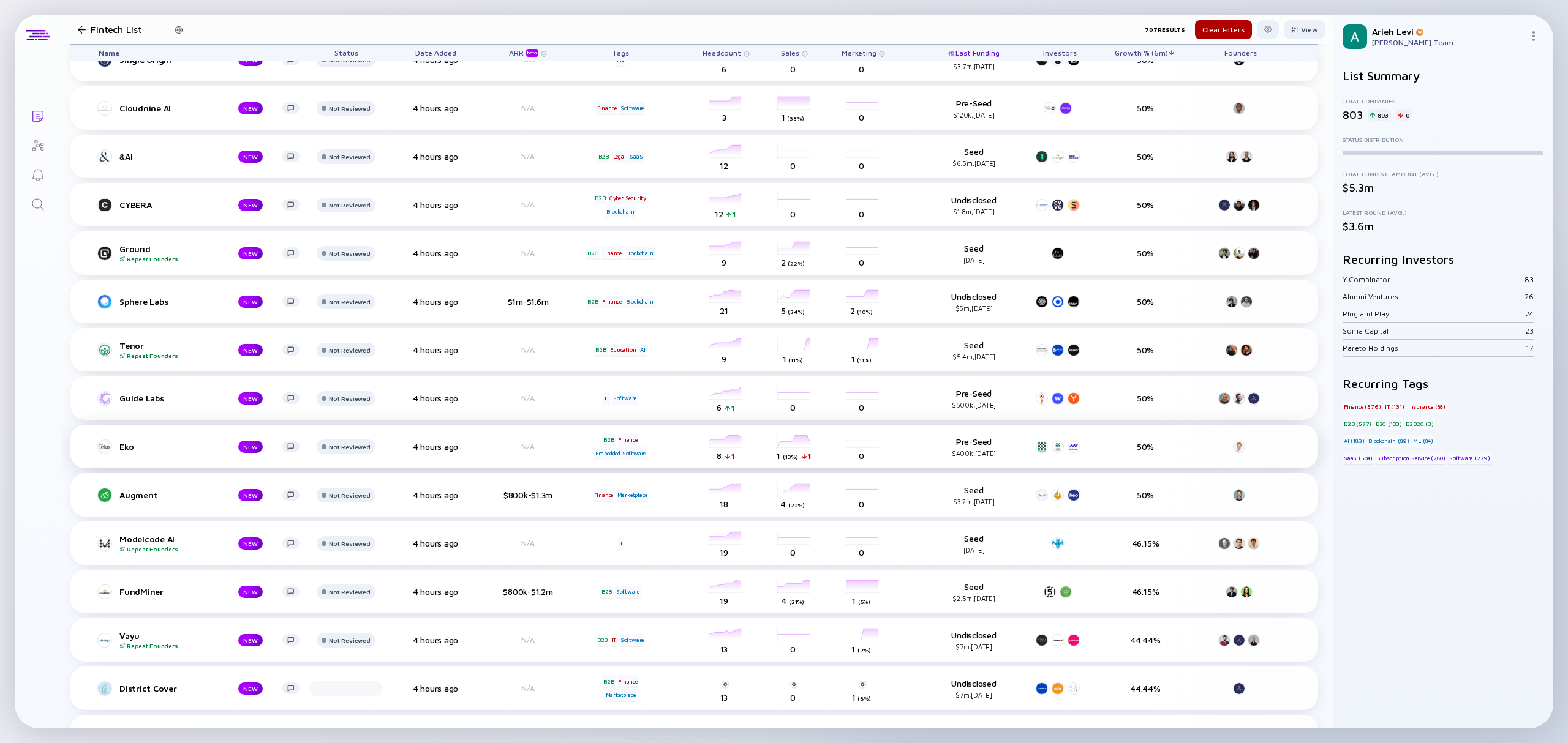
scroll to position [1225, 0]
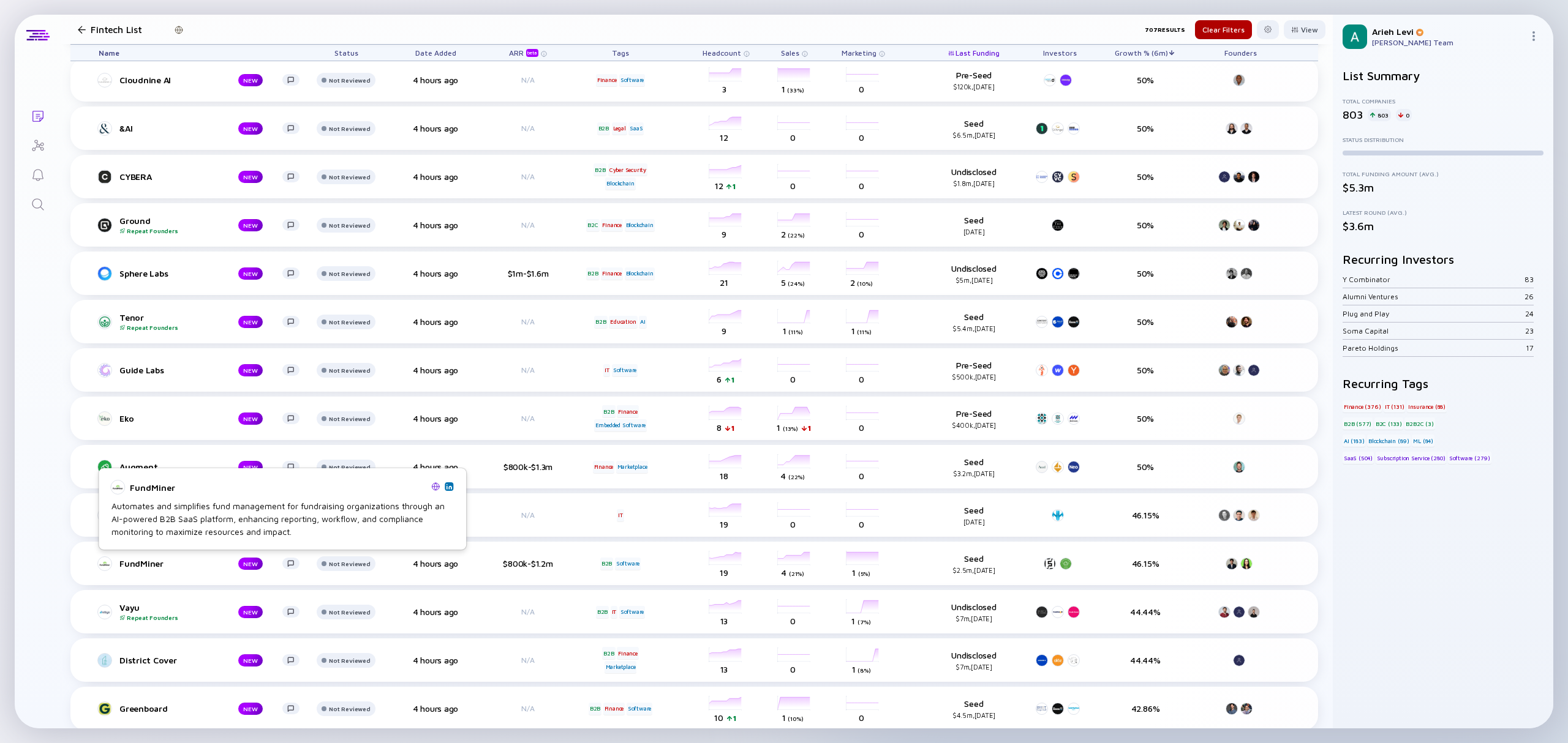
click at [452, 486] on img at bounding box center [449, 486] width 6 height 6
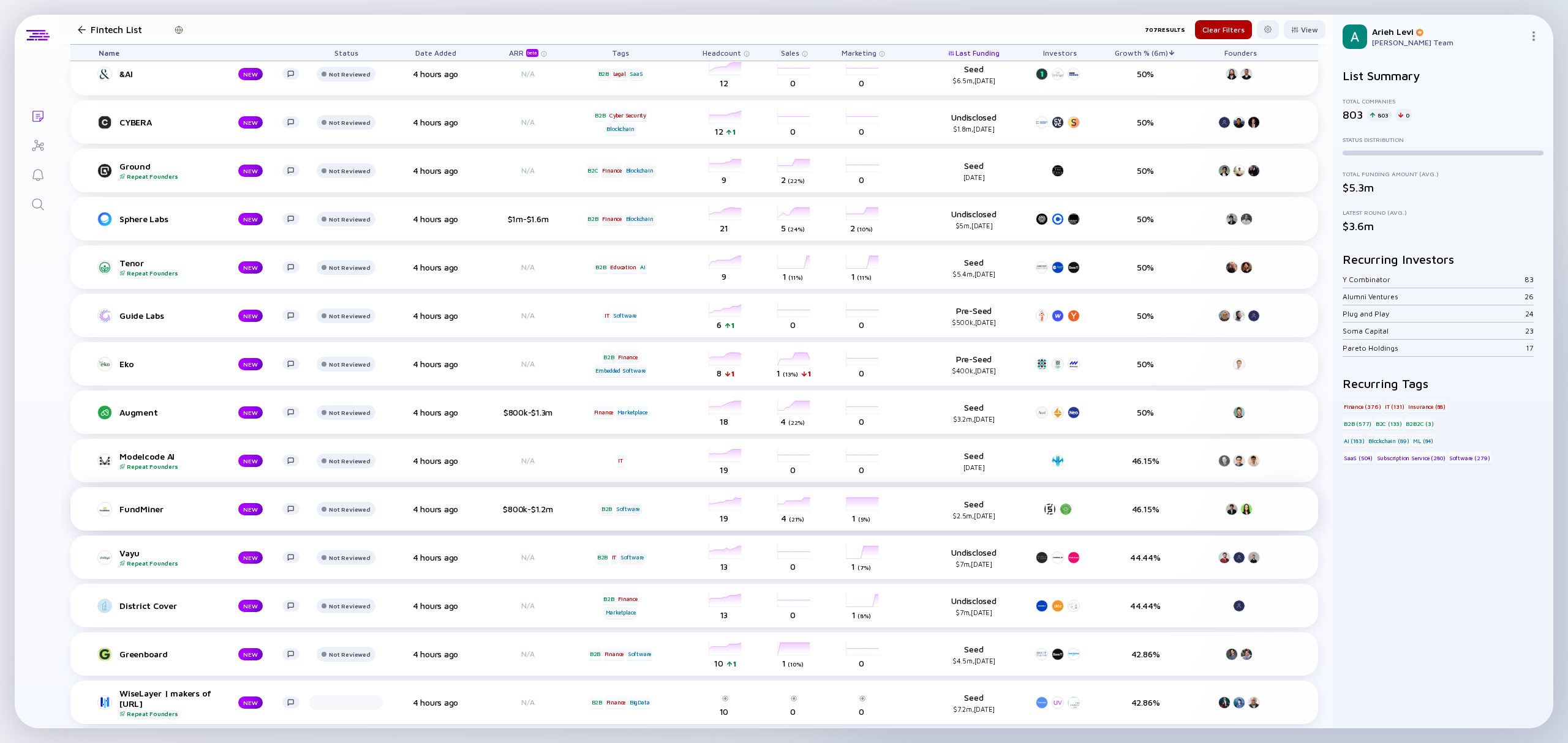
scroll to position [1306, 0]
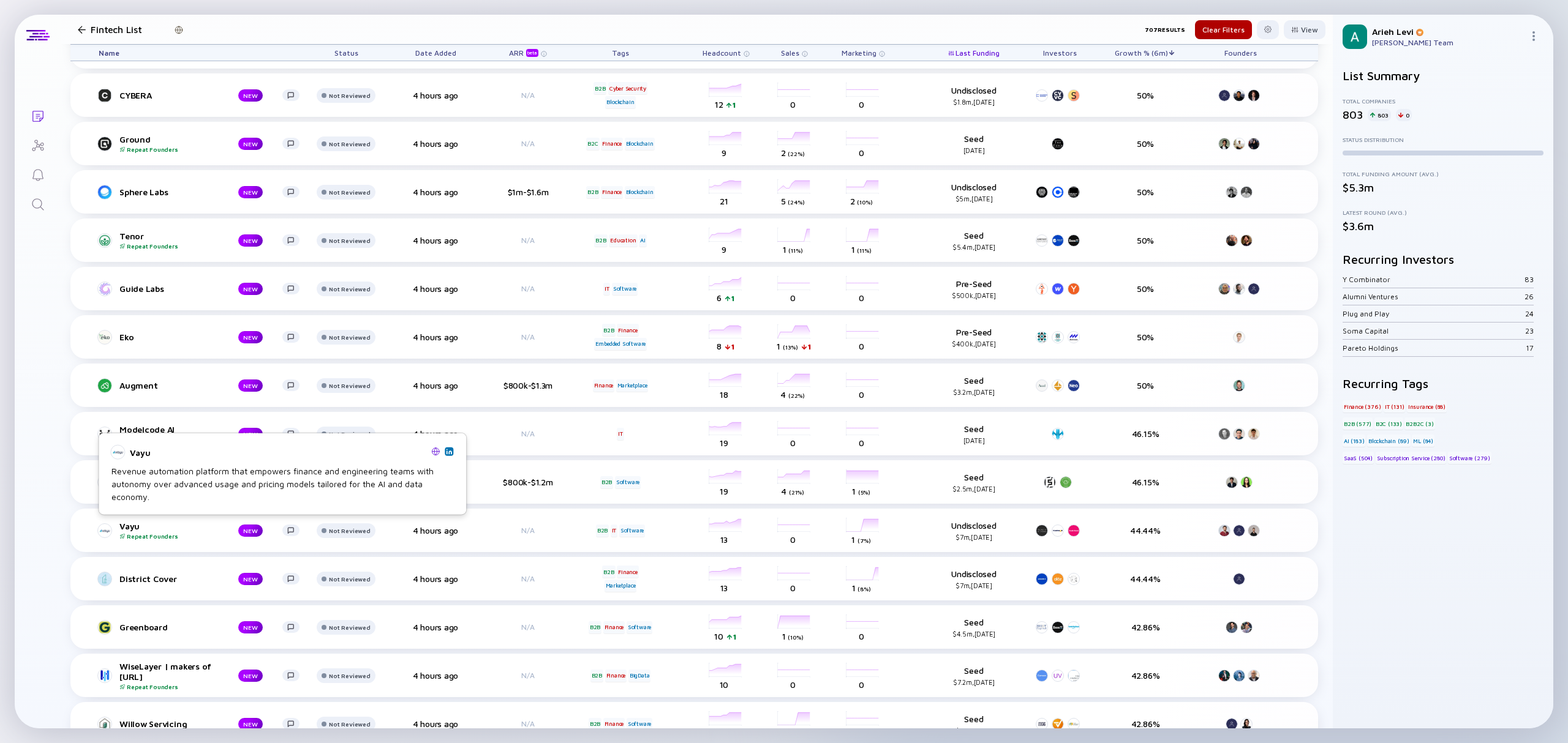
click at [450, 451] on img at bounding box center [449, 451] width 6 height 6
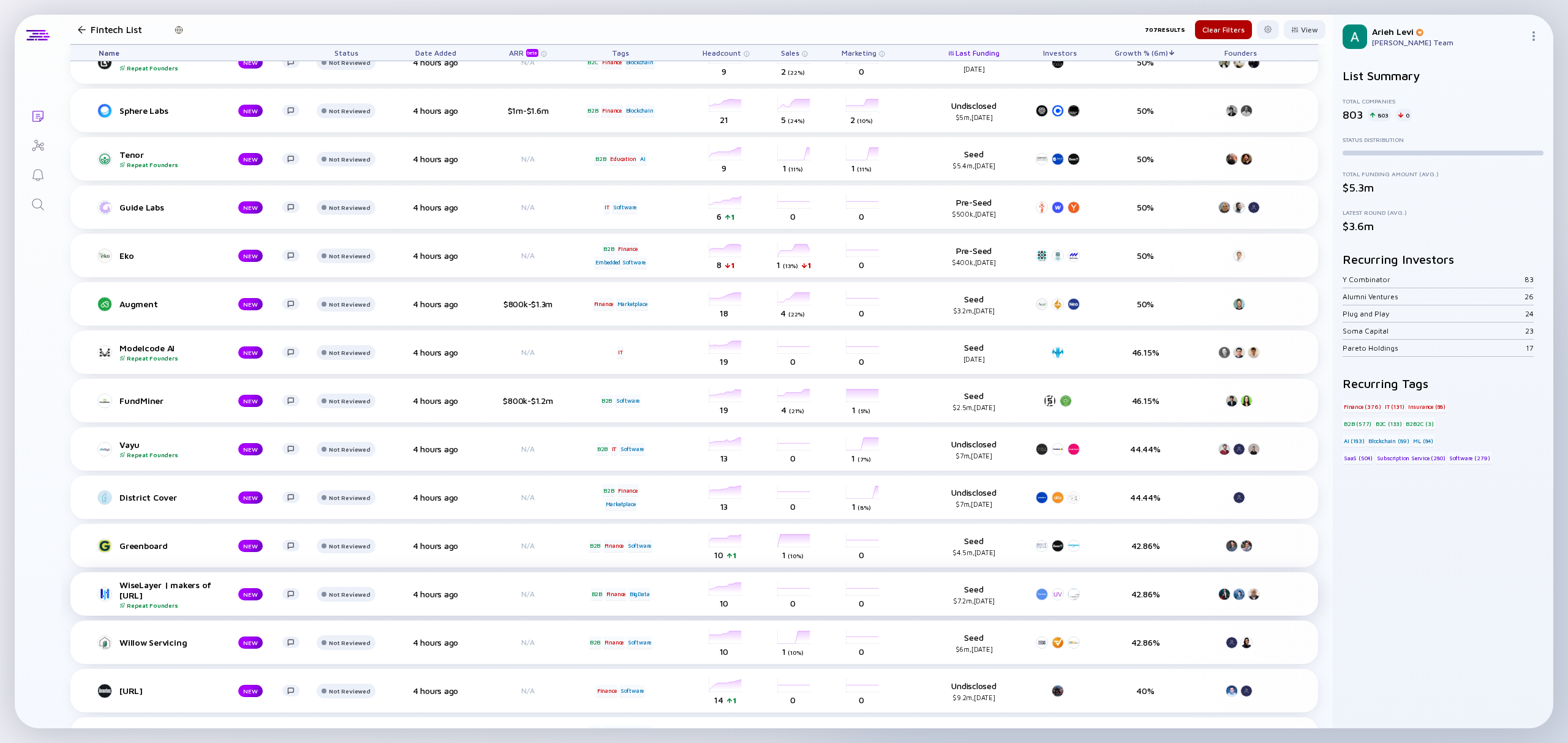
scroll to position [1469, 0]
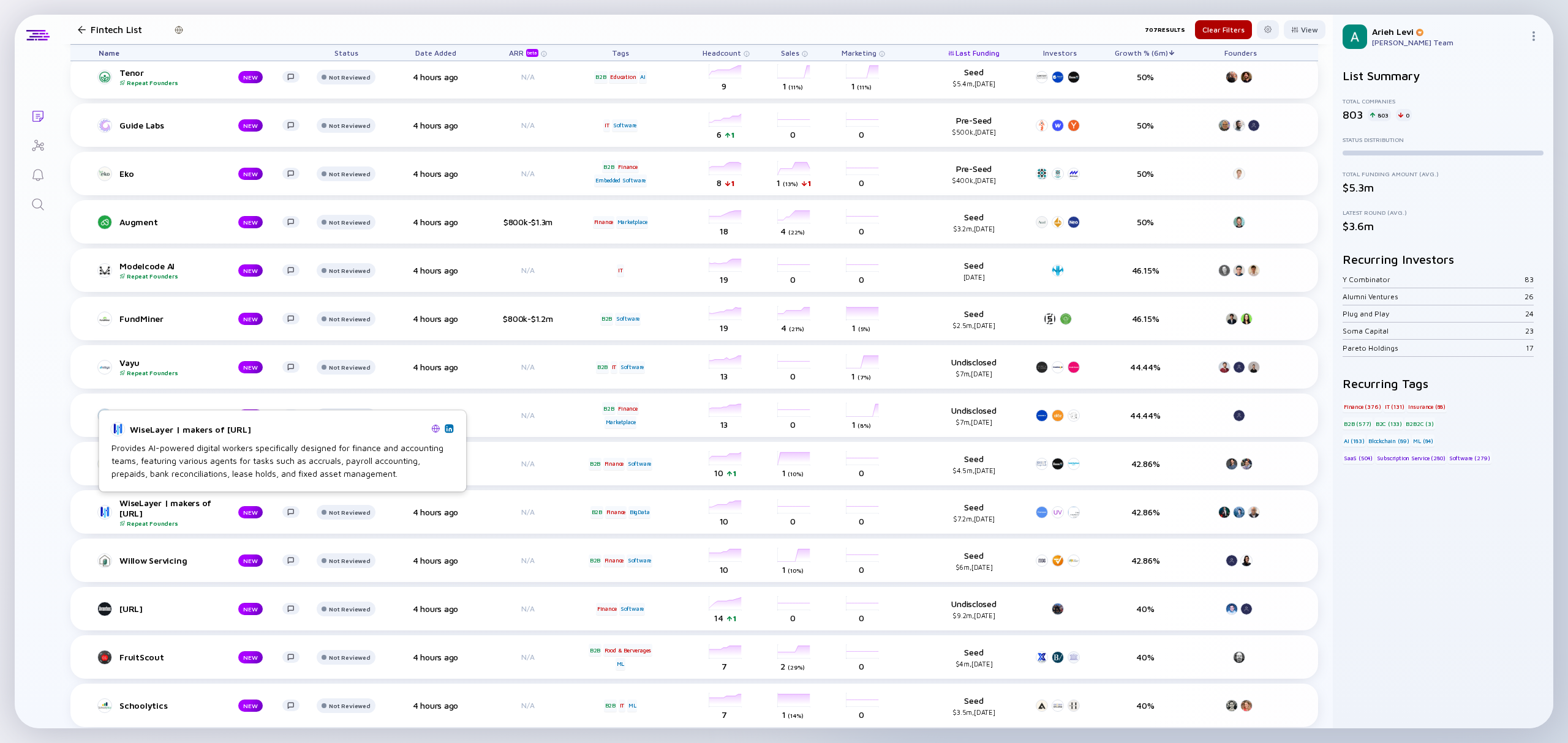
click at [451, 429] on img at bounding box center [449, 428] width 6 height 6
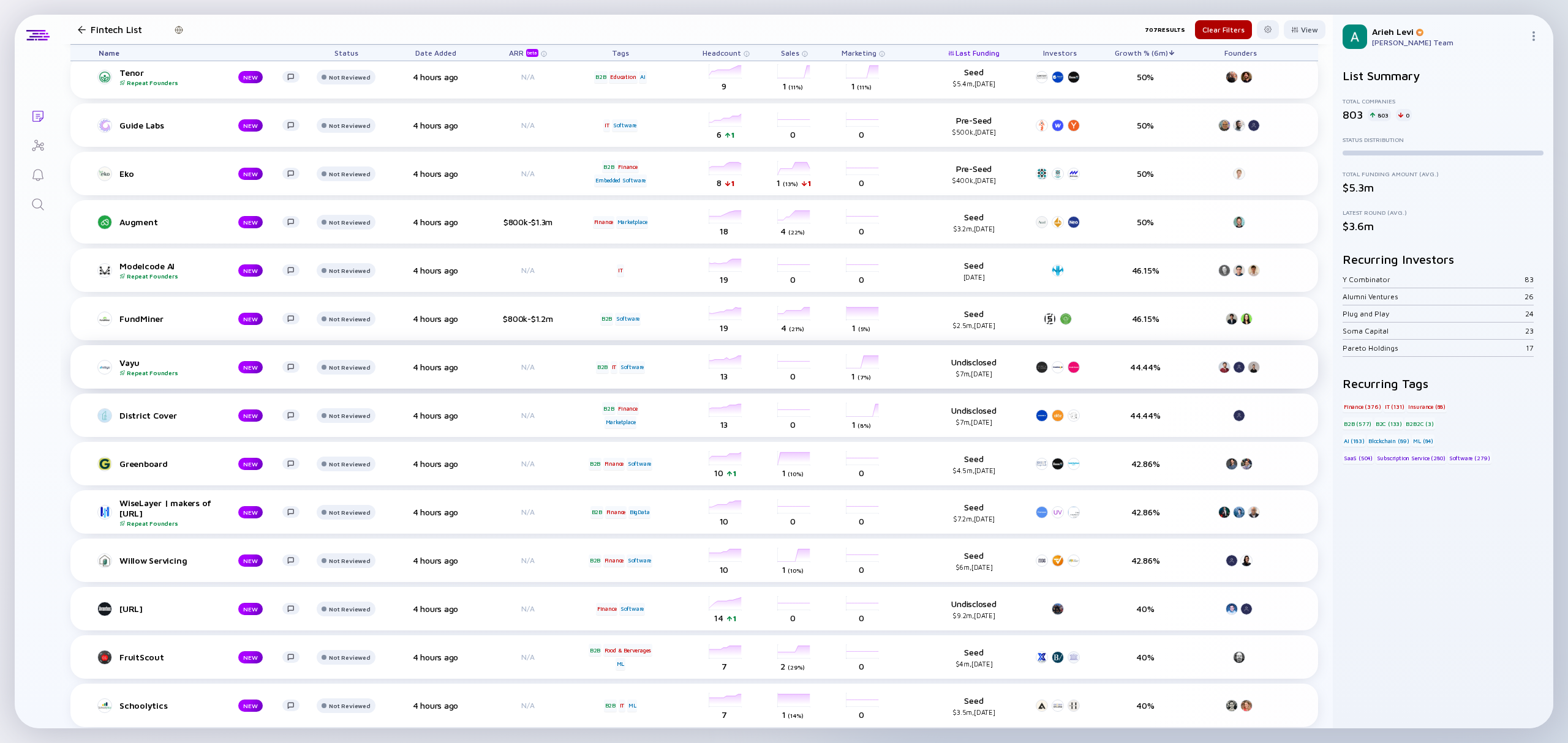
scroll to position [1551, 0]
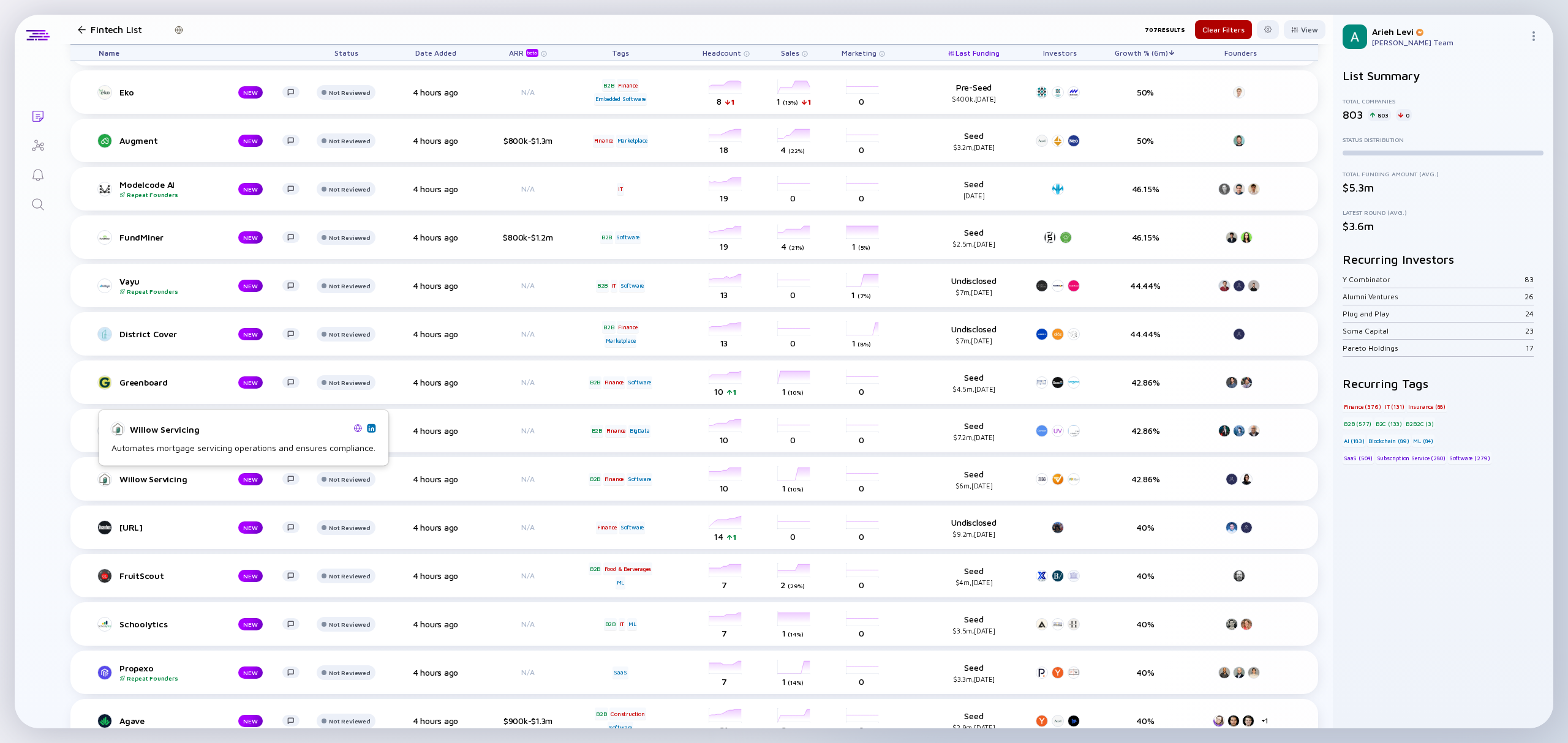
click at [371, 429] on img at bounding box center [371, 428] width 6 height 6
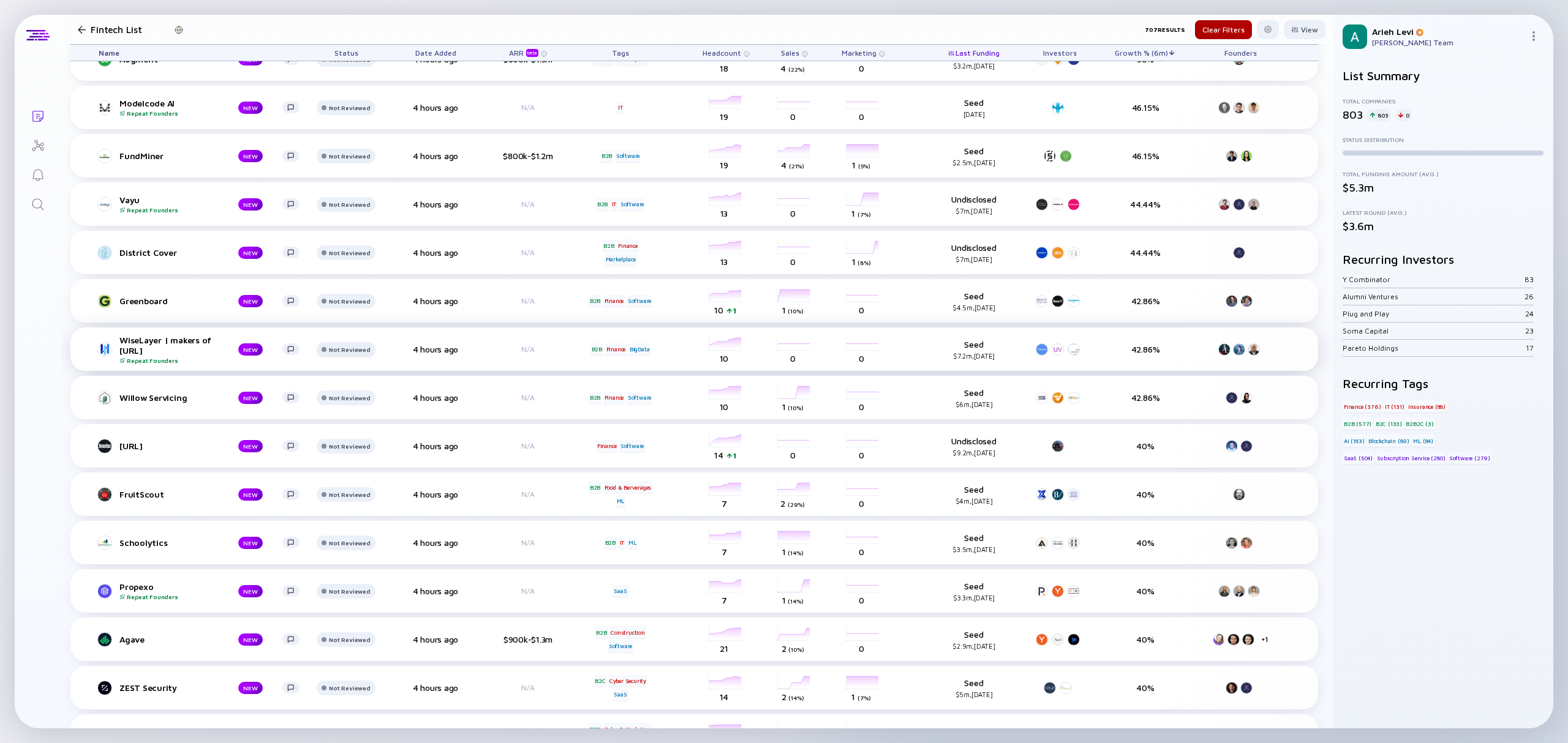
click at [341, 15] on div "Not Reviewed" at bounding box center [349, 11] width 41 height 7
click at [452, 380] on img at bounding box center [449, 382] width 6 height 6
click at [452, 414] on img at bounding box center [449, 416] width 6 height 6
click at [1208, 443] on img at bounding box center [1211, 444] width 6 height 6
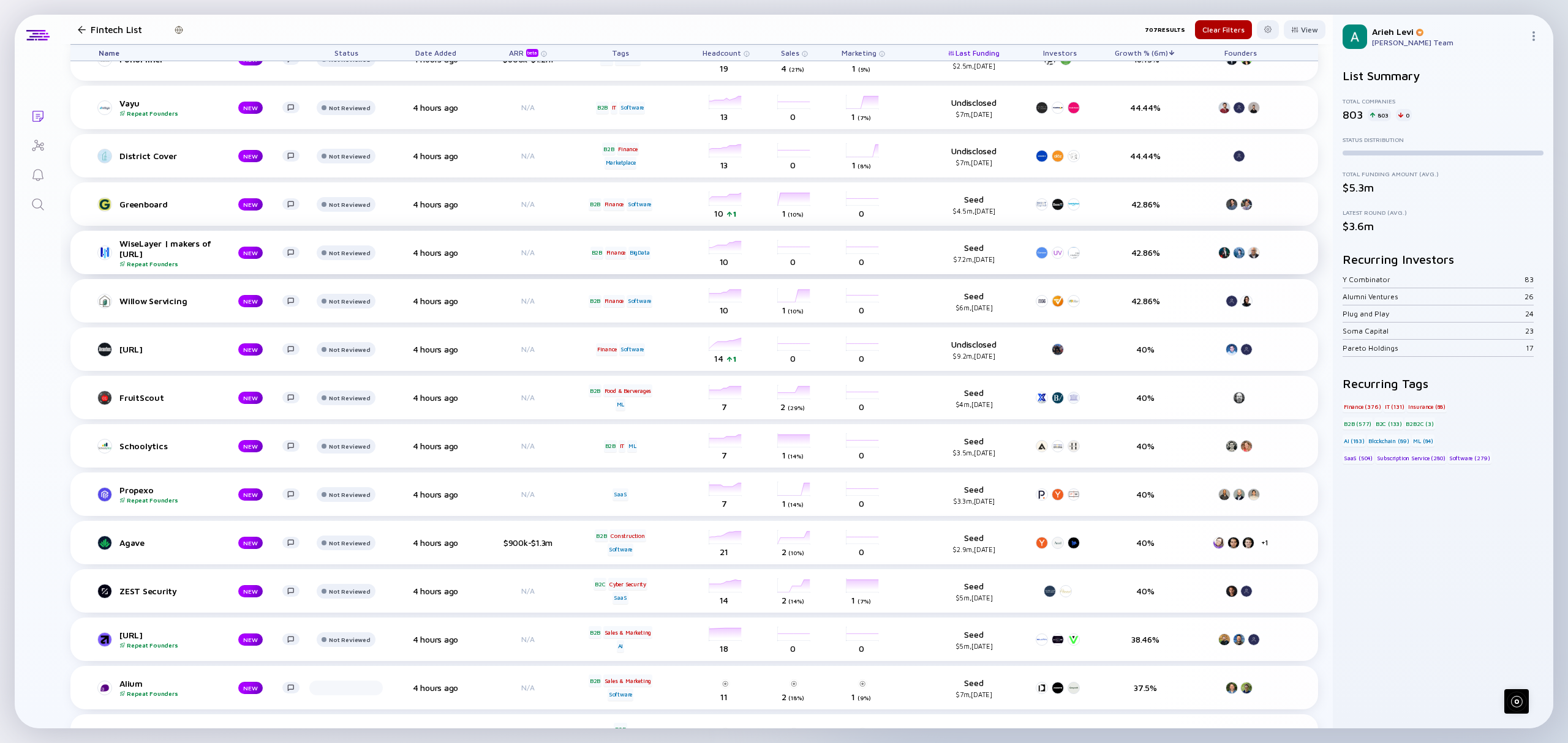
scroll to position [1796, 0]
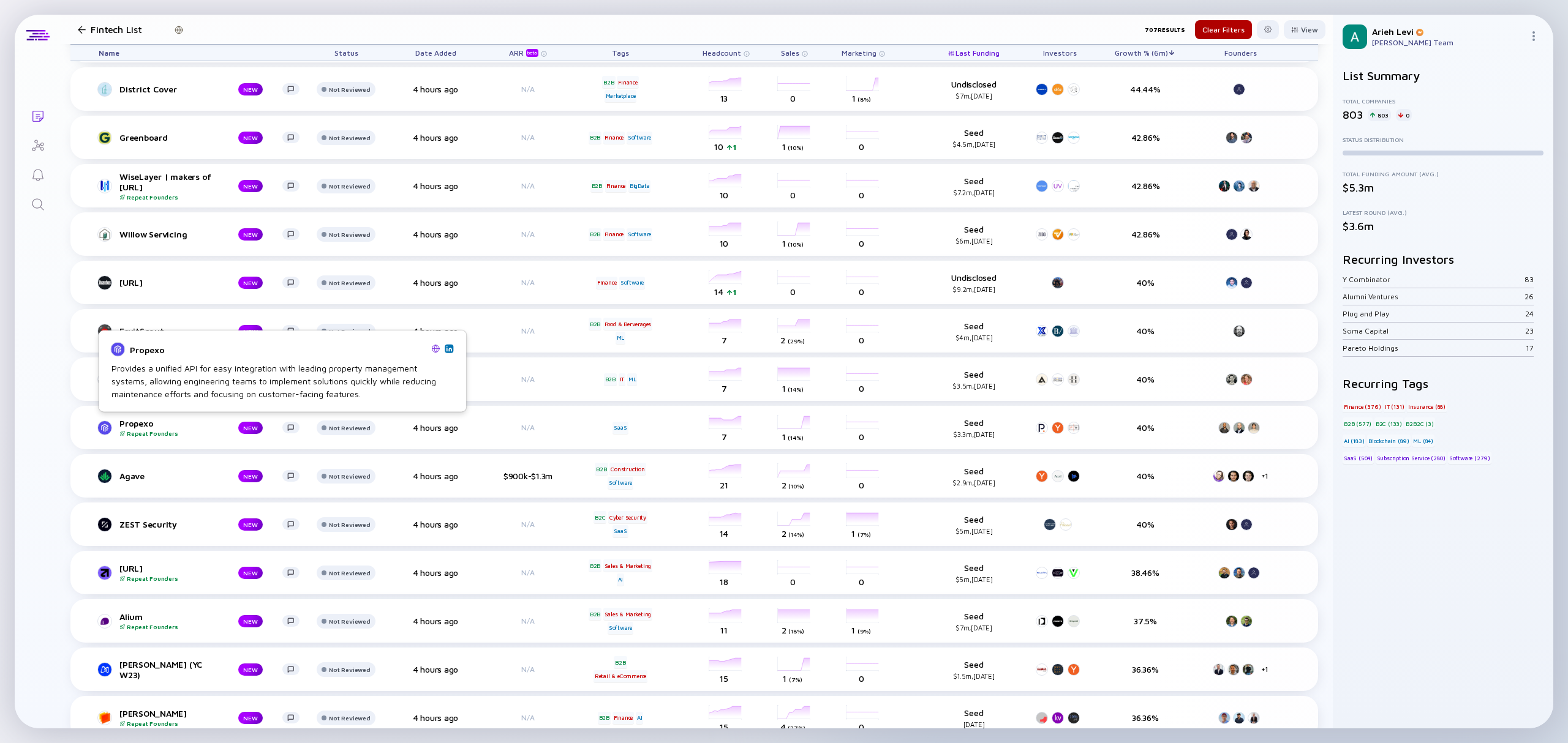
click at [450, 349] on img at bounding box center [449, 348] width 6 height 6
